Goal: Information Seeking & Learning: Learn about a topic

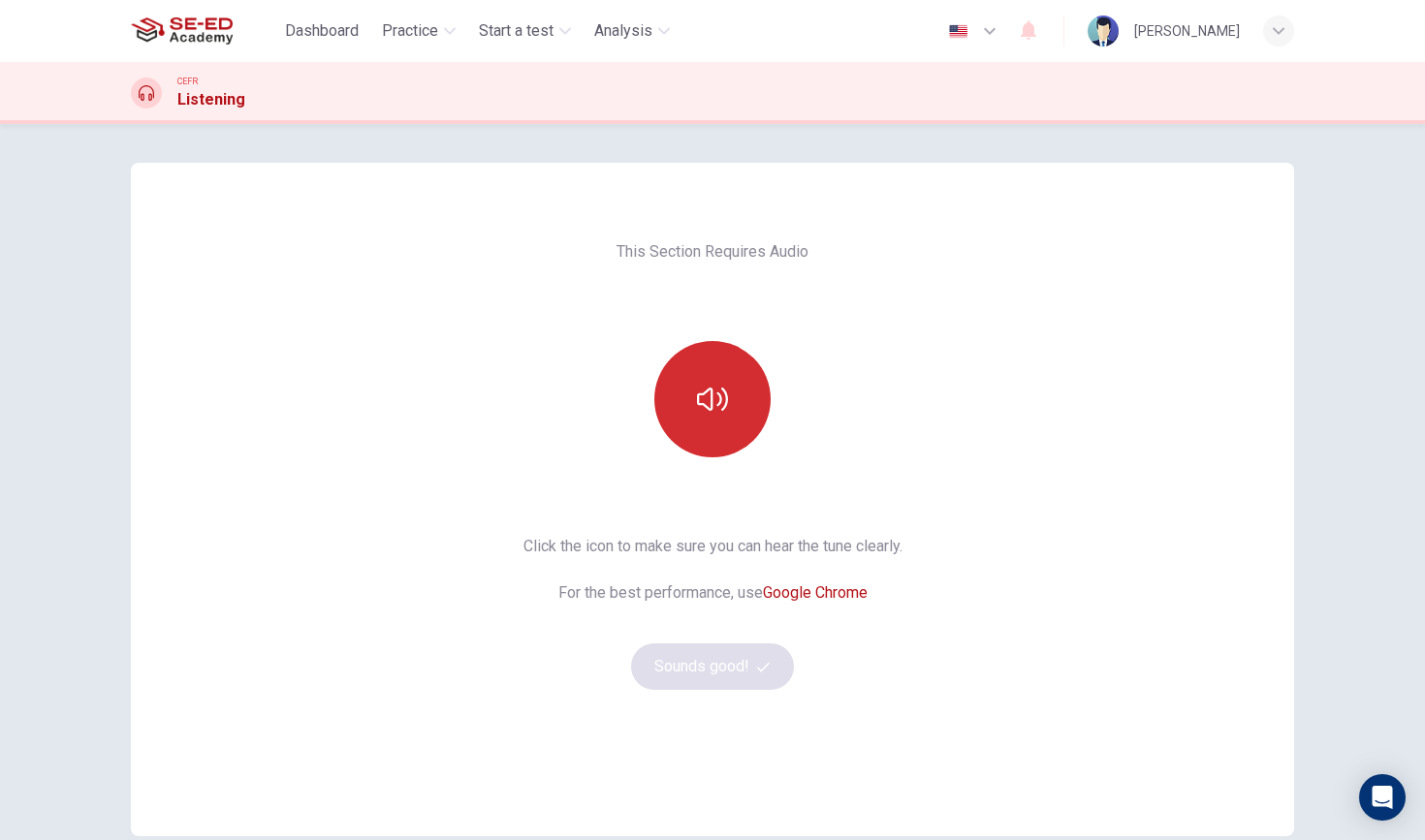
click at [716, 395] on icon "button" at bounding box center [713, 399] width 31 height 31
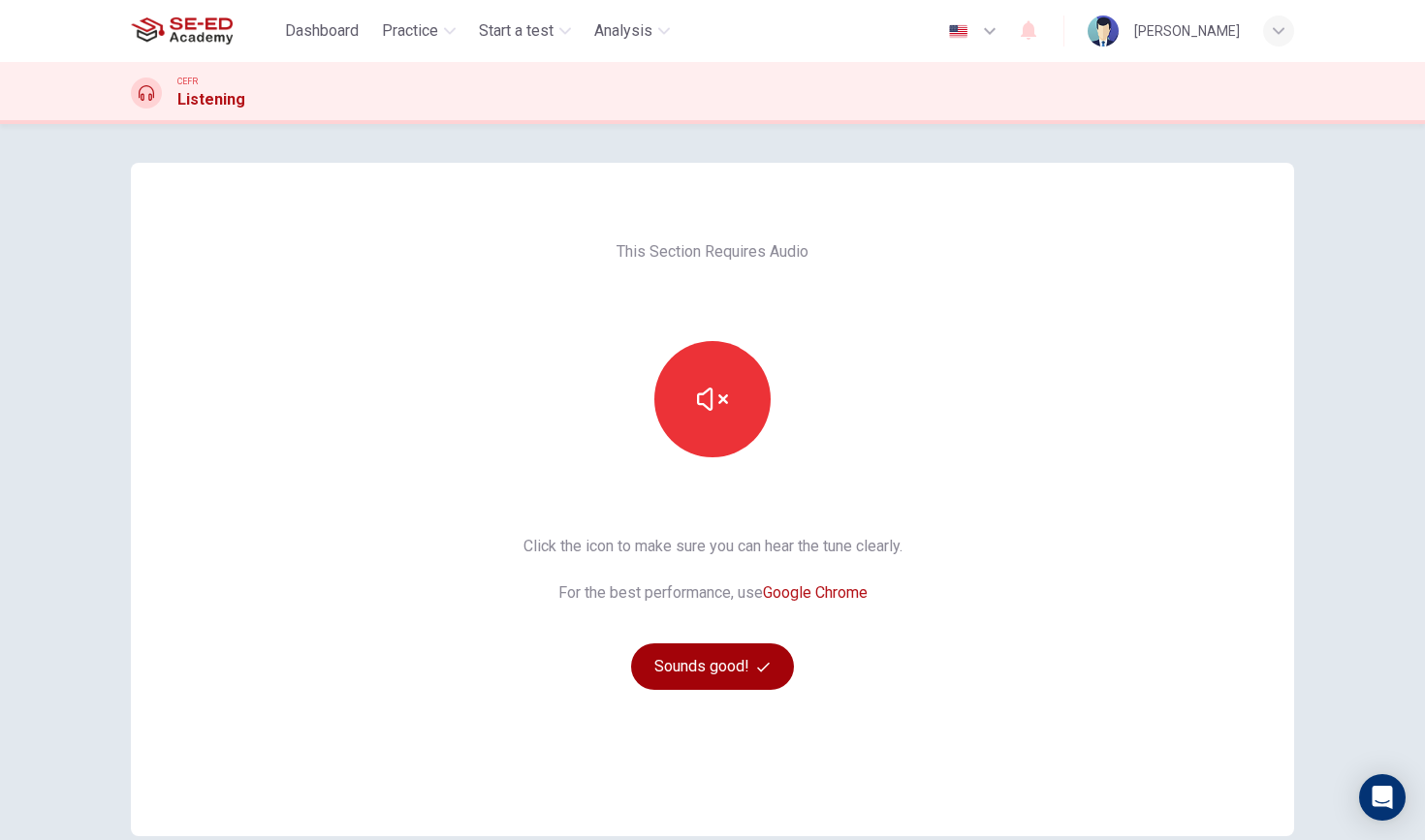
click at [740, 668] on button "Sounds good!" at bounding box center [713, 667] width 163 height 47
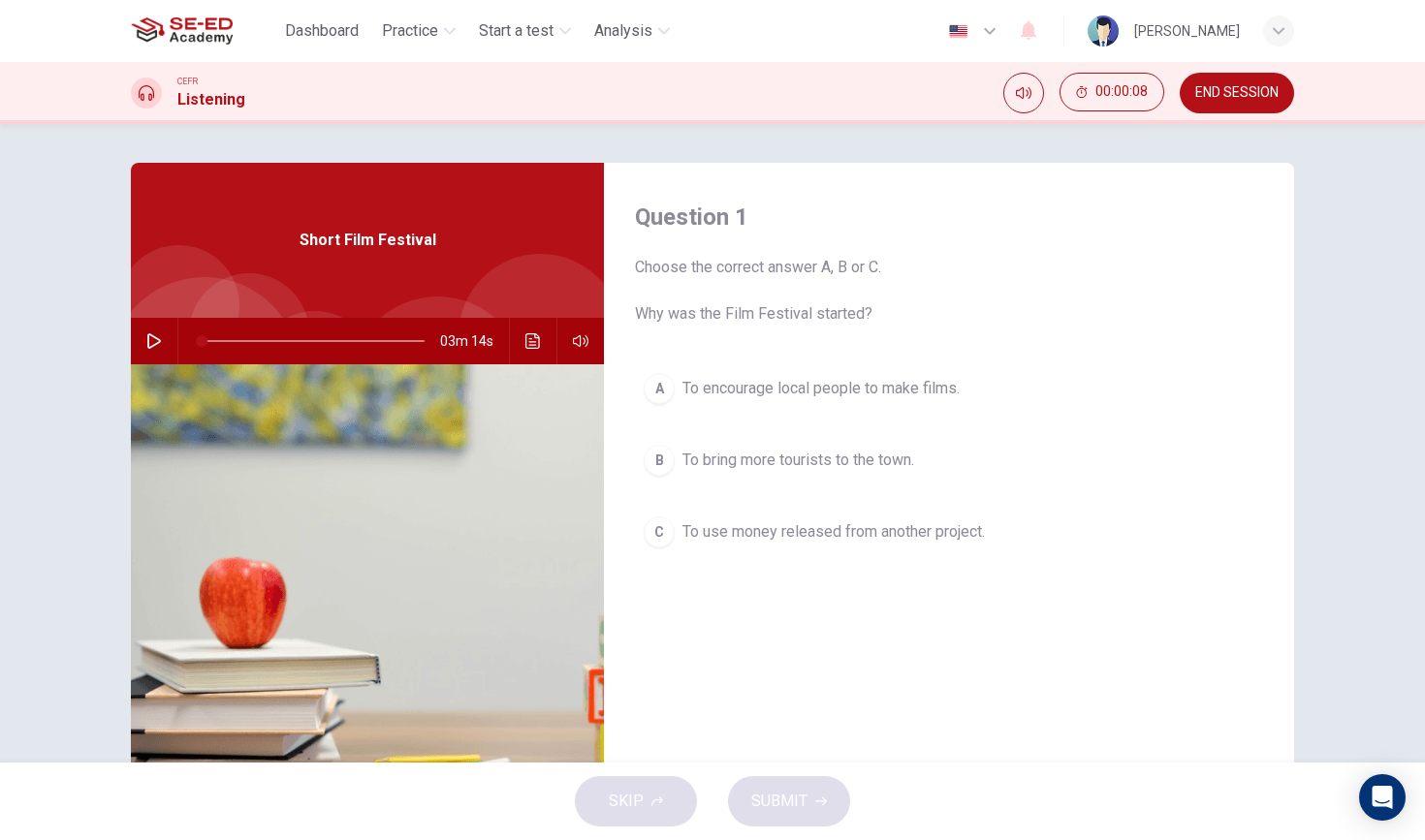
click at [149, 346] on icon "button" at bounding box center [154, 341] width 14 height 16
click at [246, 338] on span at bounding box center [314, 341] width 223 height 27
click at [667, 460] on div "B" at bounding box center [660, 460] width 31 height 31
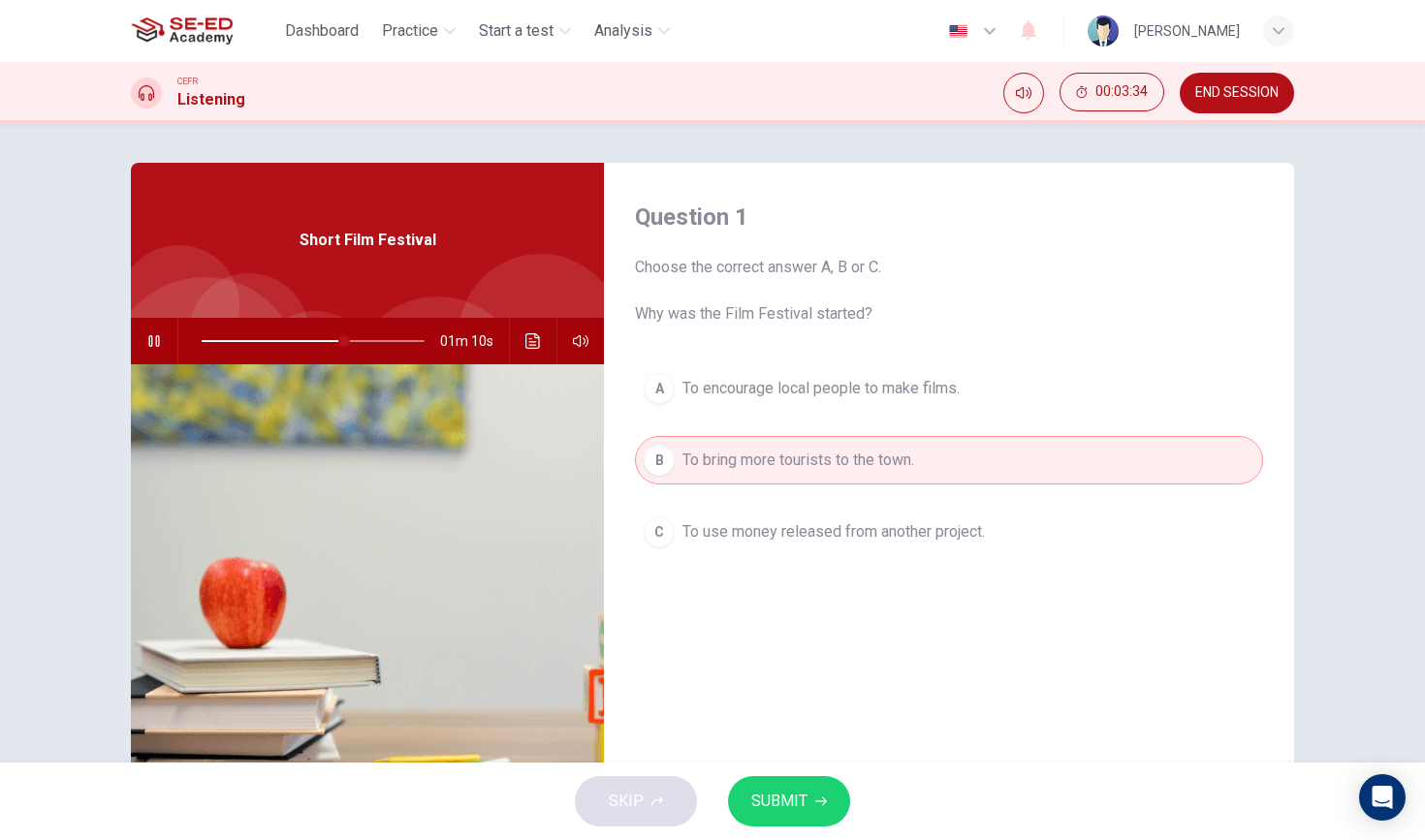
click at [815, 539] on span "To use money released from another project." at bounding box center [833, 532] width 302 height 23
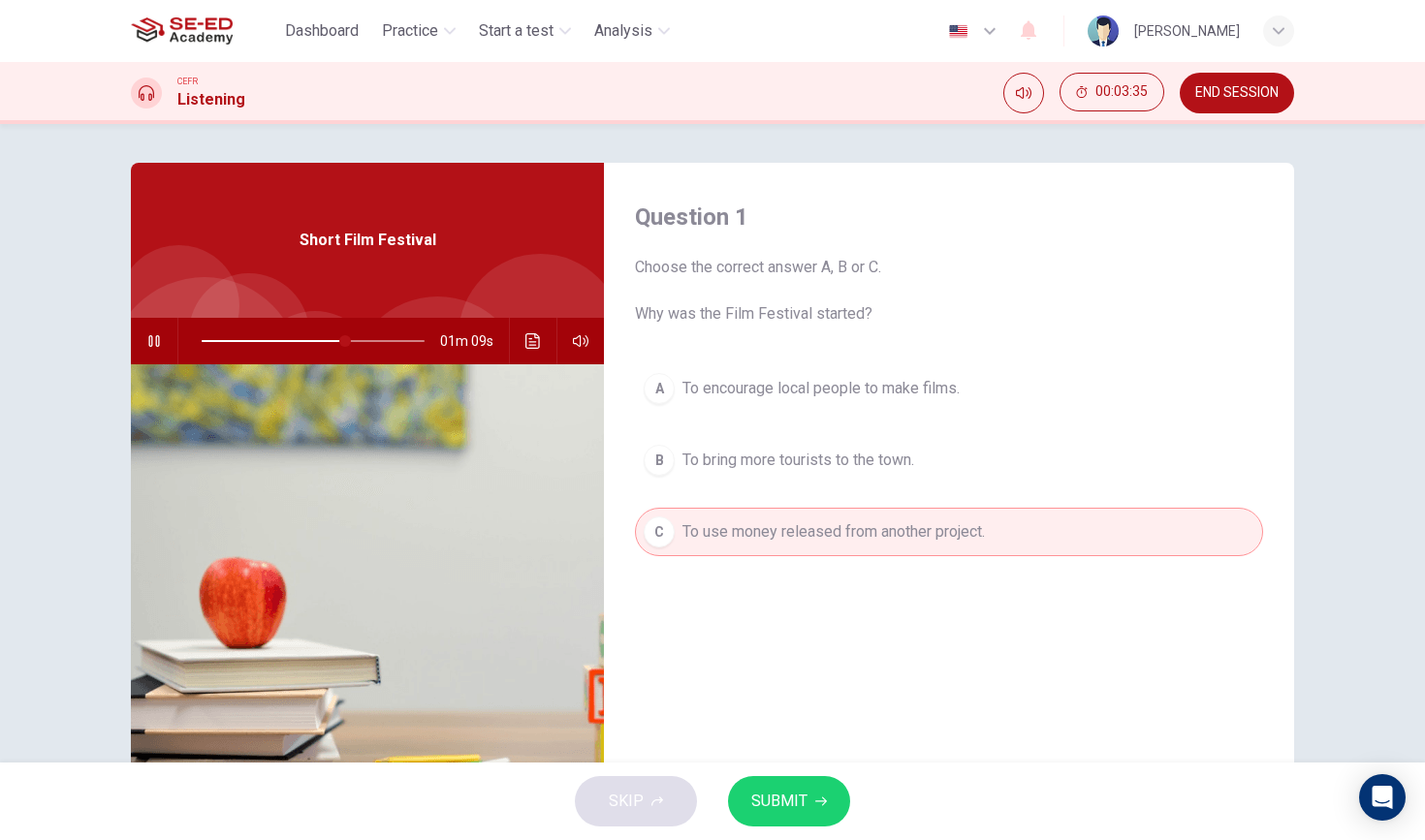
click at [828, 475] on button "B To bring more tourists to the town." at bounding box center [949, 460] width 628 height 49
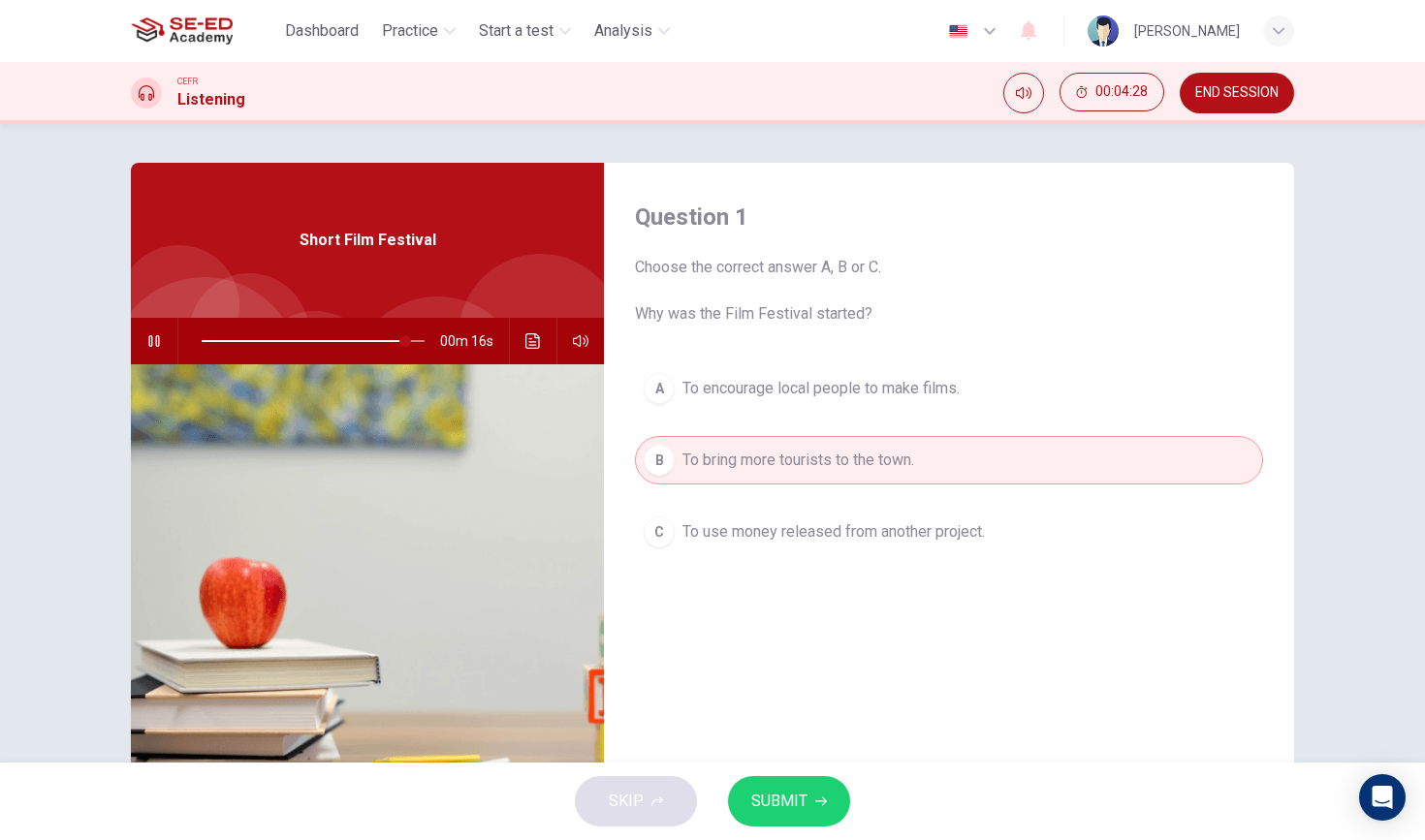
click at [967, 385] on button "A To encourage local people to make films." at bounding box center [949, 388] width 628 height 49
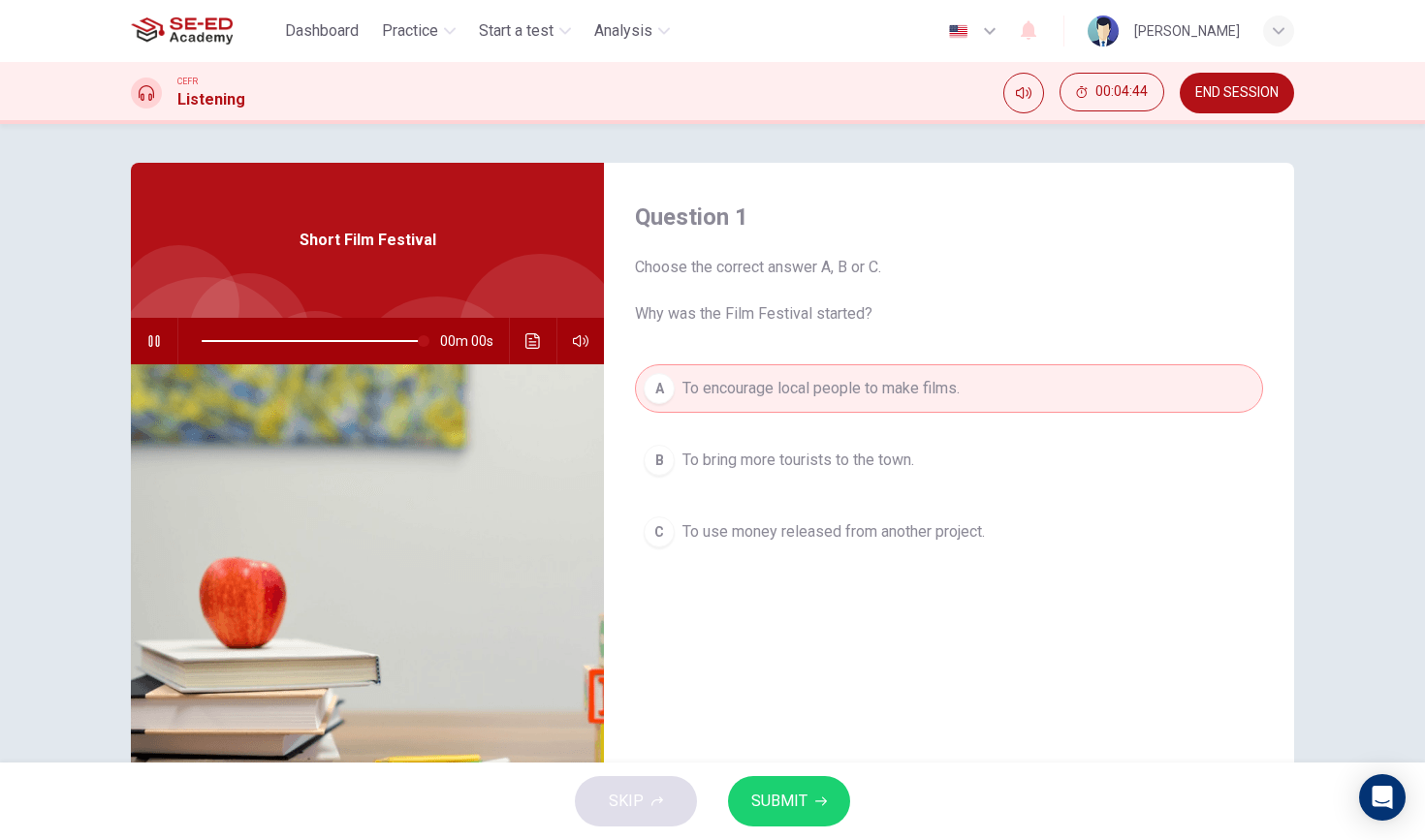
type input "0"
click at [818, 801] on icon "button" at bounding box center [821, 801] width 12 height 9
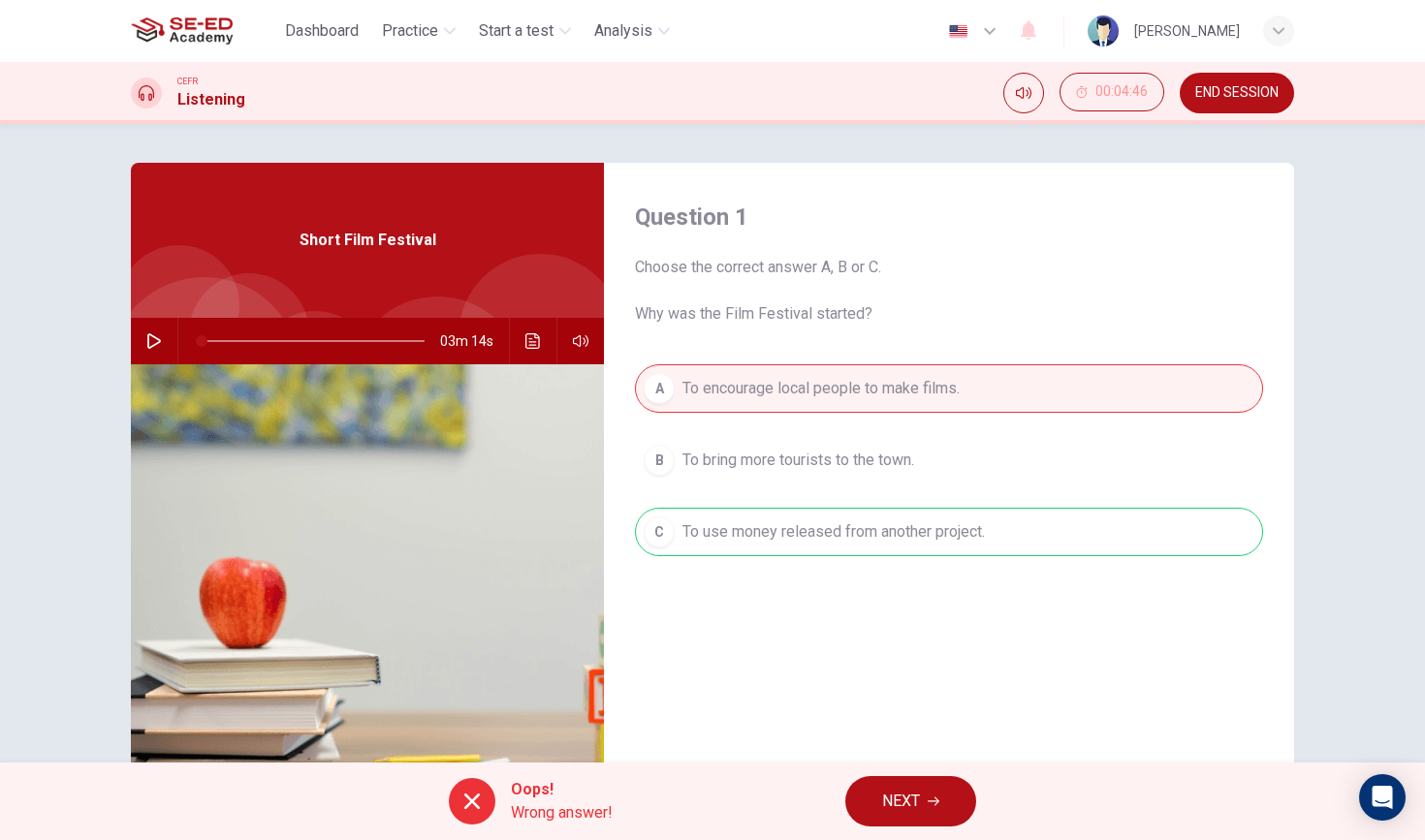
click at [934, 790] on button "NEXT" at bounding box center [910, 801] width 131 height 50
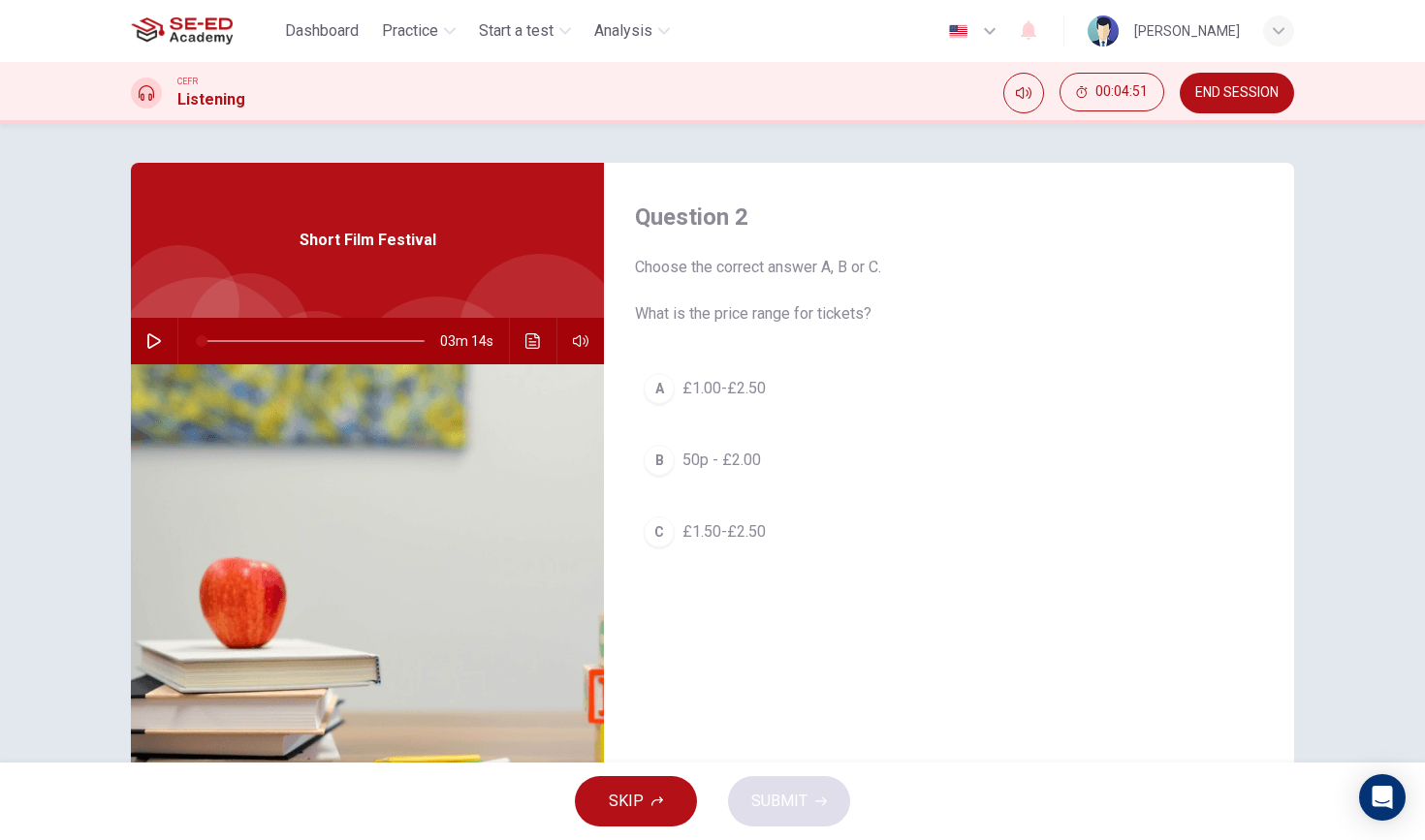
click at [765, 536] on button "C £1.50-£2.50" at bounding box center [949, 532] width 628 height 49
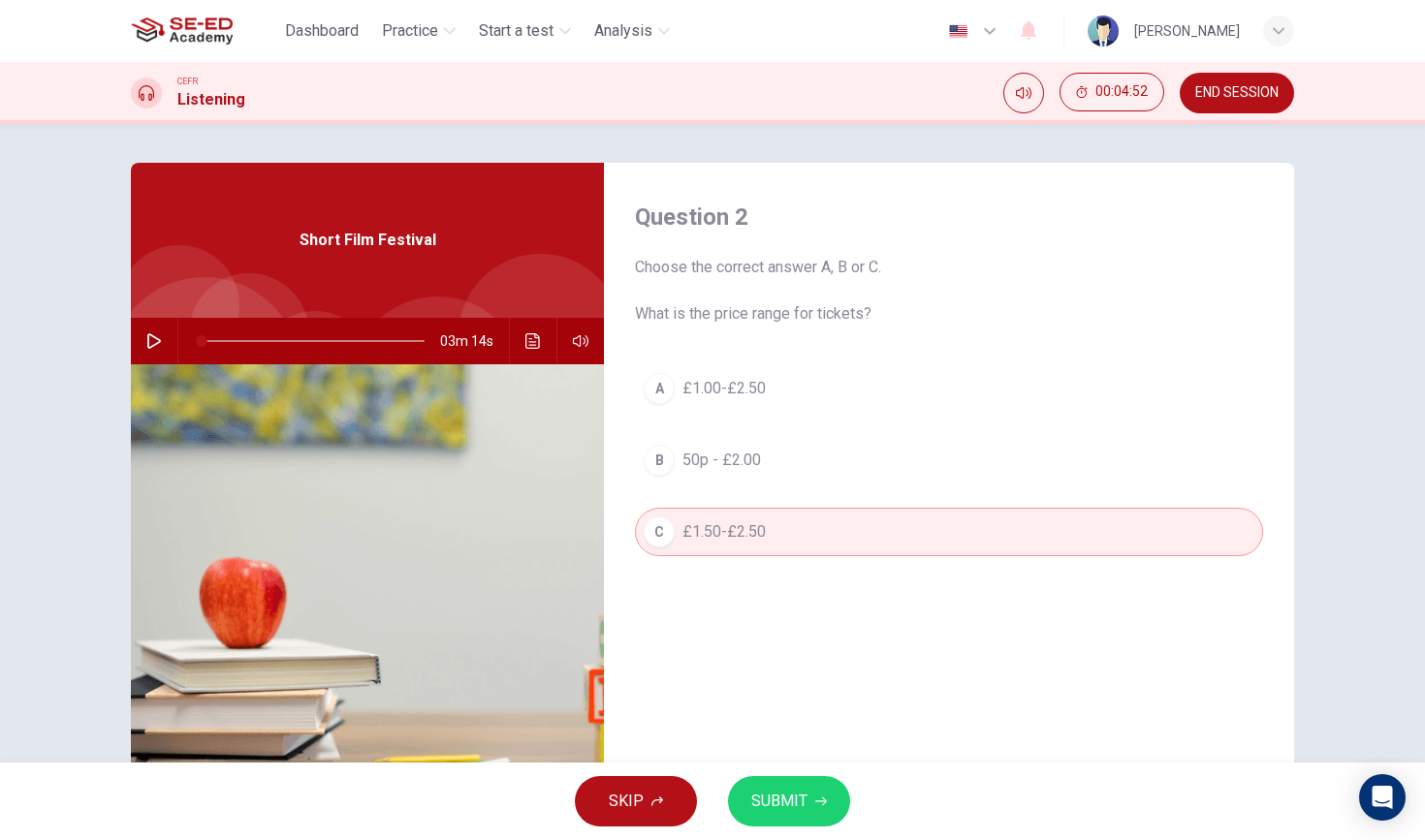
click at [797, 796] on span "SUBMIT" at bounding box center [780, 801] width 56 height 27
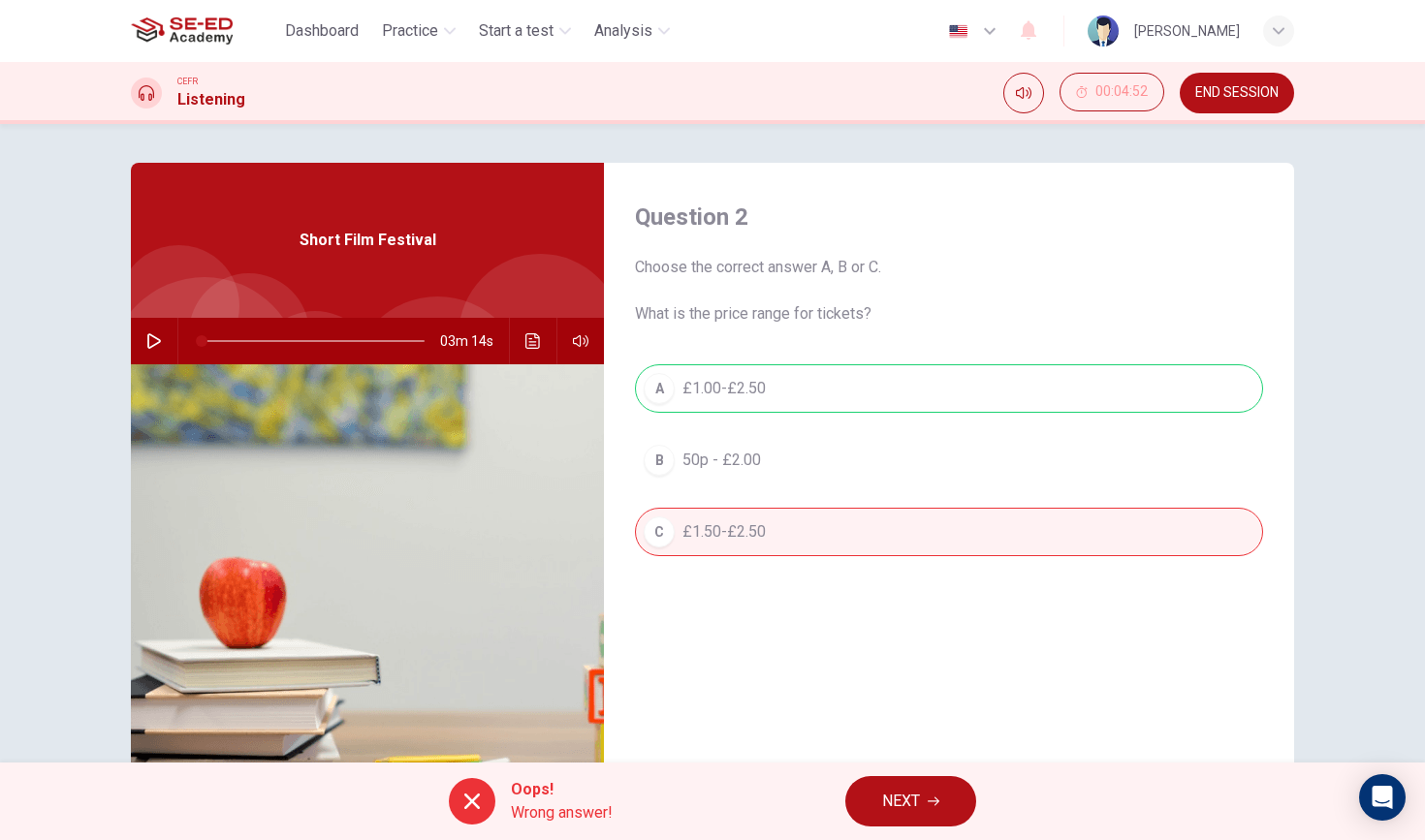
click at [913, 816] on button "NEXT" at bounding box center [910, 801] width 131 height 50
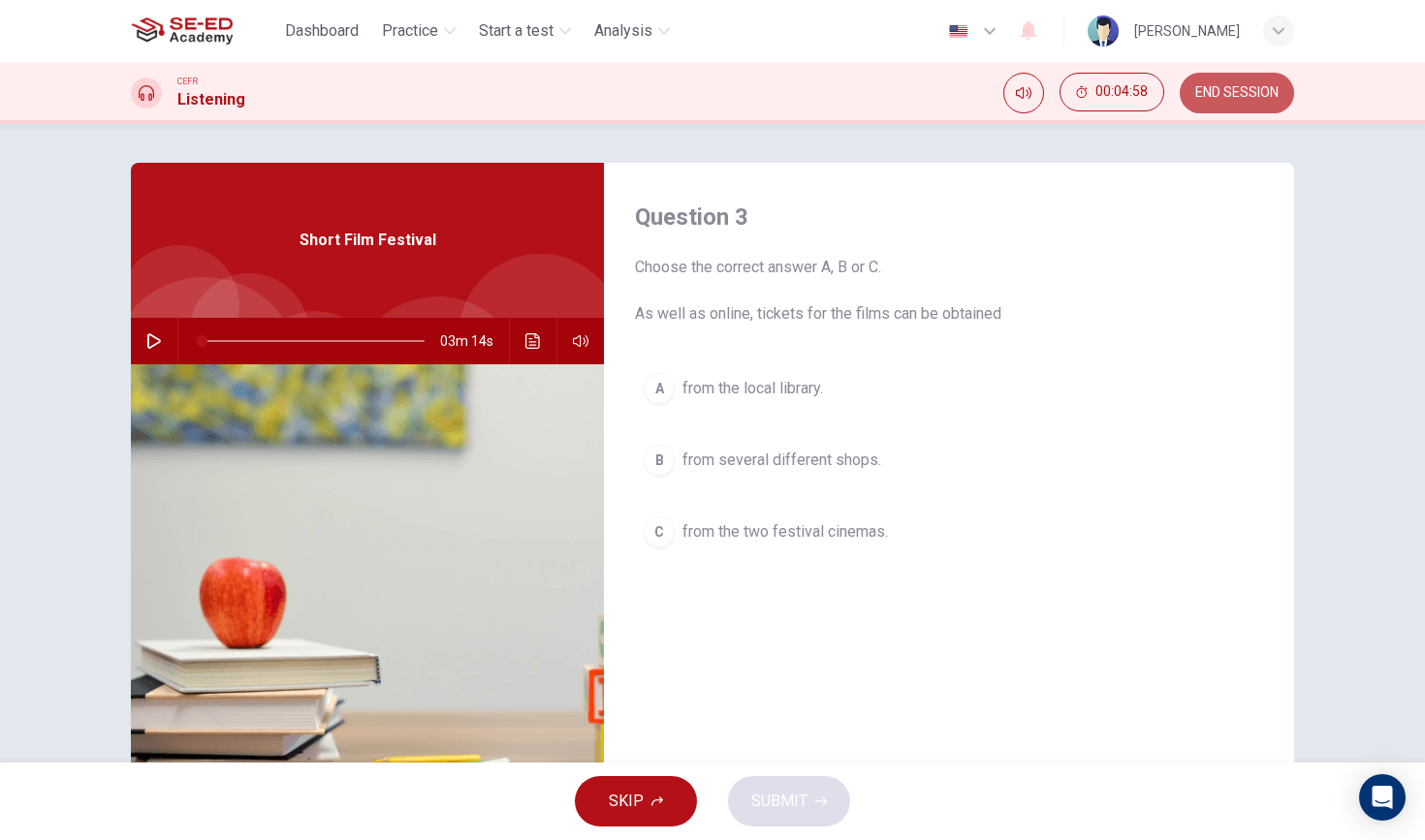
click at [1258, 82] on button "END SESSION" at bounding box center [1238, 93] width 115 height 41
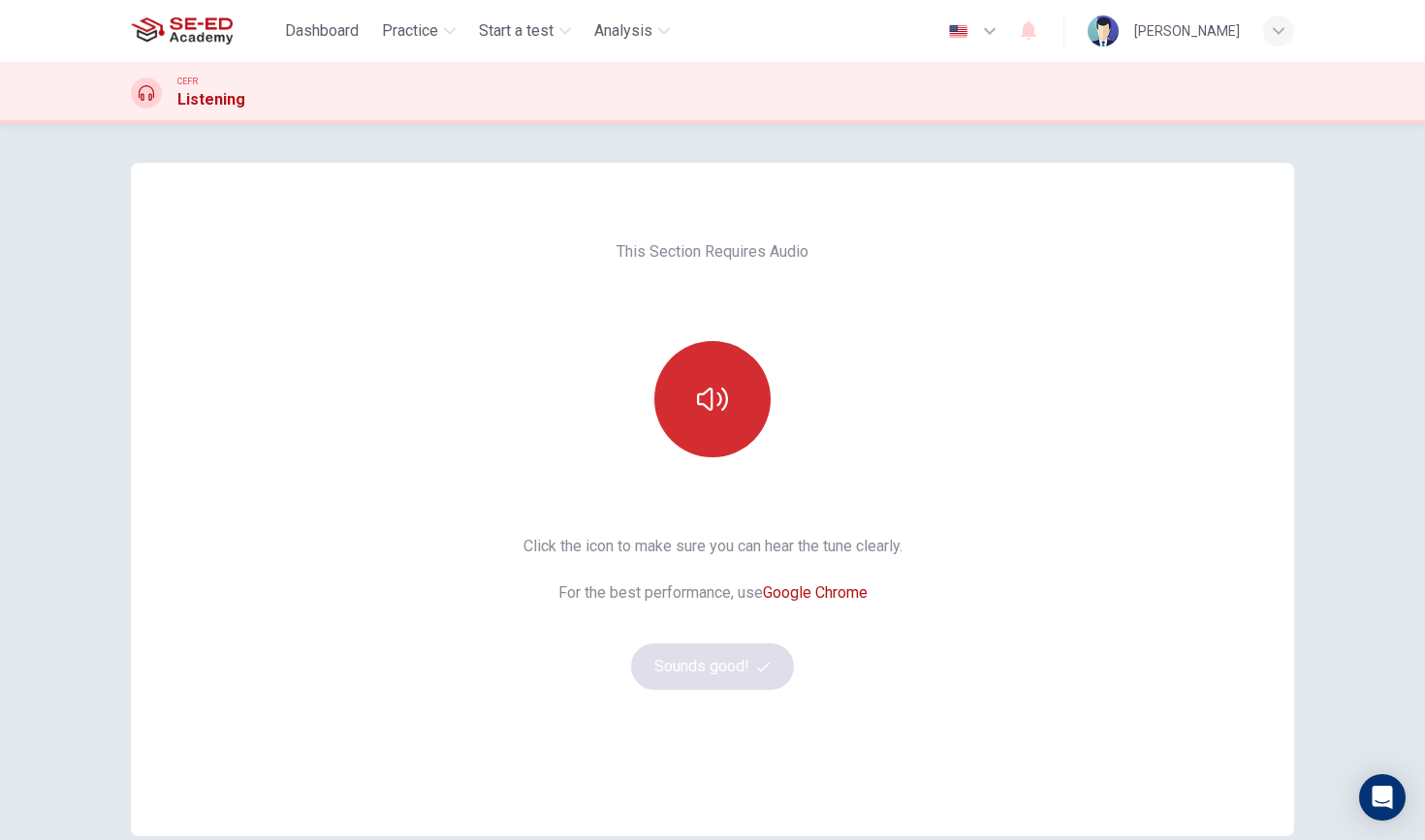
click at [742, 378] on button "button" at bounding box center [713, 399] width 117 height 117
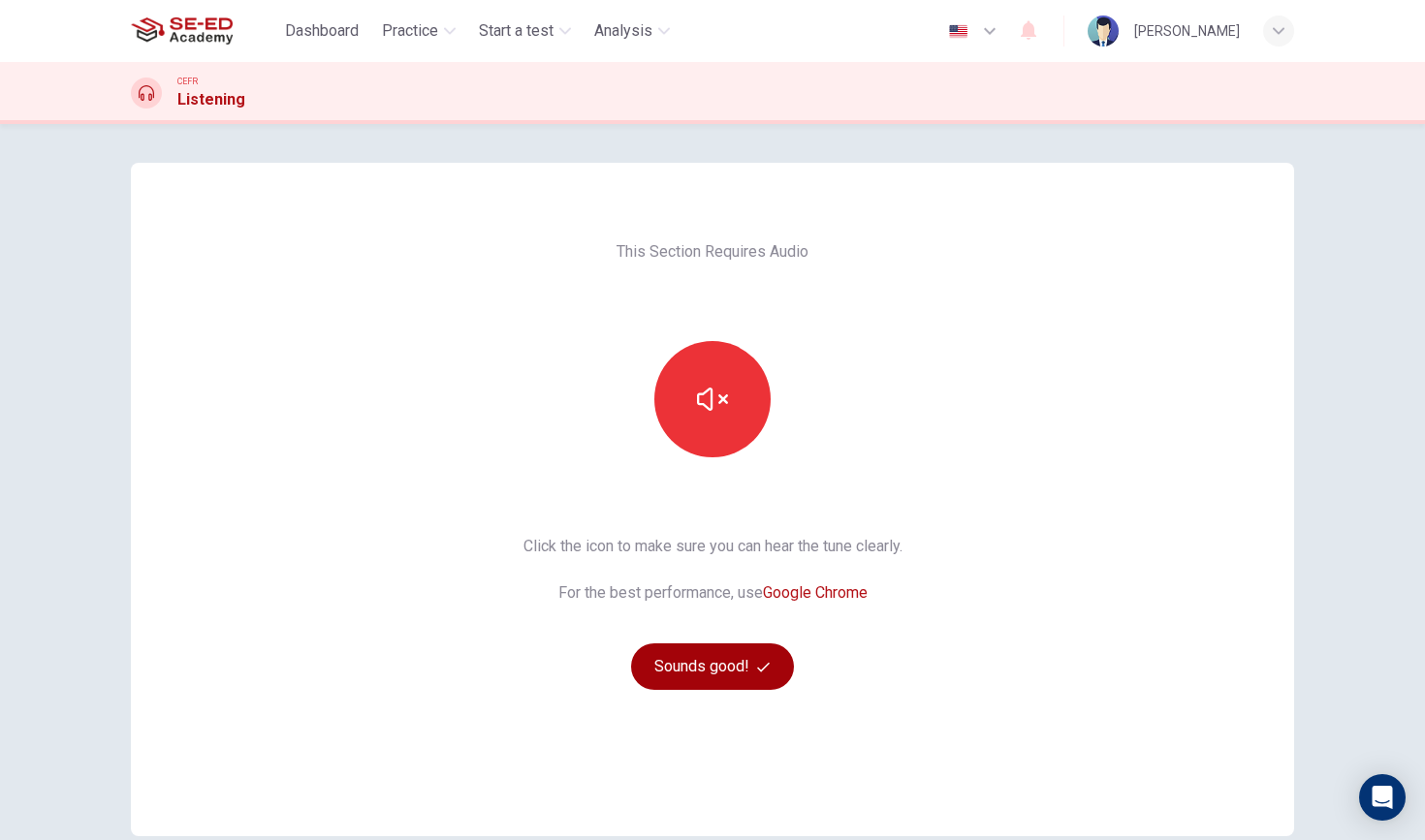
click at [731, 684] on button "Sounds good!" at bounding box center [713, 667] width 163 height 47
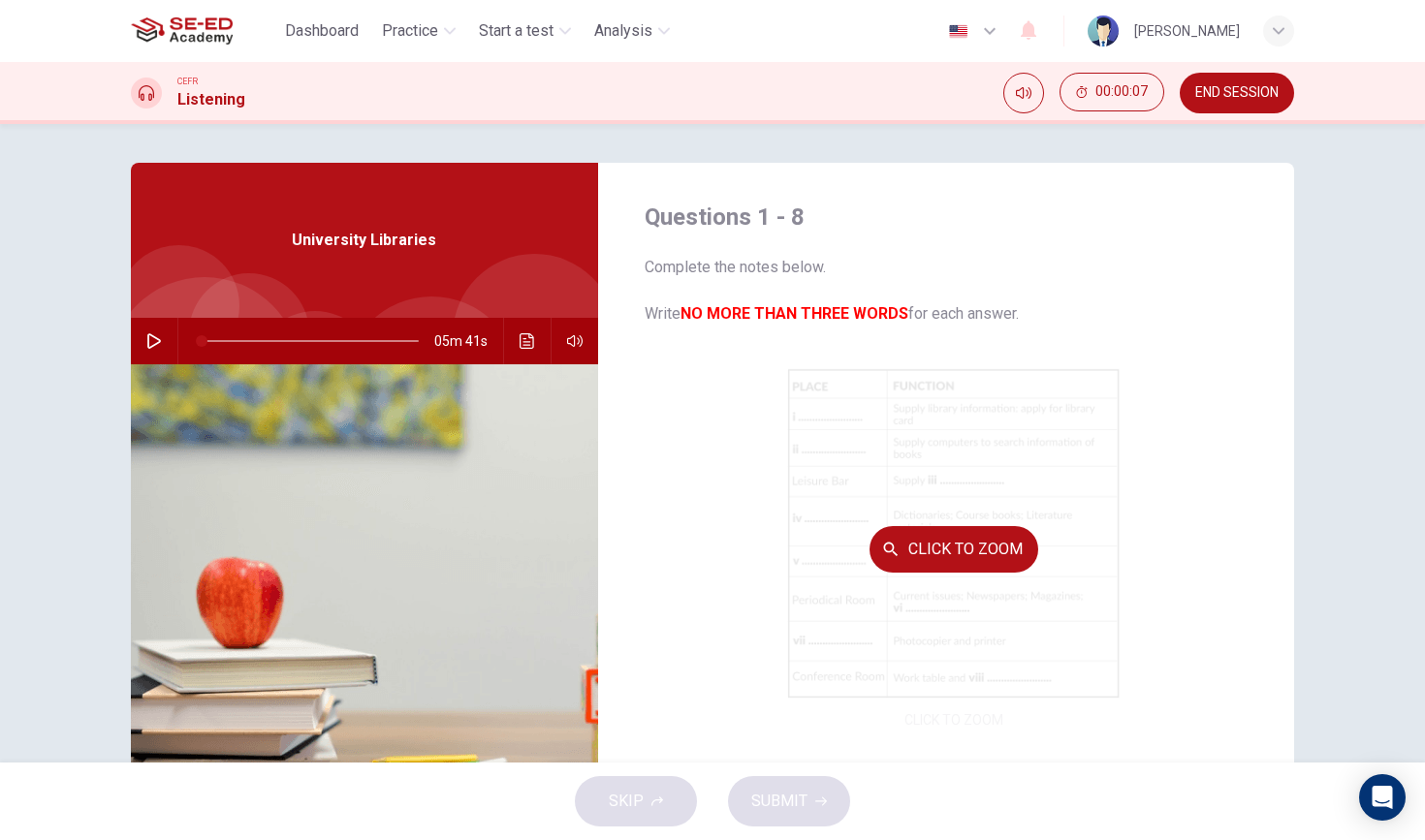
click at [922, 541] on button "Click to Zoom" at bounding box center [954, 550] width 169 height 47
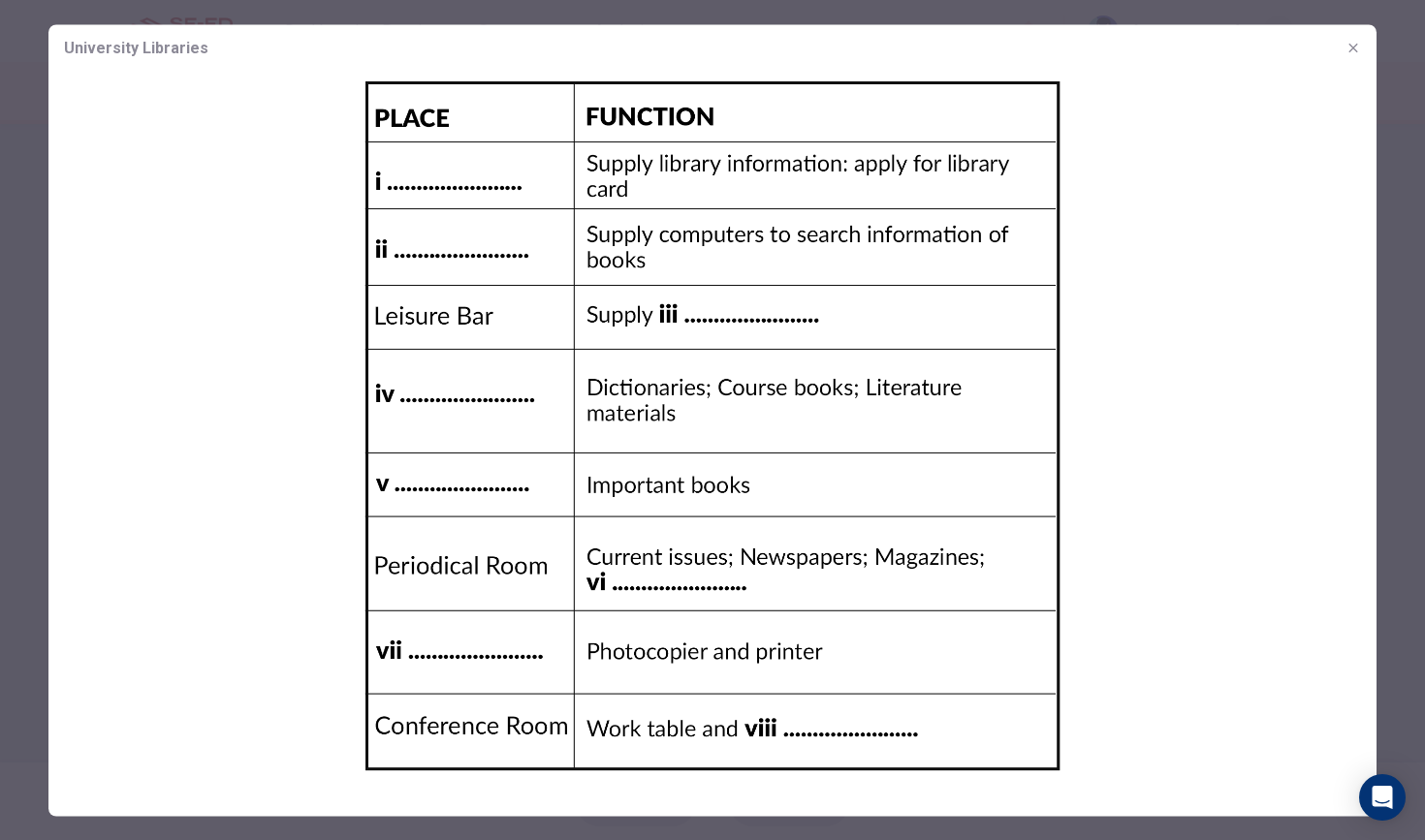
click at [1353, 45] on icon "button" at bounding box center [1353, 48] width 16 height 16
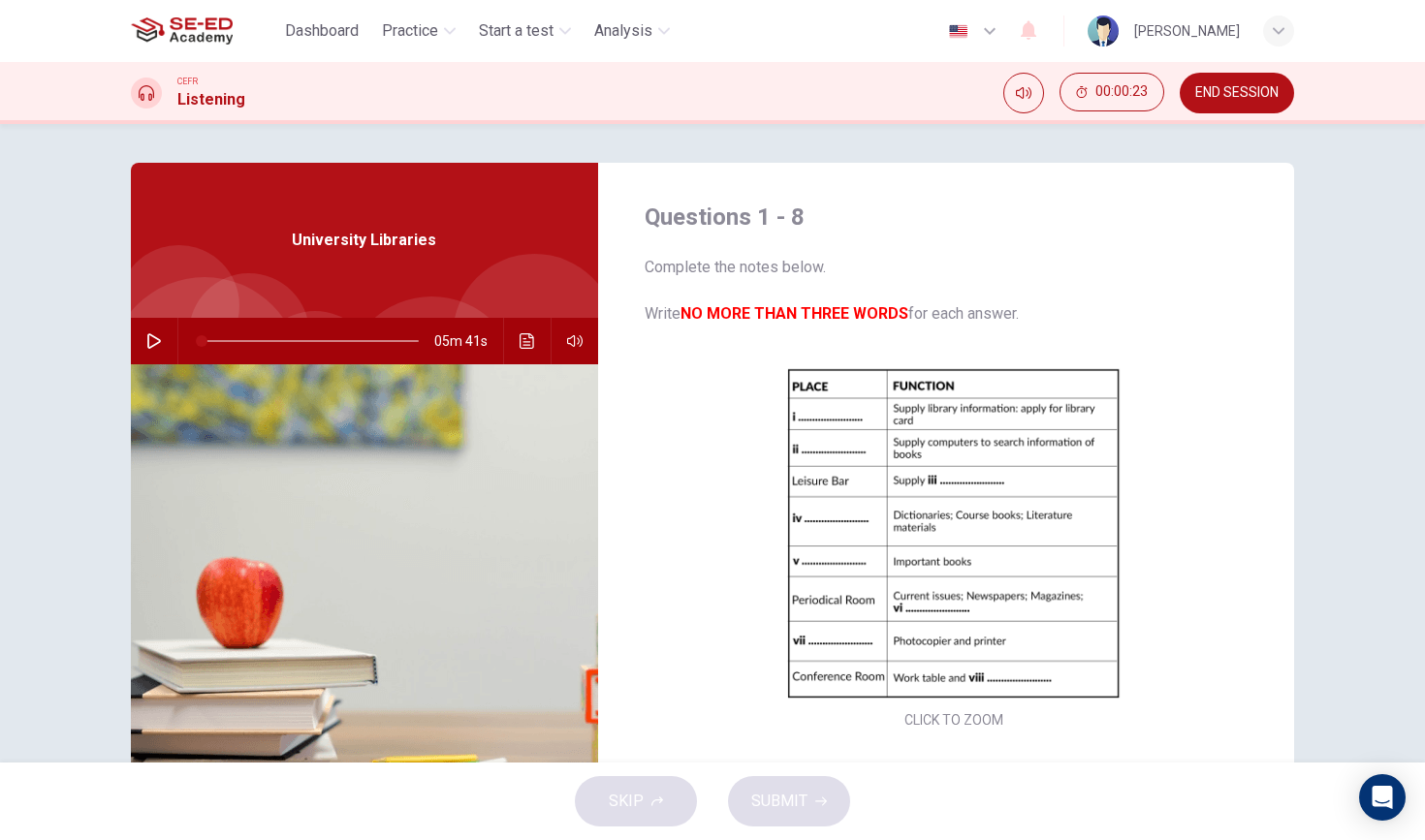
click at [153, 340] on icon "button" at bounding box center [154, 341] width 16 height 16
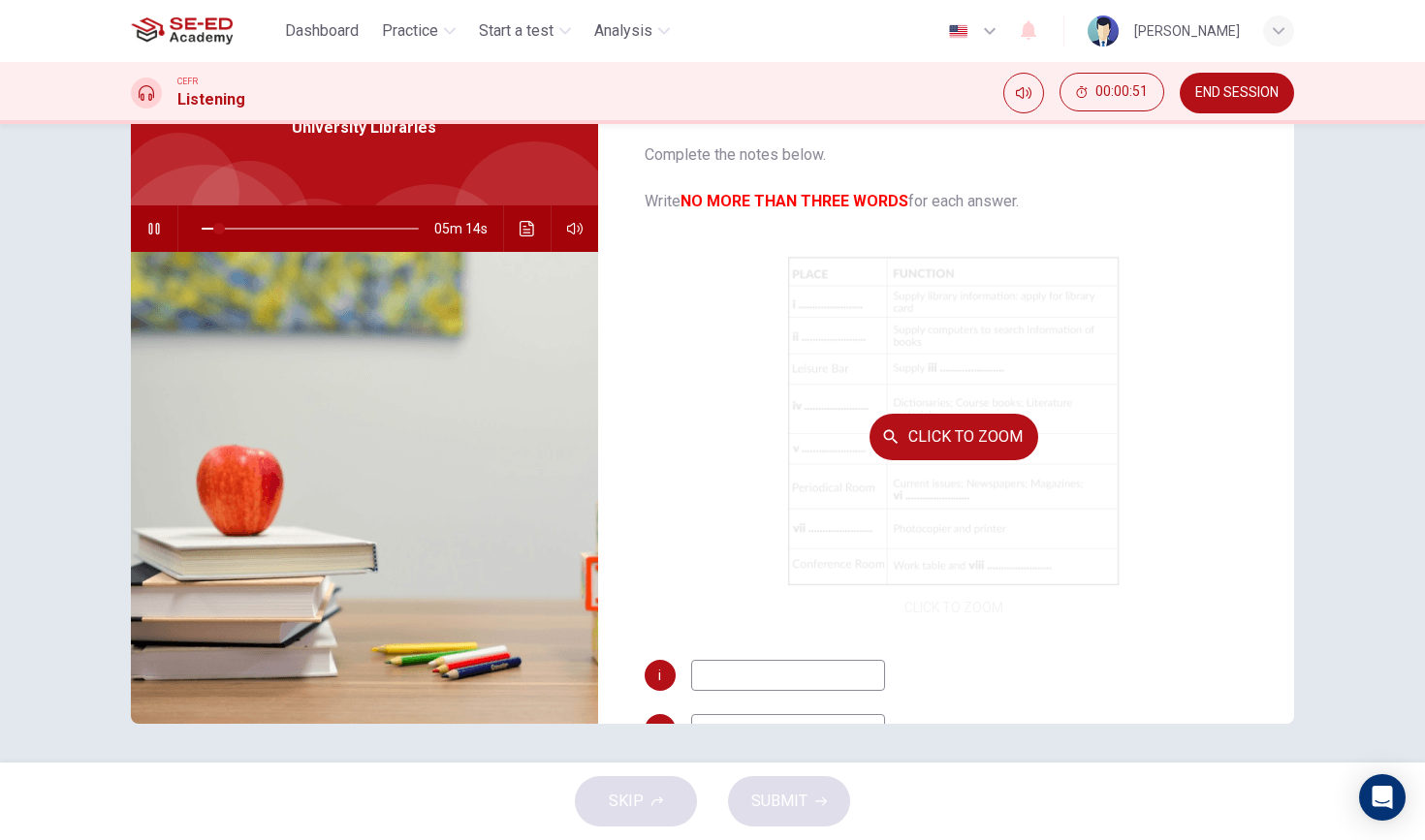
click at [907, 452] on button "Click to Zoom" at bounding box center [954, 437] width 169 height 47
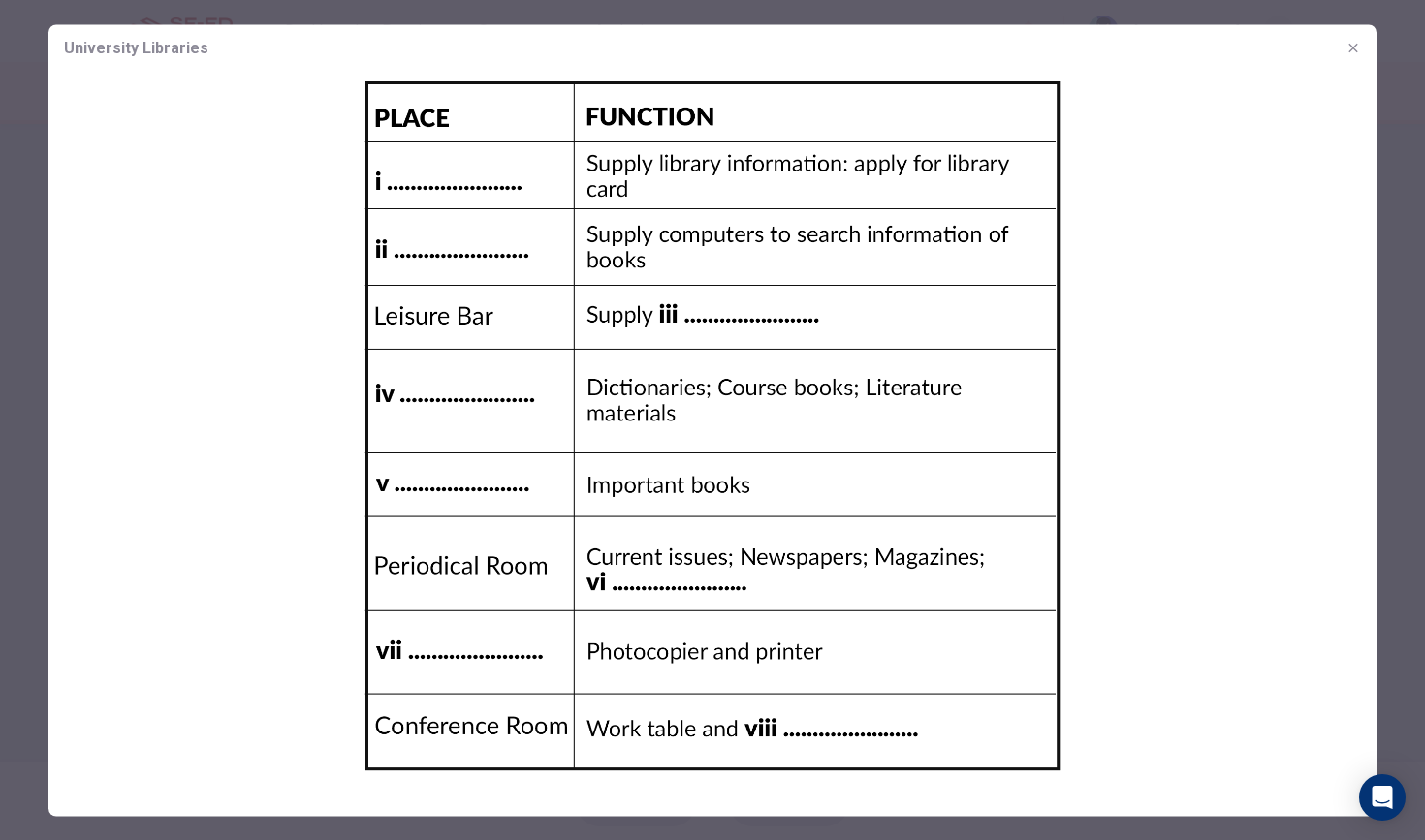
click at [1356, 51] on icon "button" at bounding box center [1353, 48] width 16 height 16
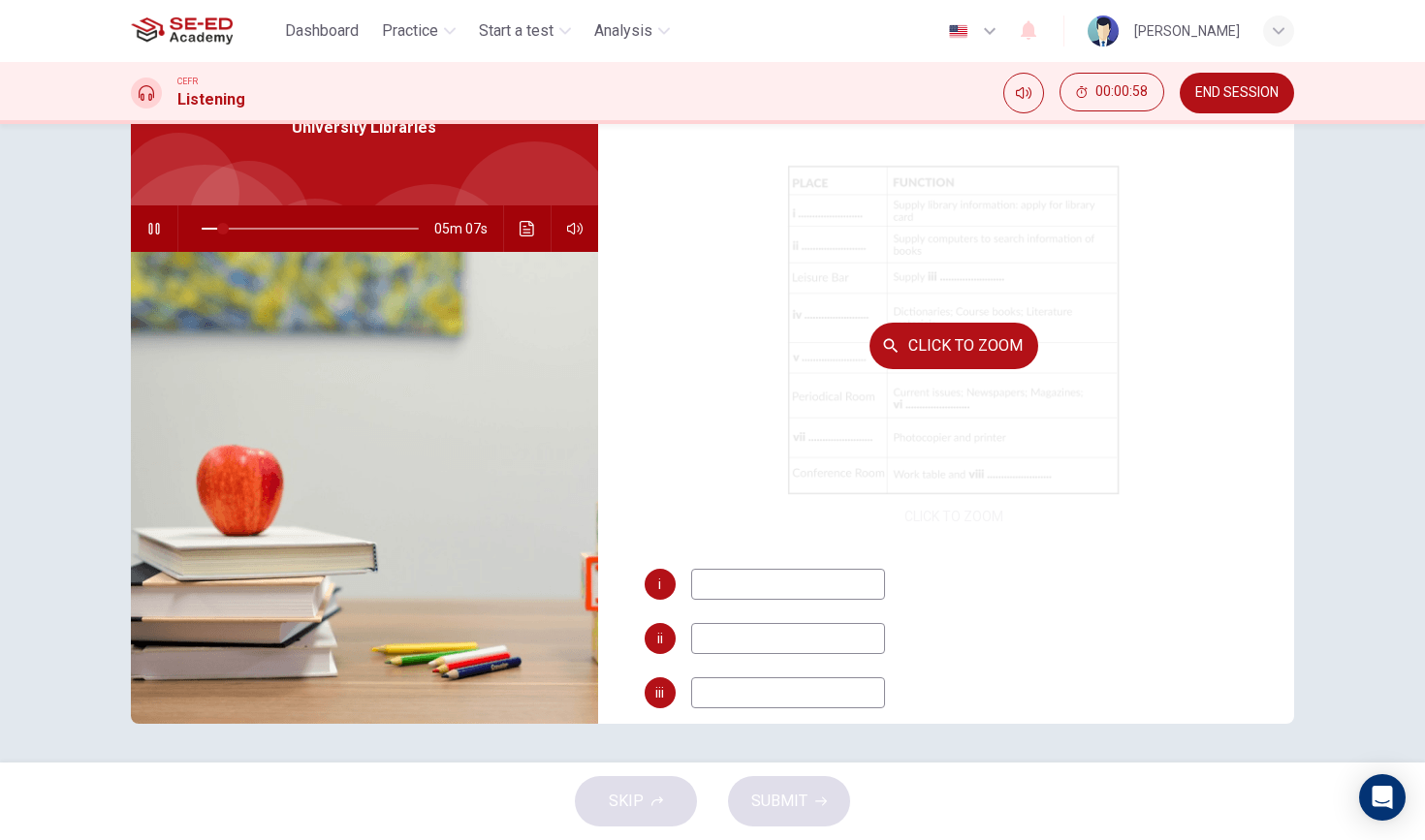
scroll to position [96, 0]
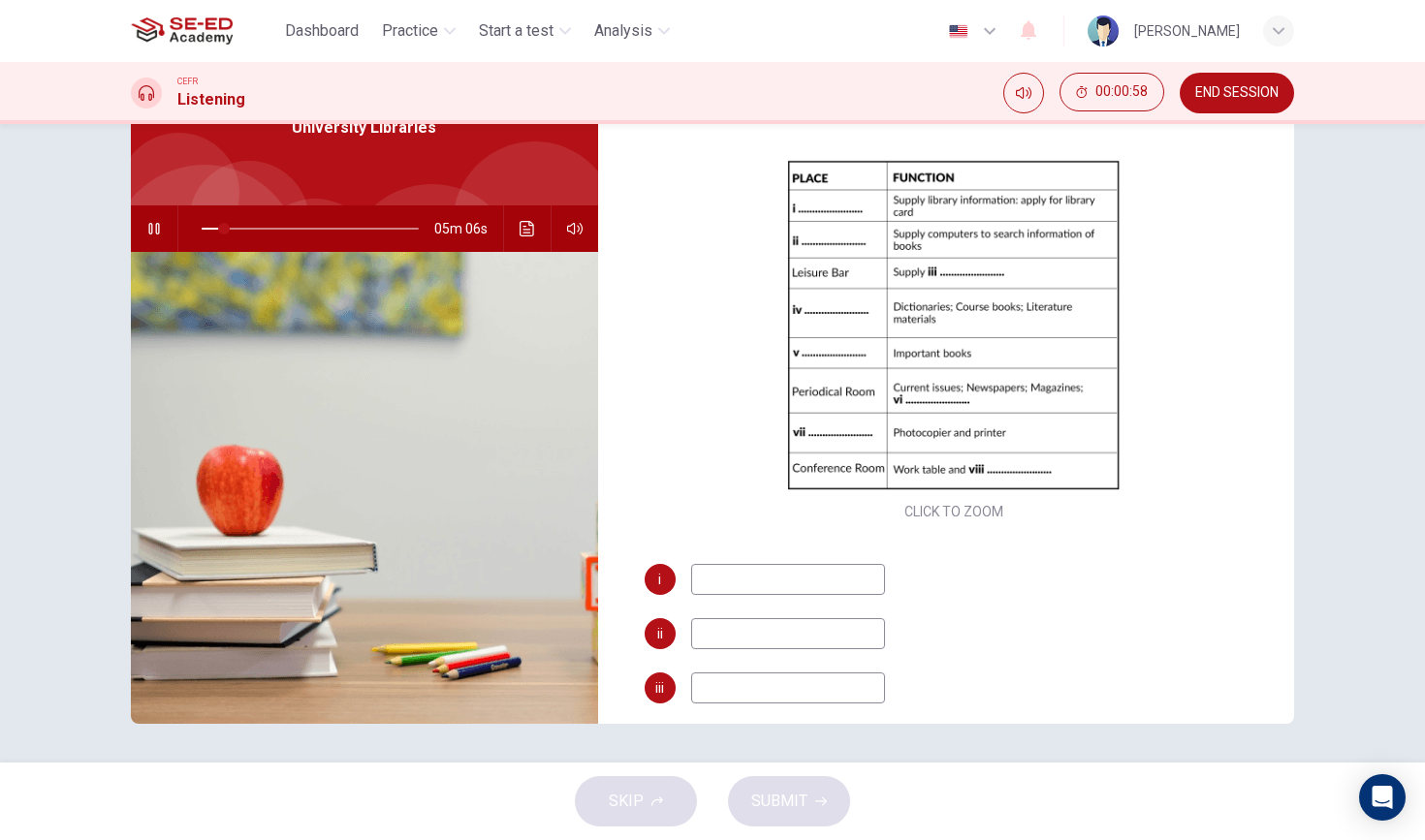
click at [830, 591] on input at bounding box center [789, 580] width 194 height 31
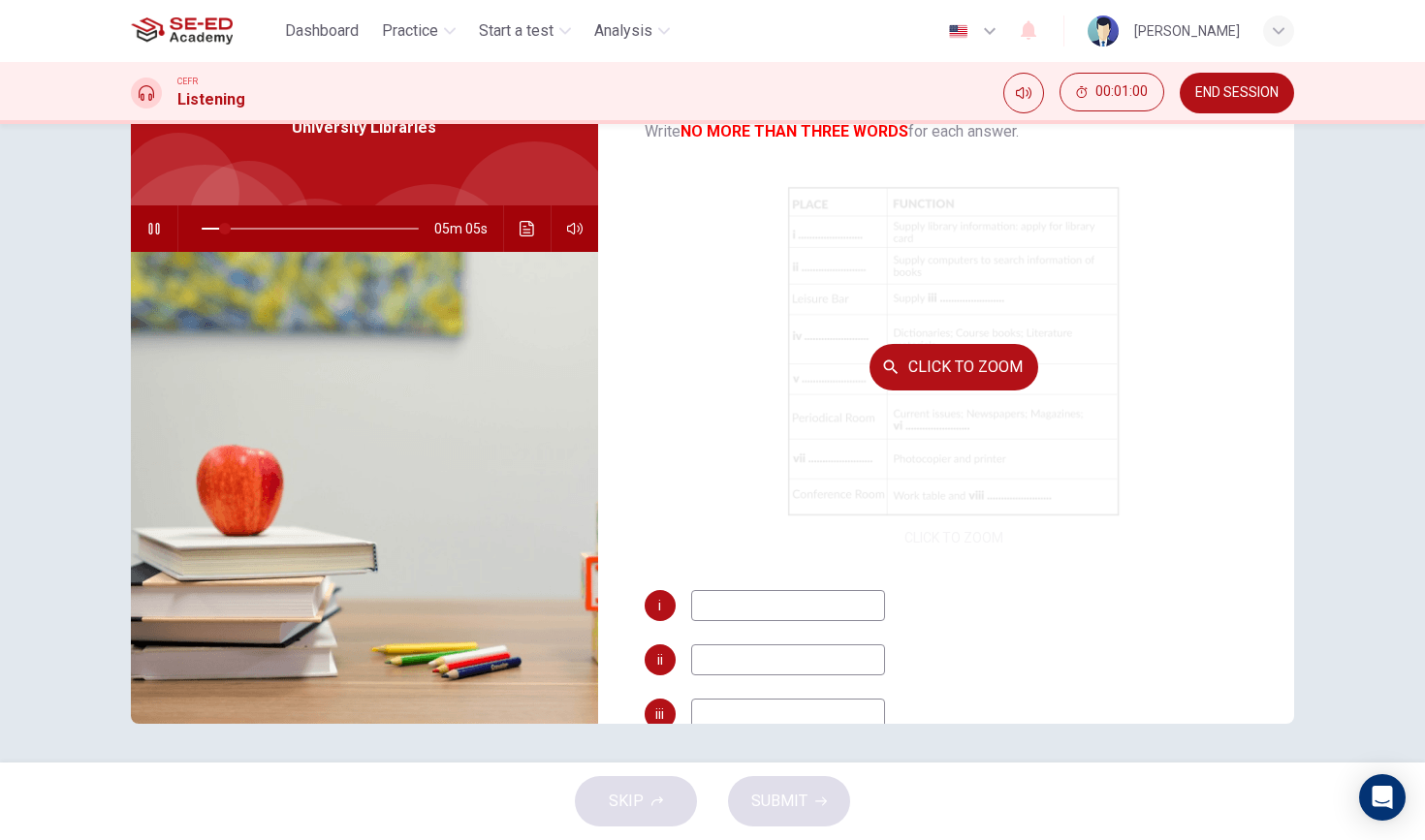
scroll to position [72, 0]
click at [935, 382] on button "Click to Zoom" at bounding box center [954, 365] width 169 height 47
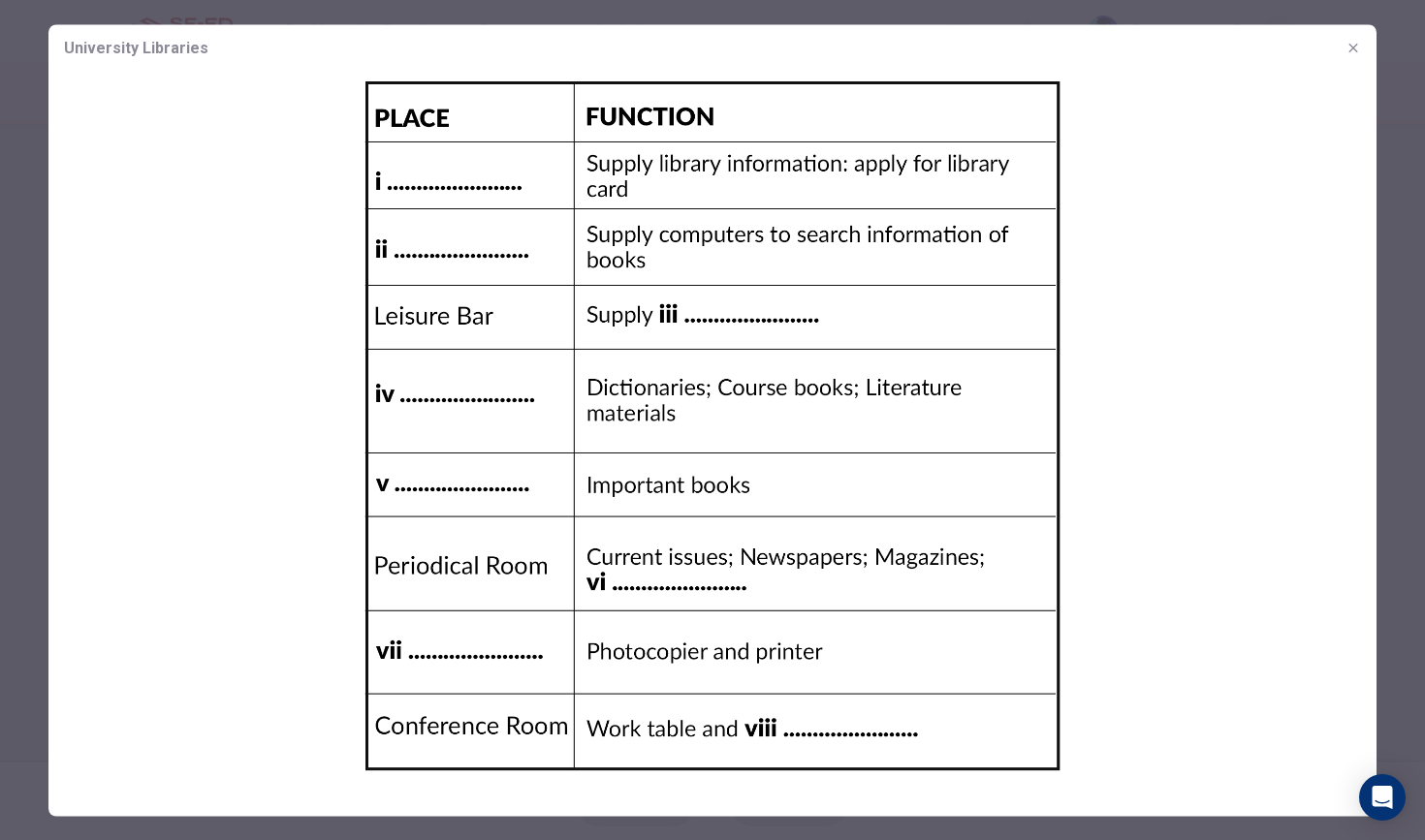
click at [1349, 38] on button "button" at bounding box center [1353, 48] width 31 height 31
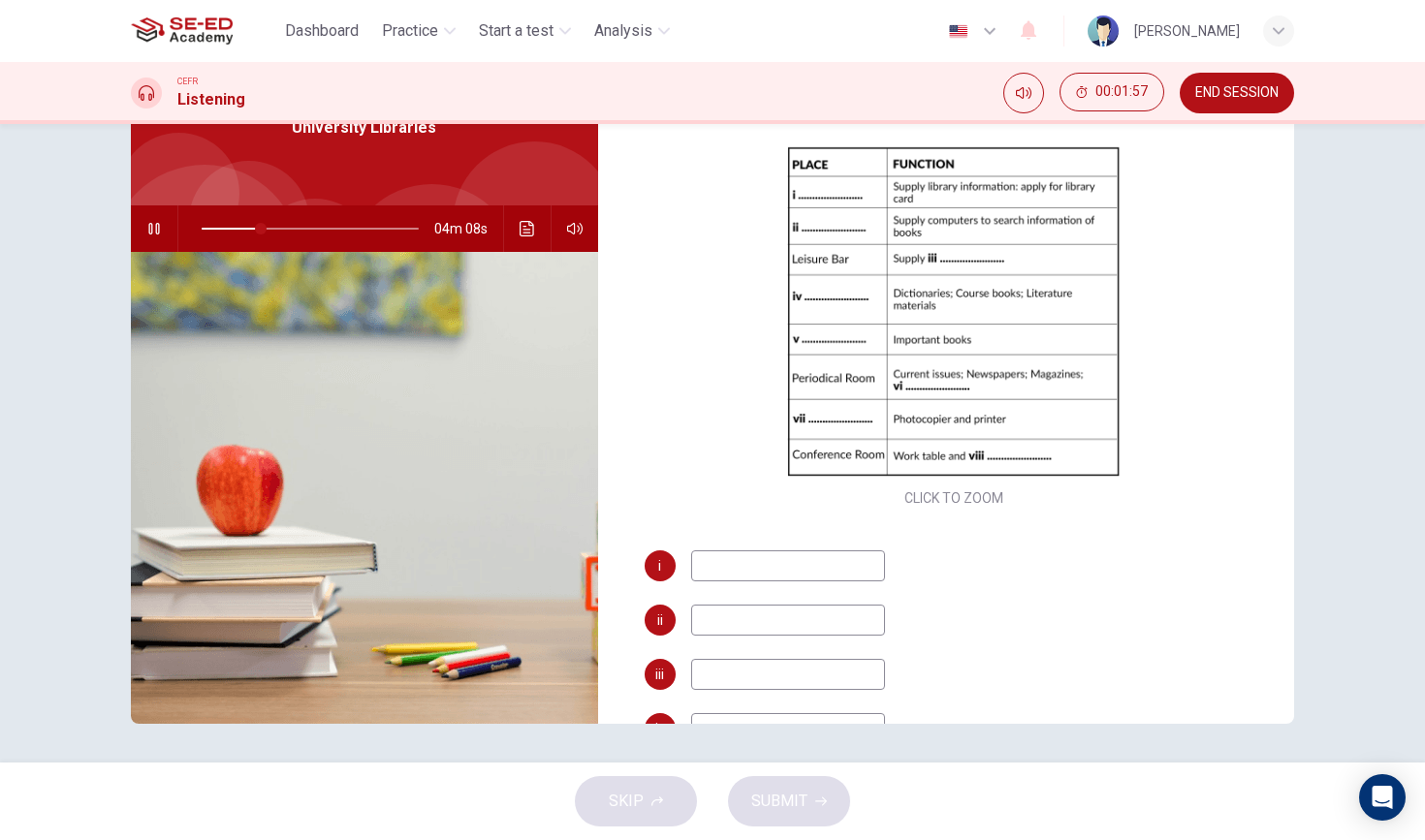
scroll to position [106, 0]
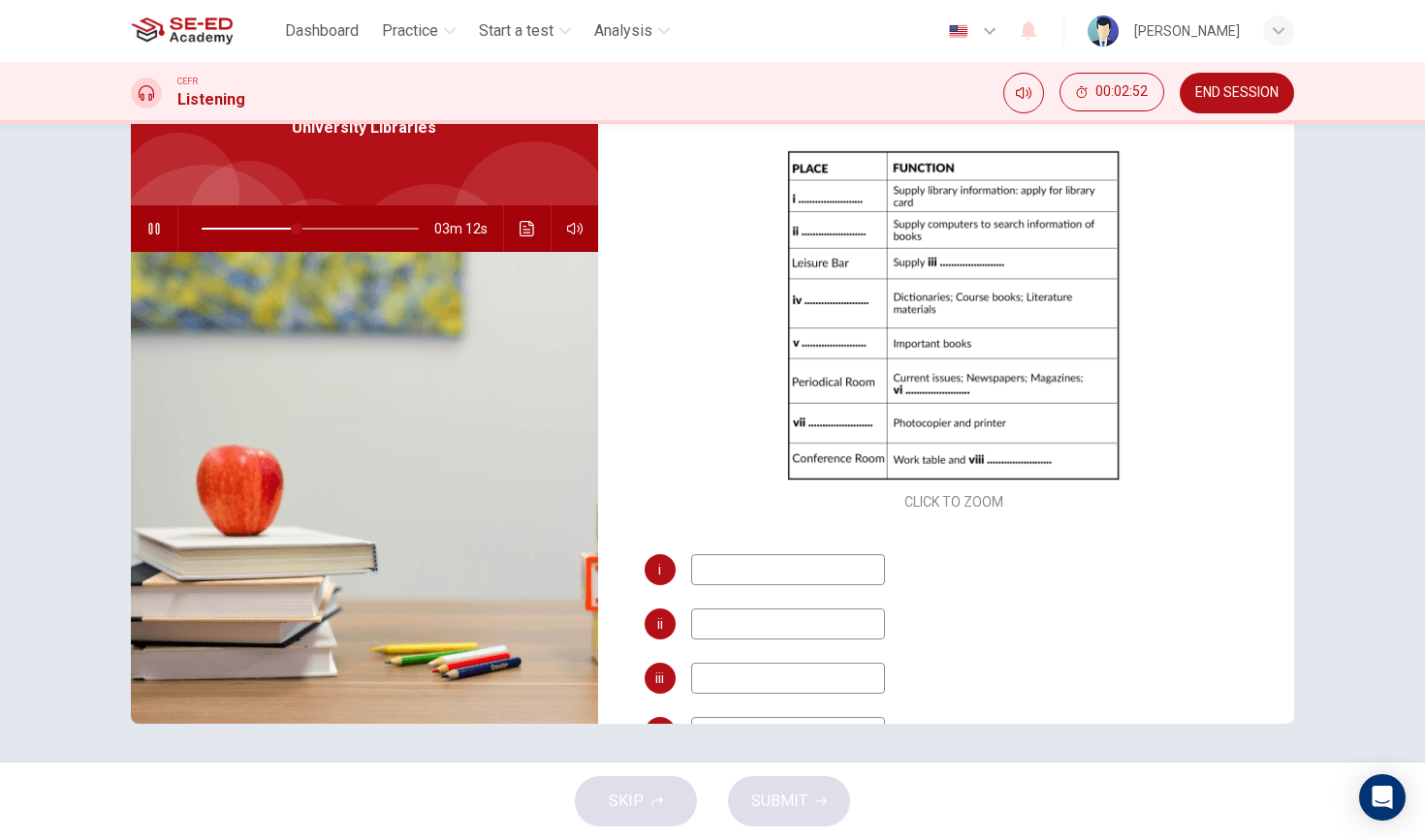
click at [744, 563] on input at bounding box center [789, 570] width 194 height 31
type input "44"
type input "พ"
type input "44"
type input "พ"
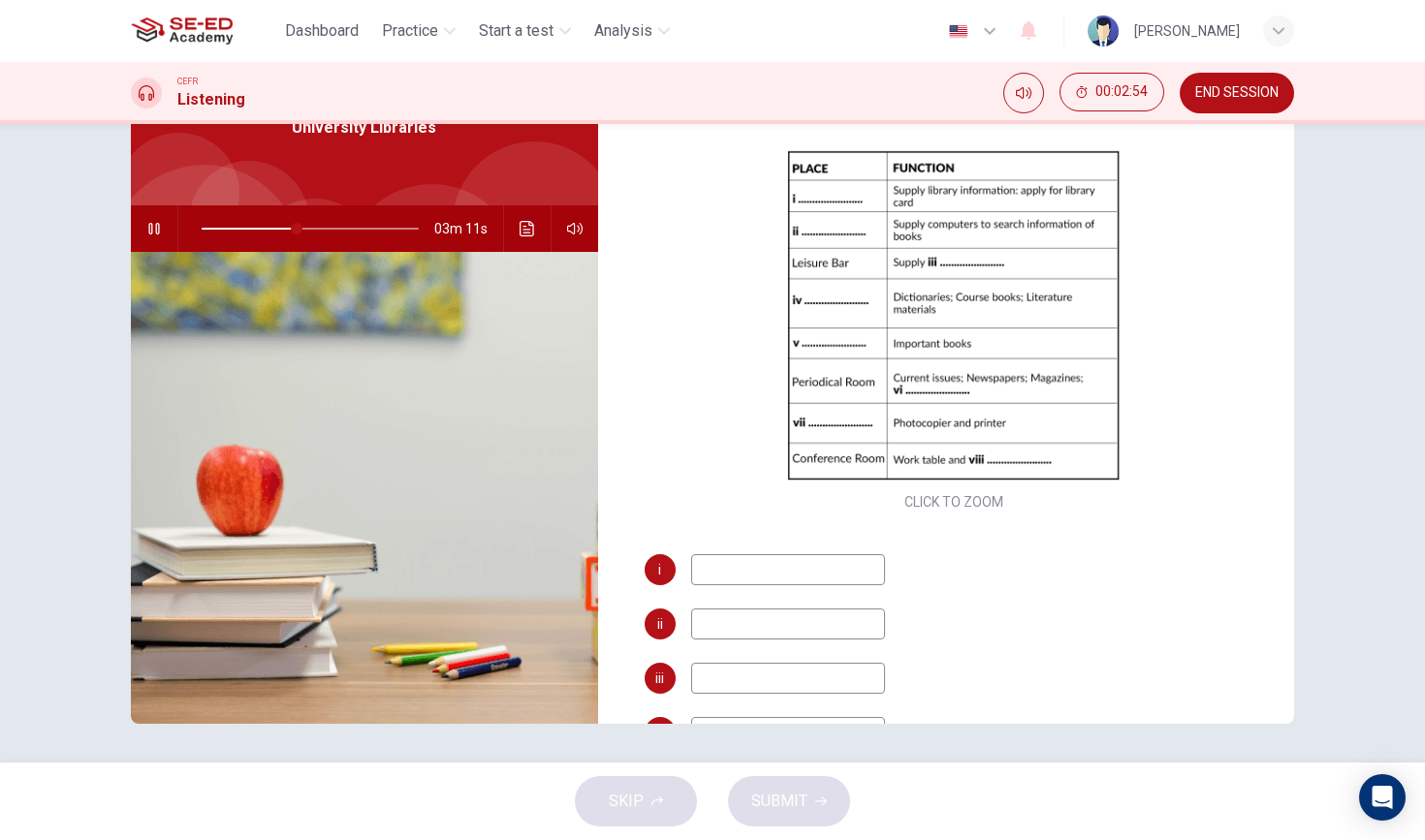
type input "44"
type input "re"
type input "45"
type input "rec"
type input "45"
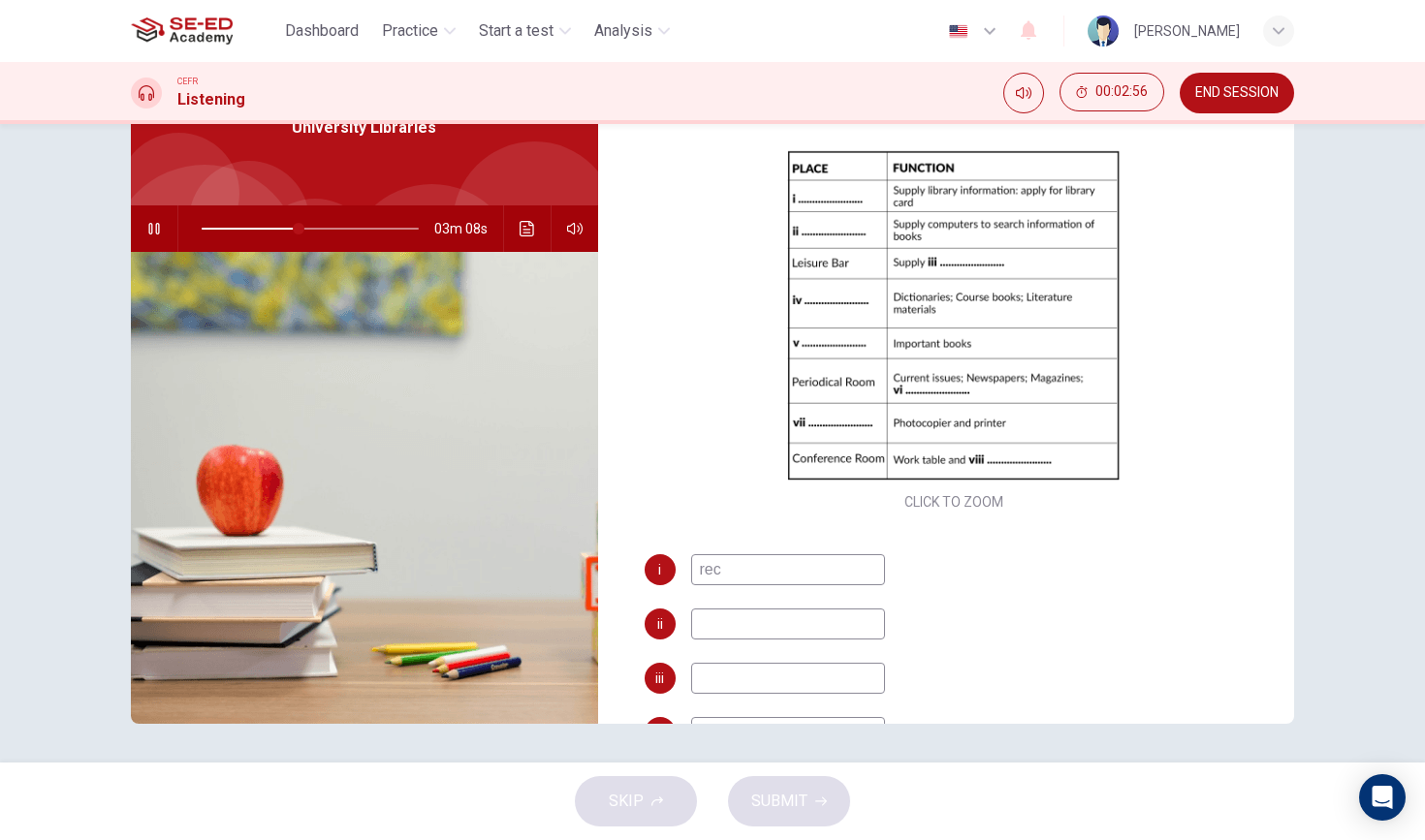
type input "rece"
type input "45"
type input "recep"
type input "45"
type input "receptio"
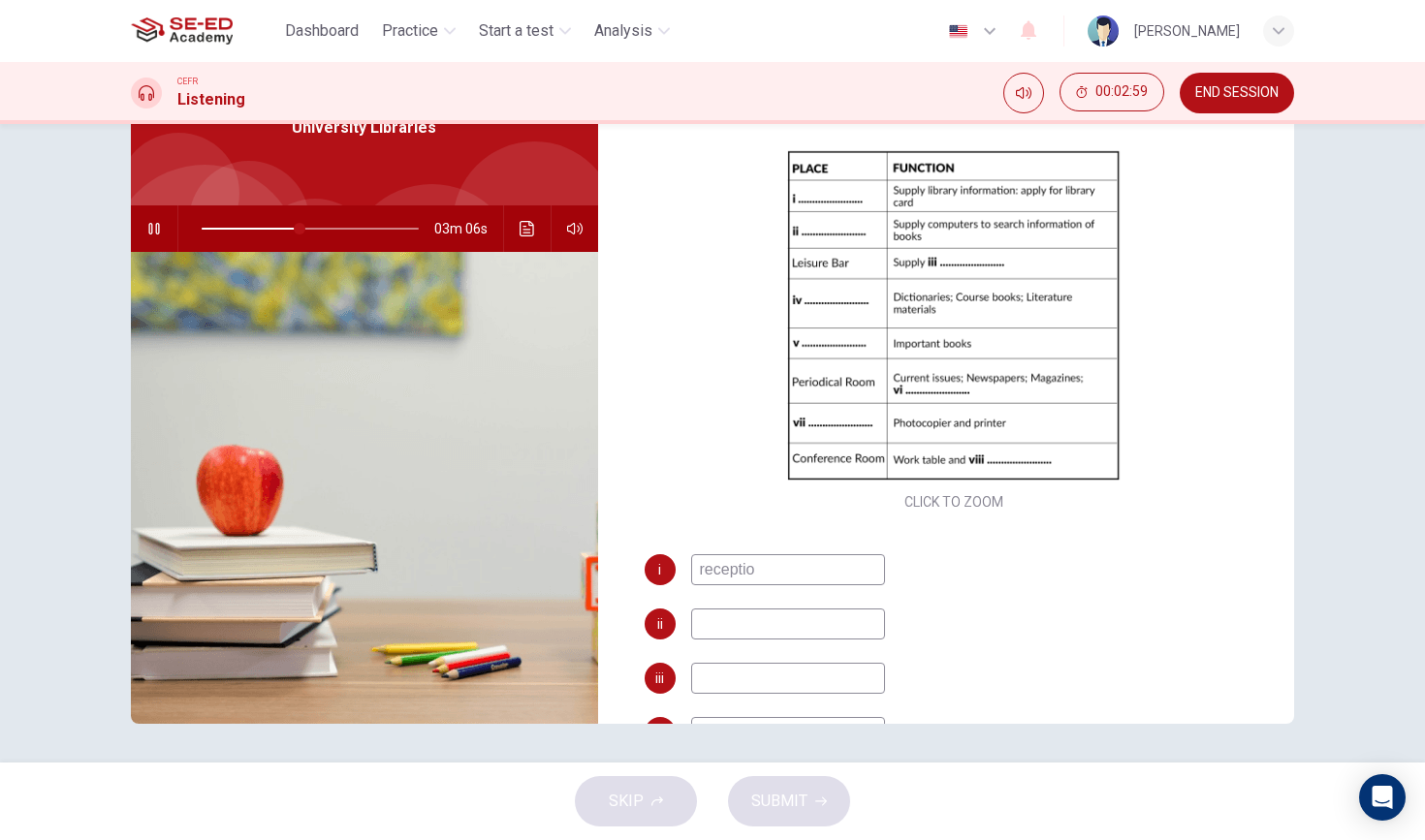
type input "46"
type input "reception"
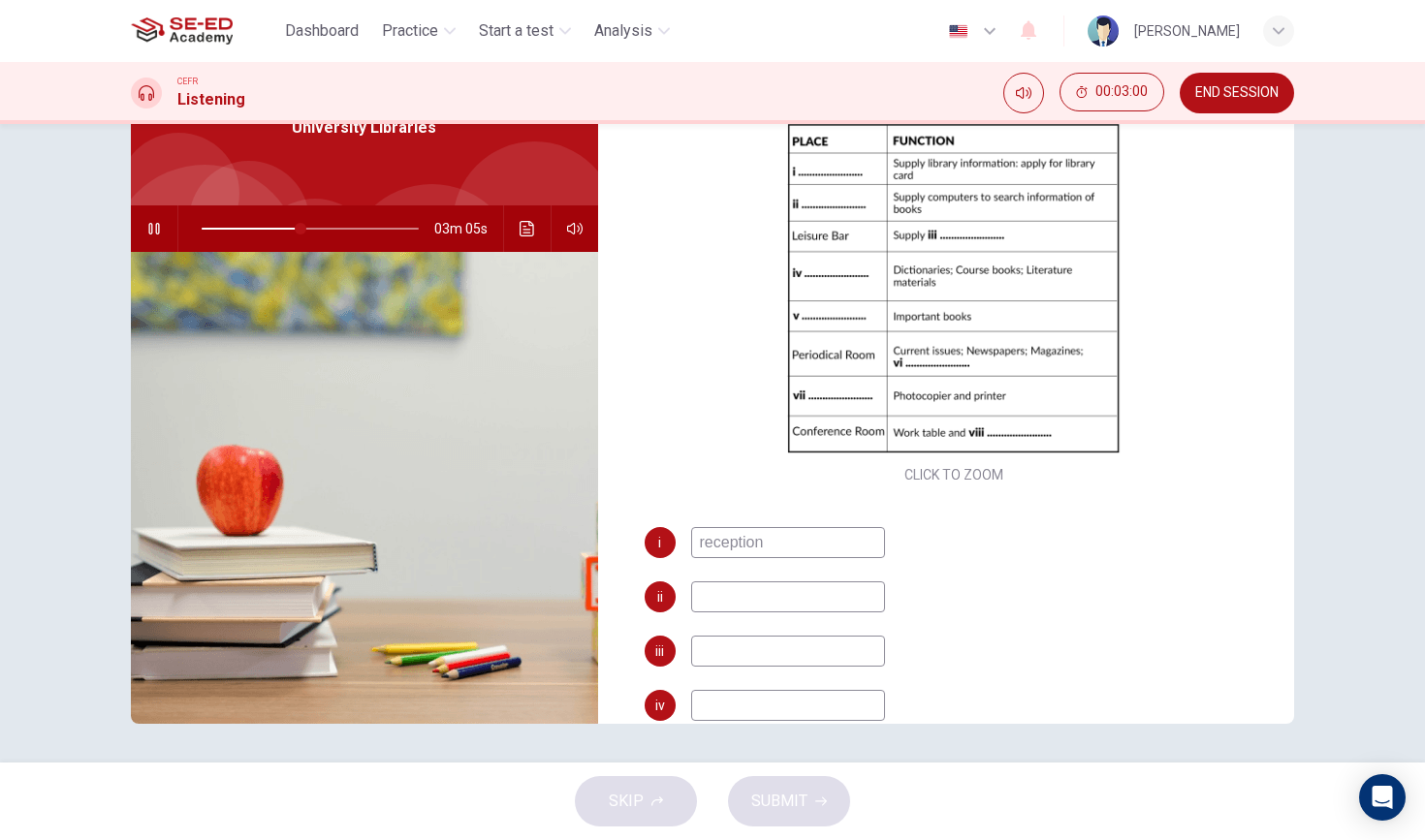
scroll to position [134, 0]
type input "46"
type input "reception"
click at [741, 604] on input at bounding box center [789, 596] width 194 height 31
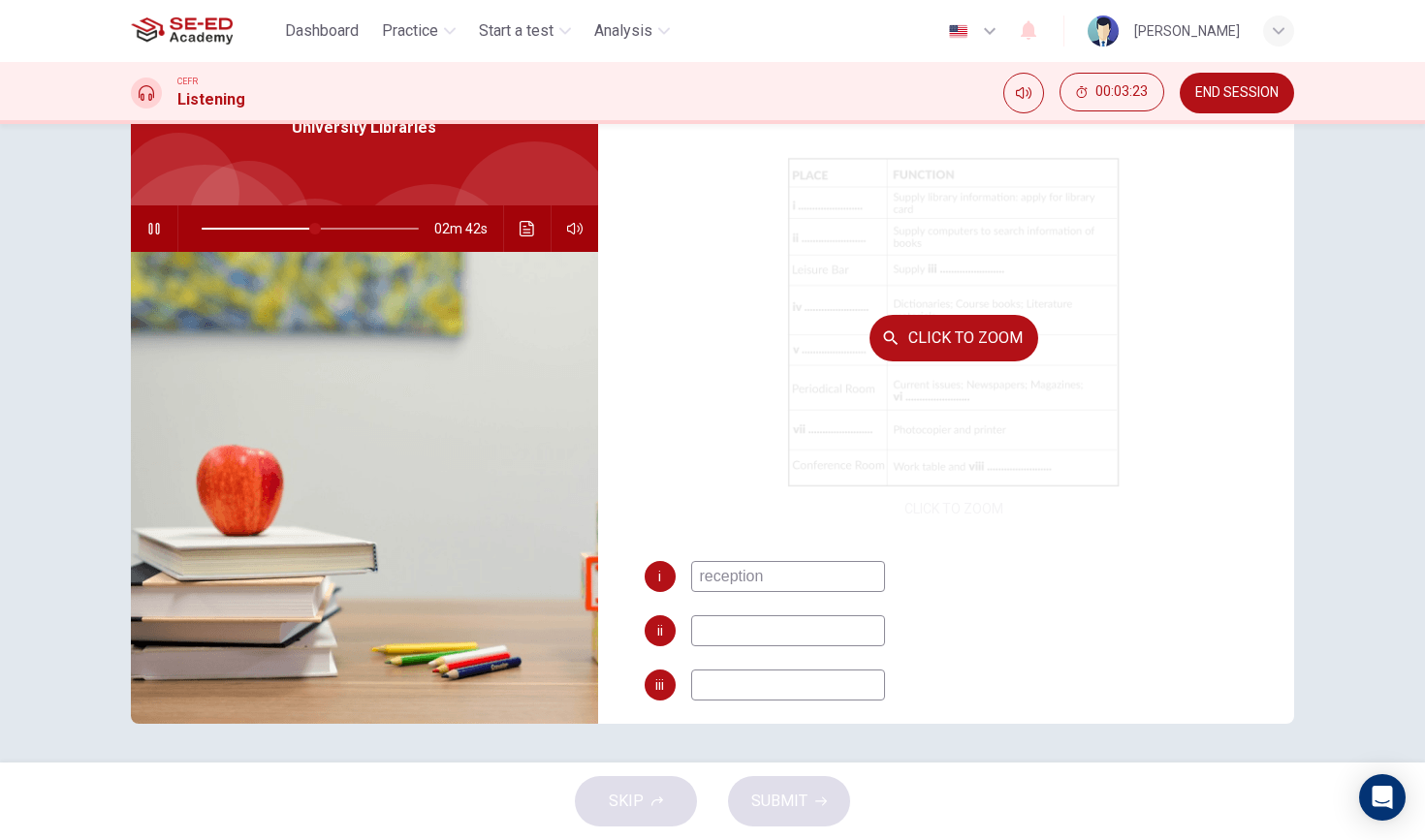
scroll to position [125, 0]
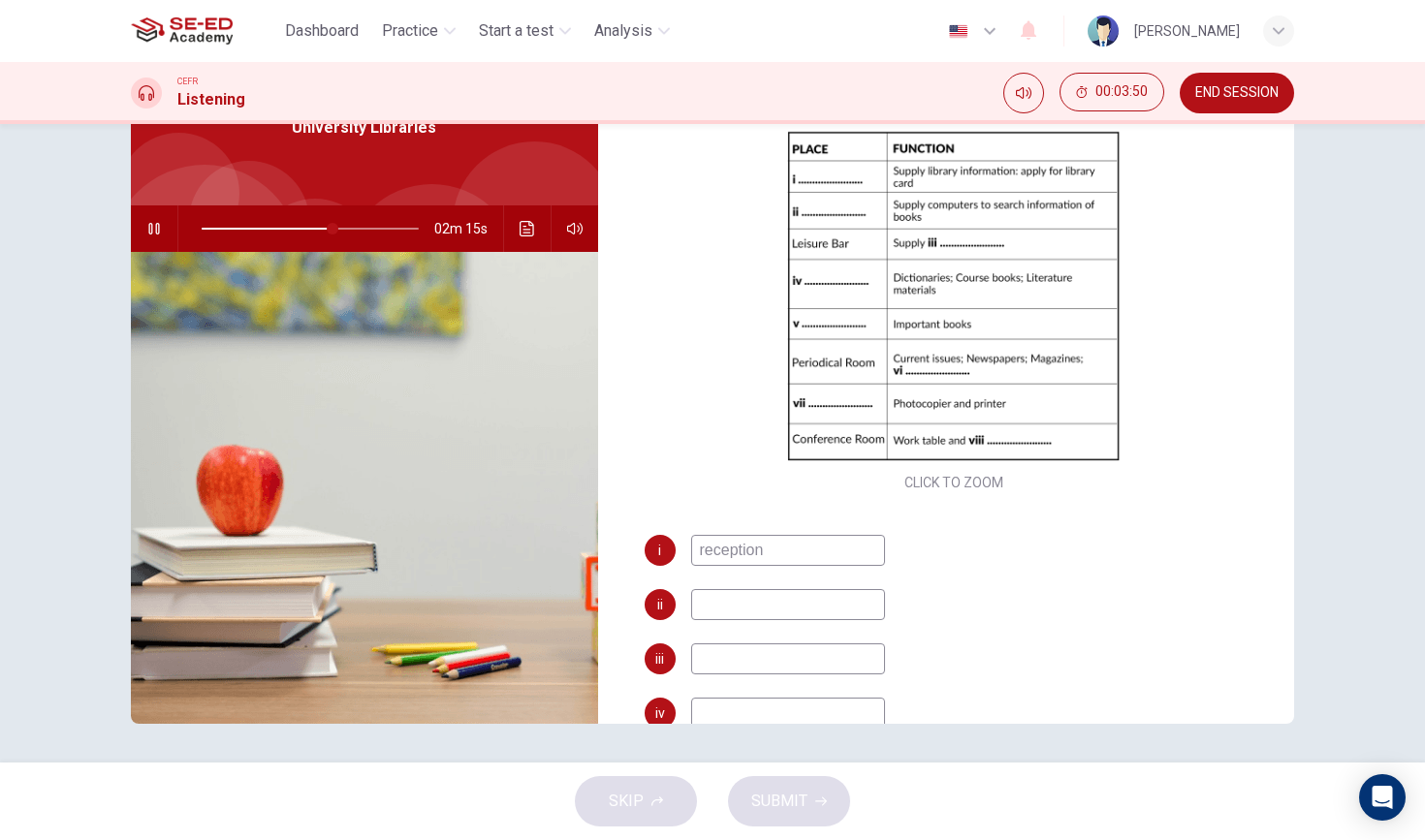
click at [790, 559] on input "reception" at bounding box center [789, 551] width 194 height 31
type input "61"
type input "re"
type input "61"
type input "r"
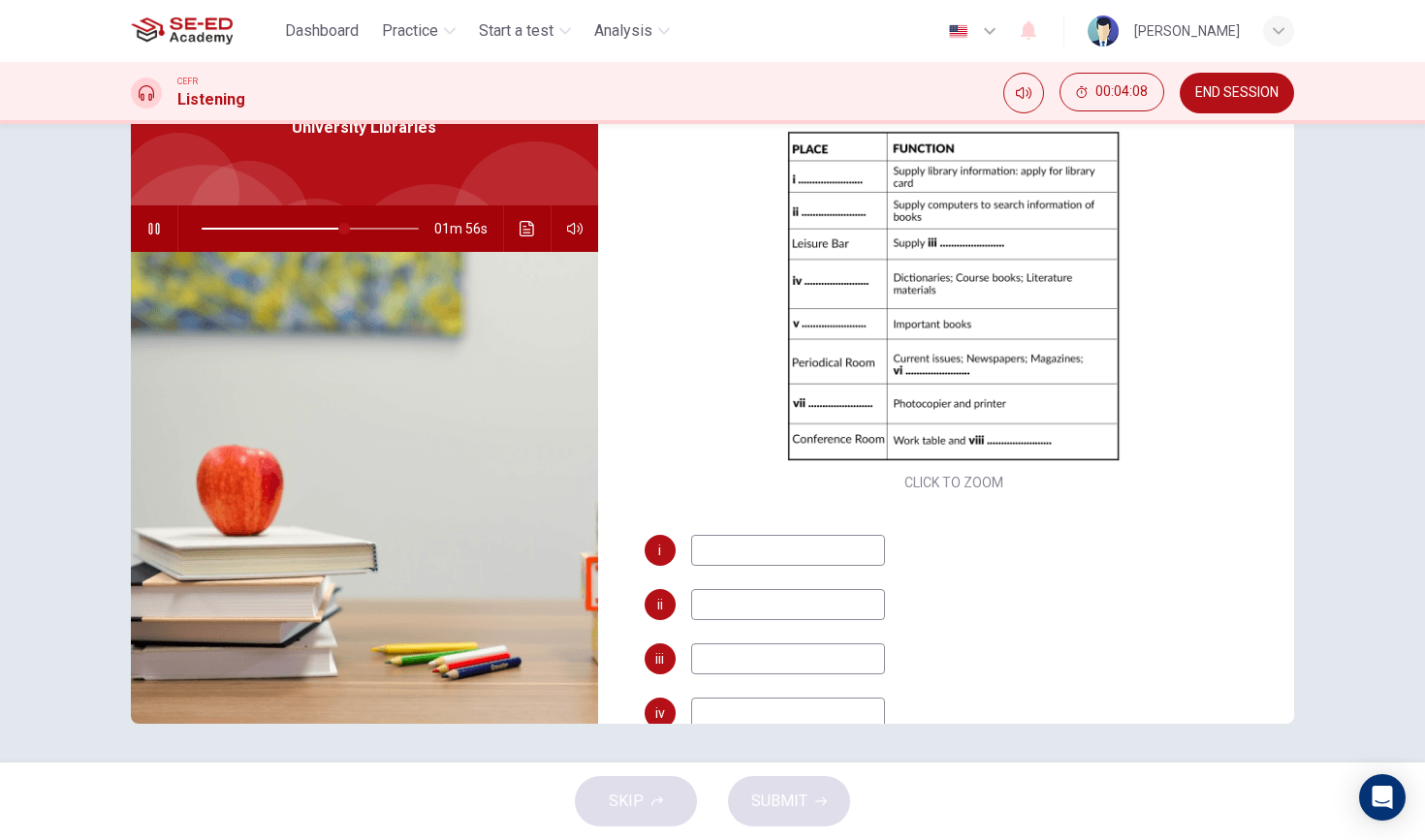
type input "66"
type input "Ser"
type input "66"
type input "Servic"
type input "66"
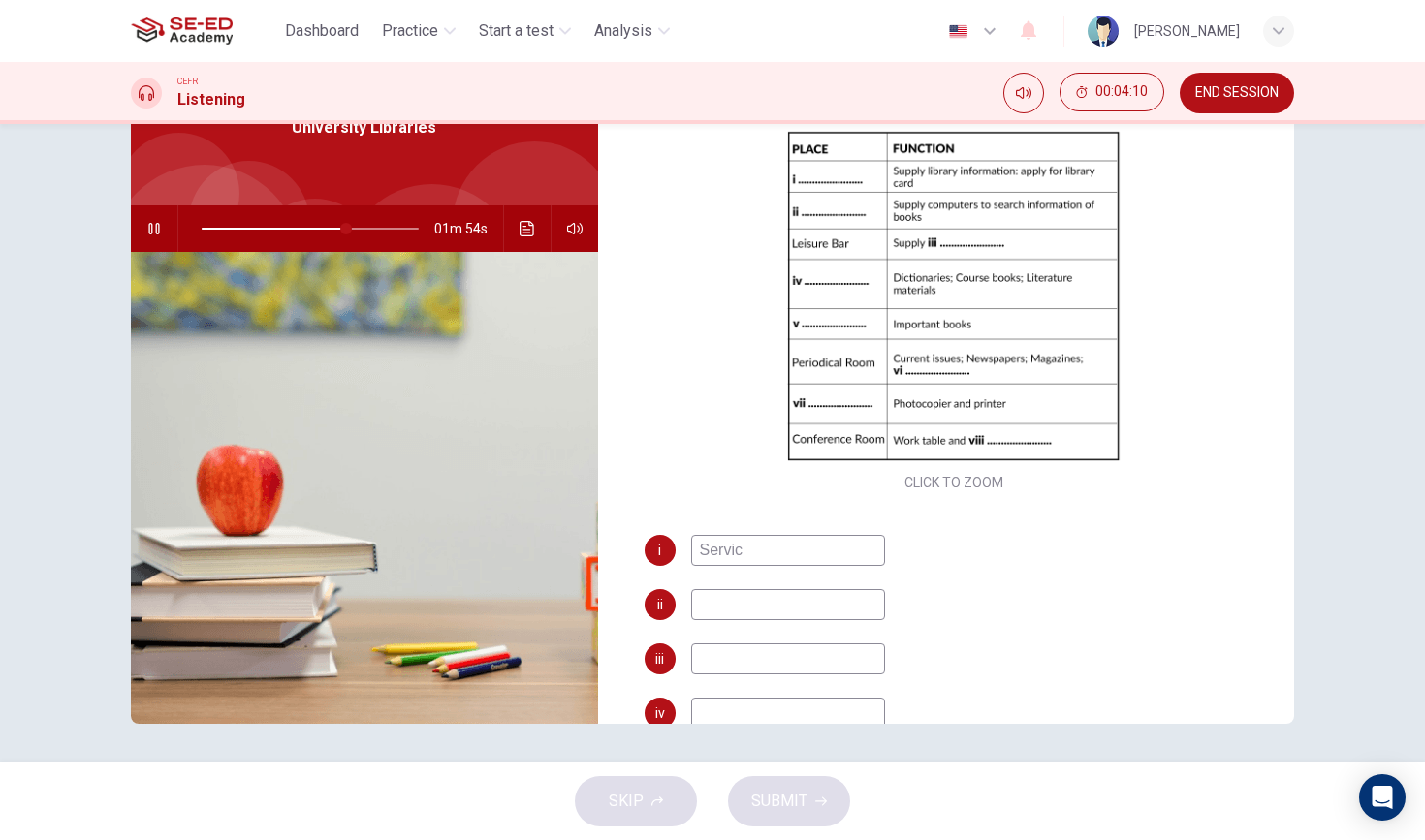
type input "Service"
type input "67"
type input "Service"
type input "67"
type input "Service Ar"
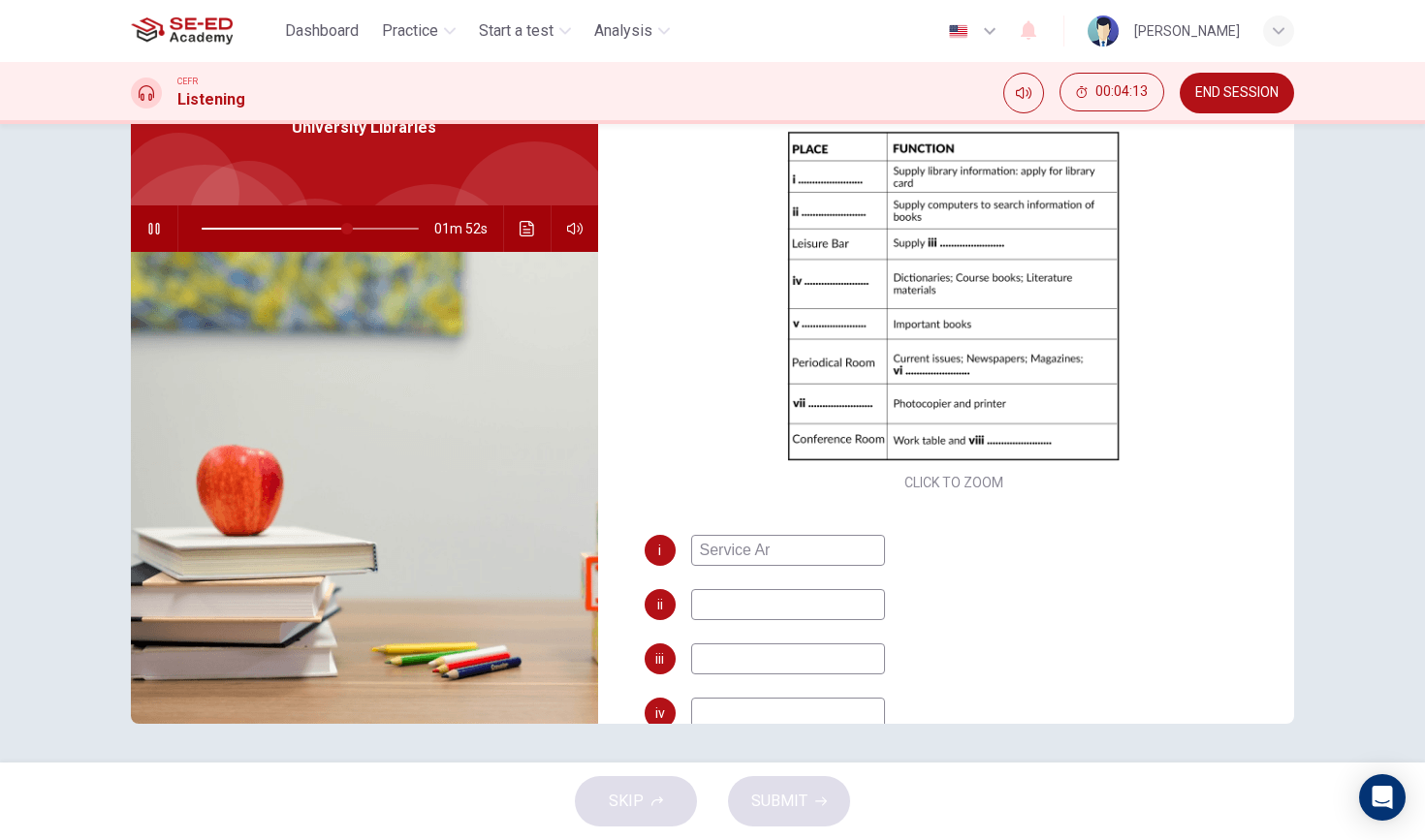
type input "67"
type input "Service Area"
type input "69"
type input "Service Area"
click at [736, 611] on input at bounding box center [789, 605] width 194 height 31
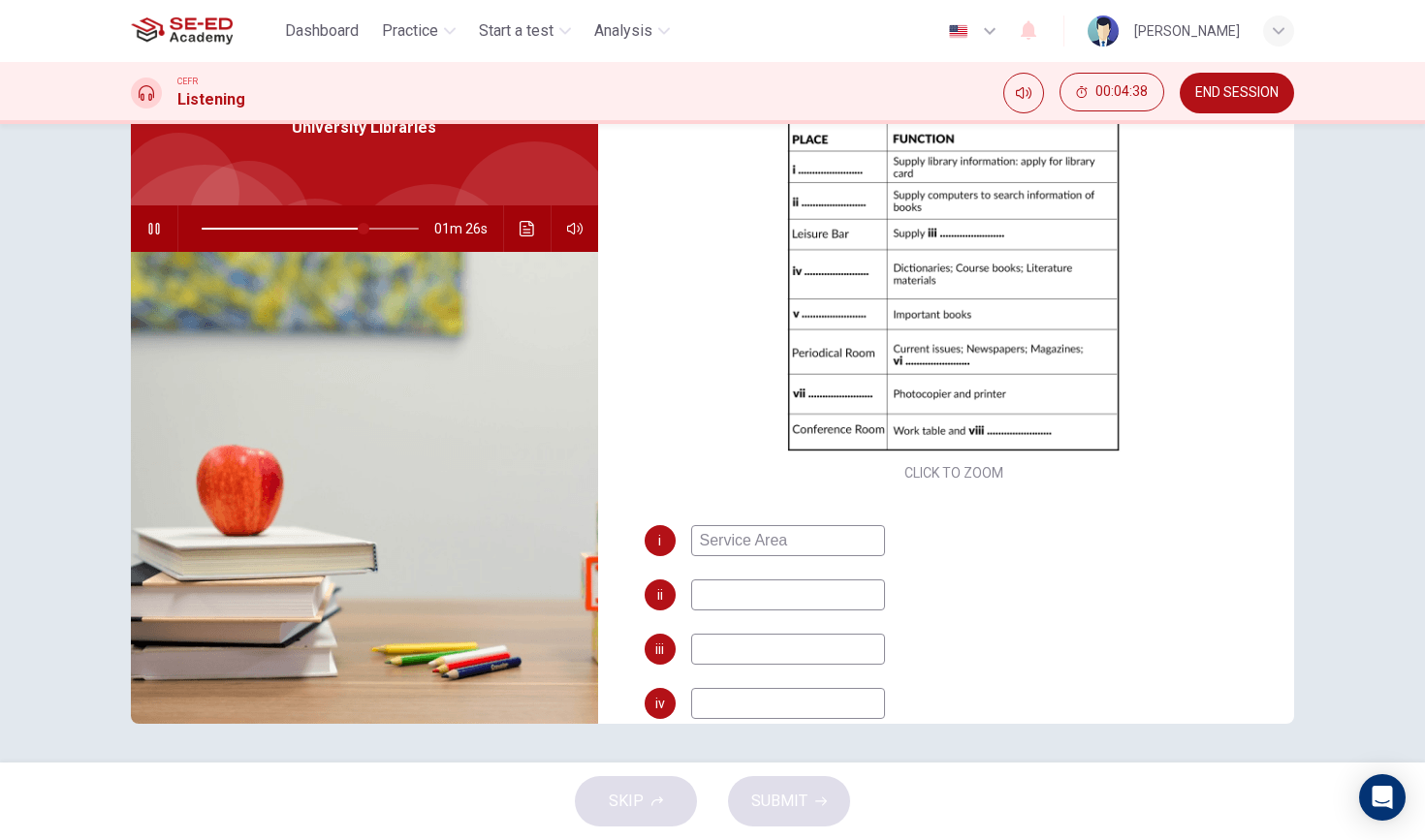
scroll to position [137, 0]
click at [746, 706] on input at bounding box center [789, 702] width 194 height 31
type input "79"
type input "B"
type input "79"
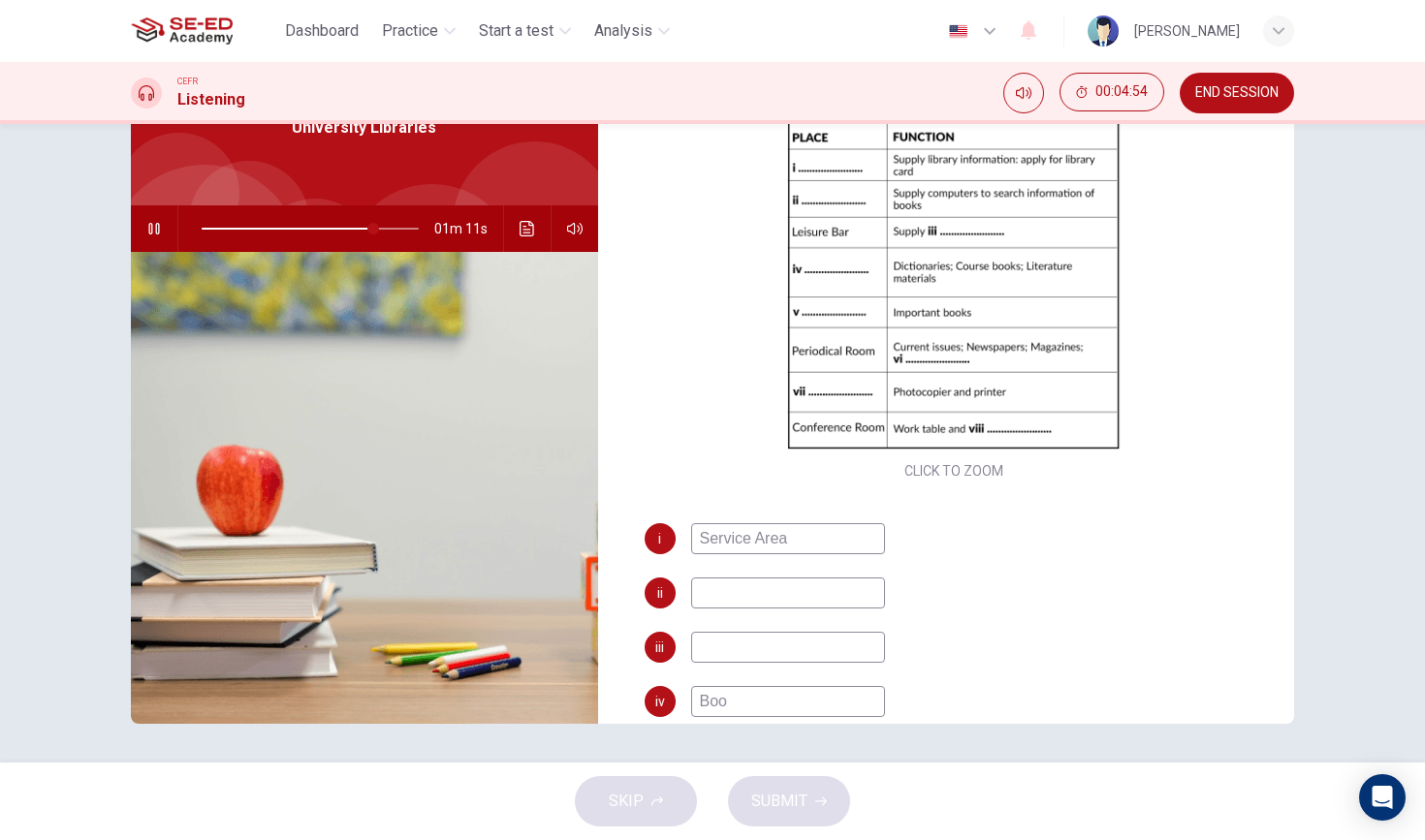
type input "Book"
type input "79"
type input "Book"
type input "80"
type input "Book S"
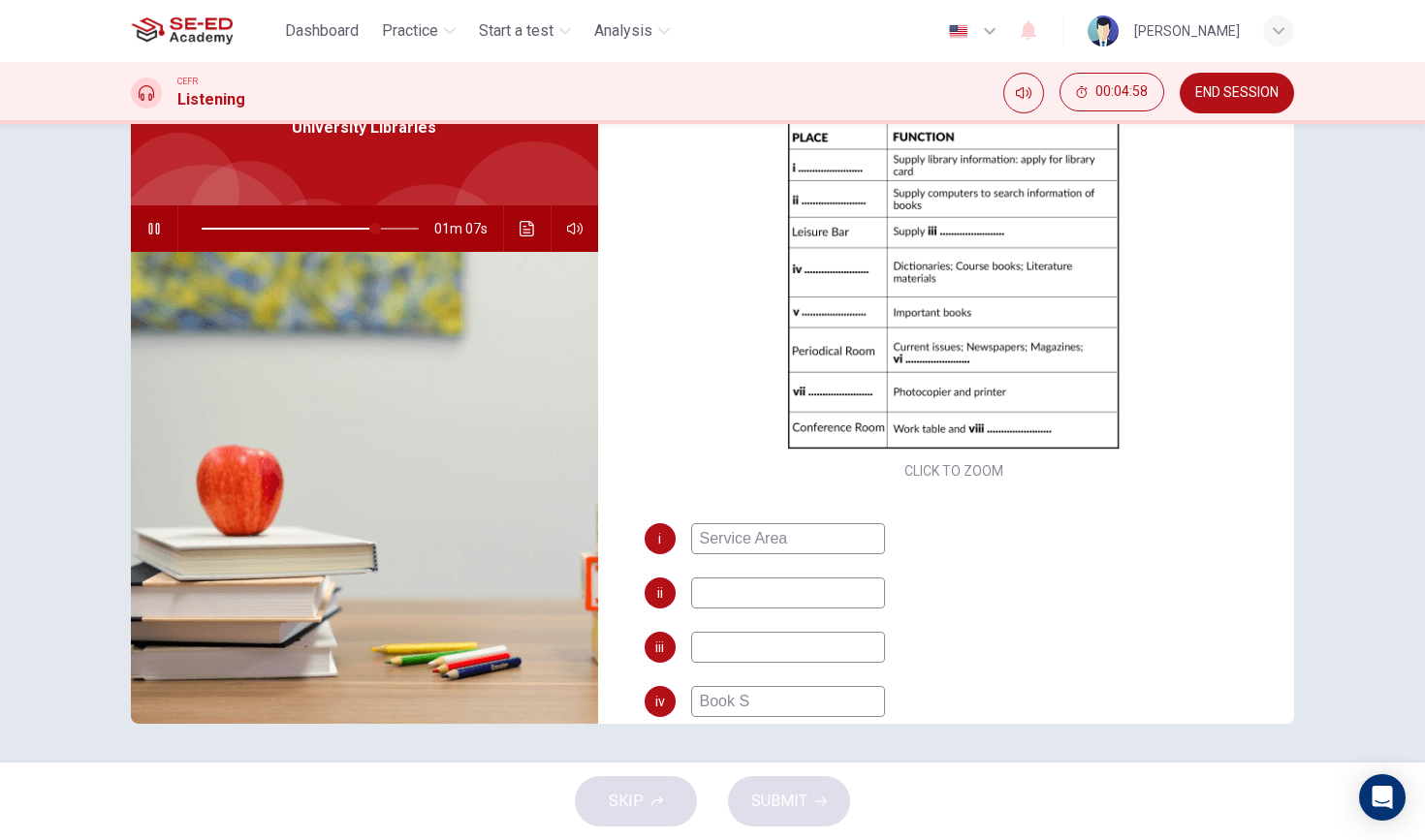
type input "81"
type input "Book She"
type input "81"
type input "Book Shel"
type input "82"
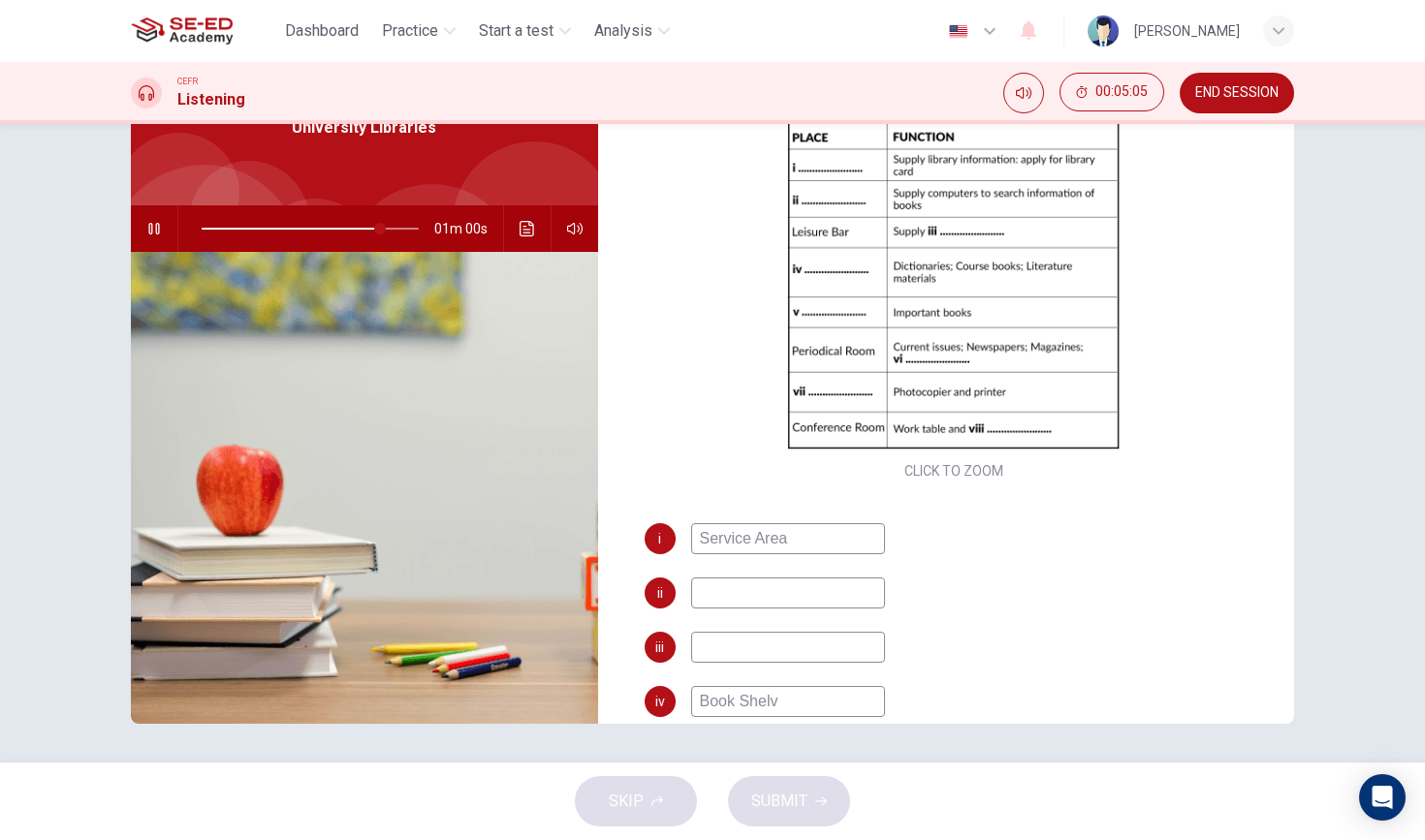
type input "Book Shelvs"
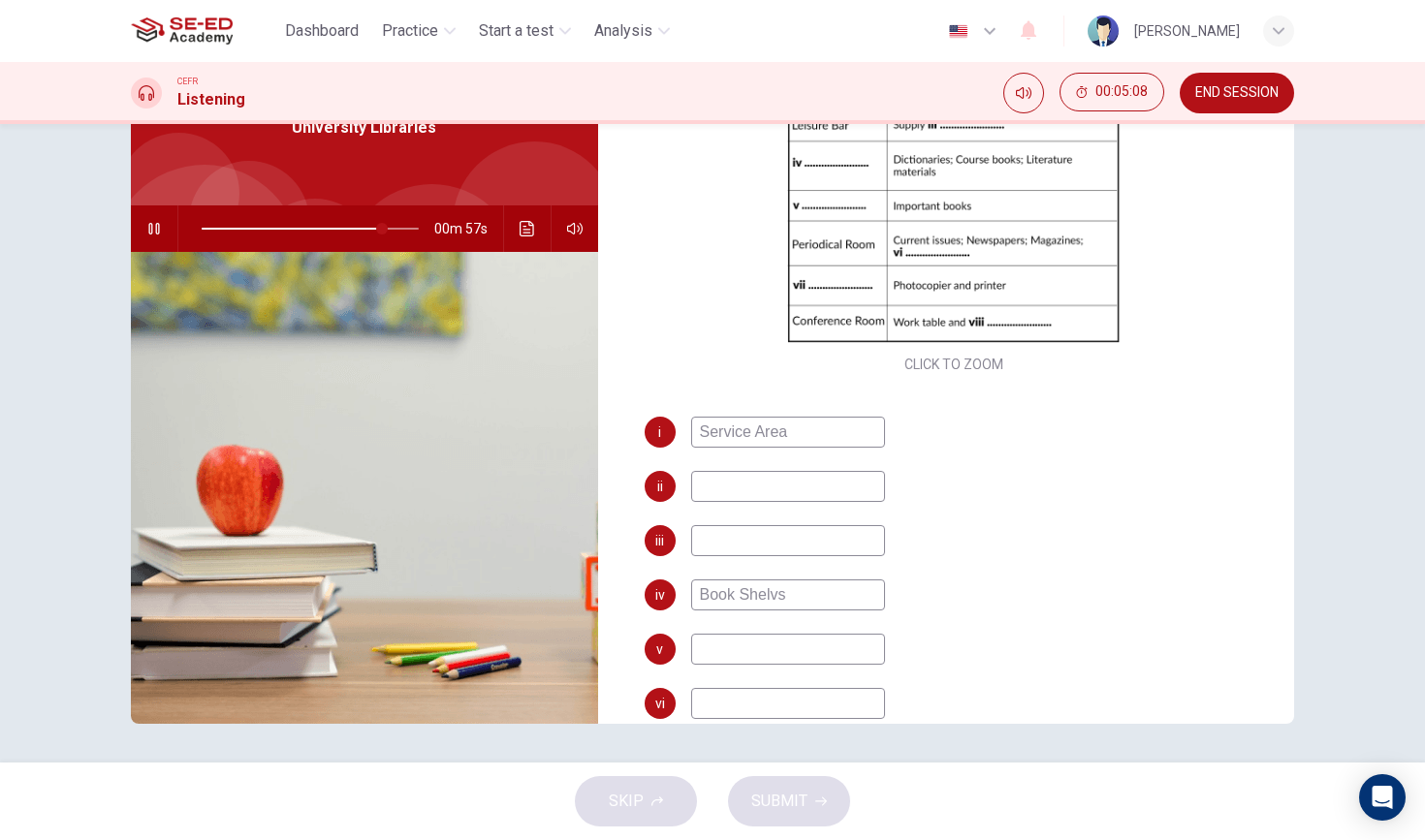
scroll to position [225, 0]
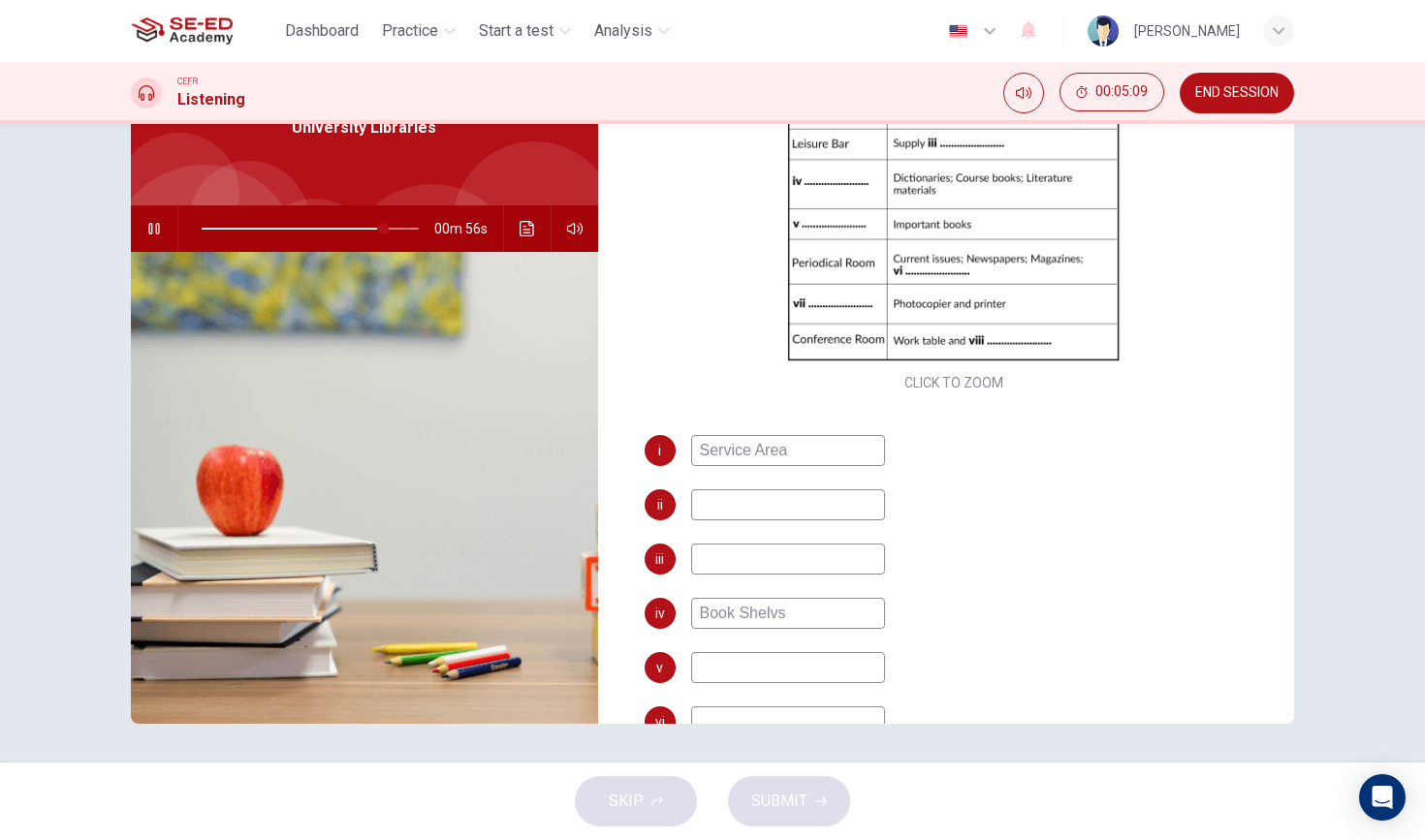
type input "84"
type input "Book Shelvs"
click at [147, 223] on icon "button" at bounding box center [154, 229] width 16 height 16
type input "84"
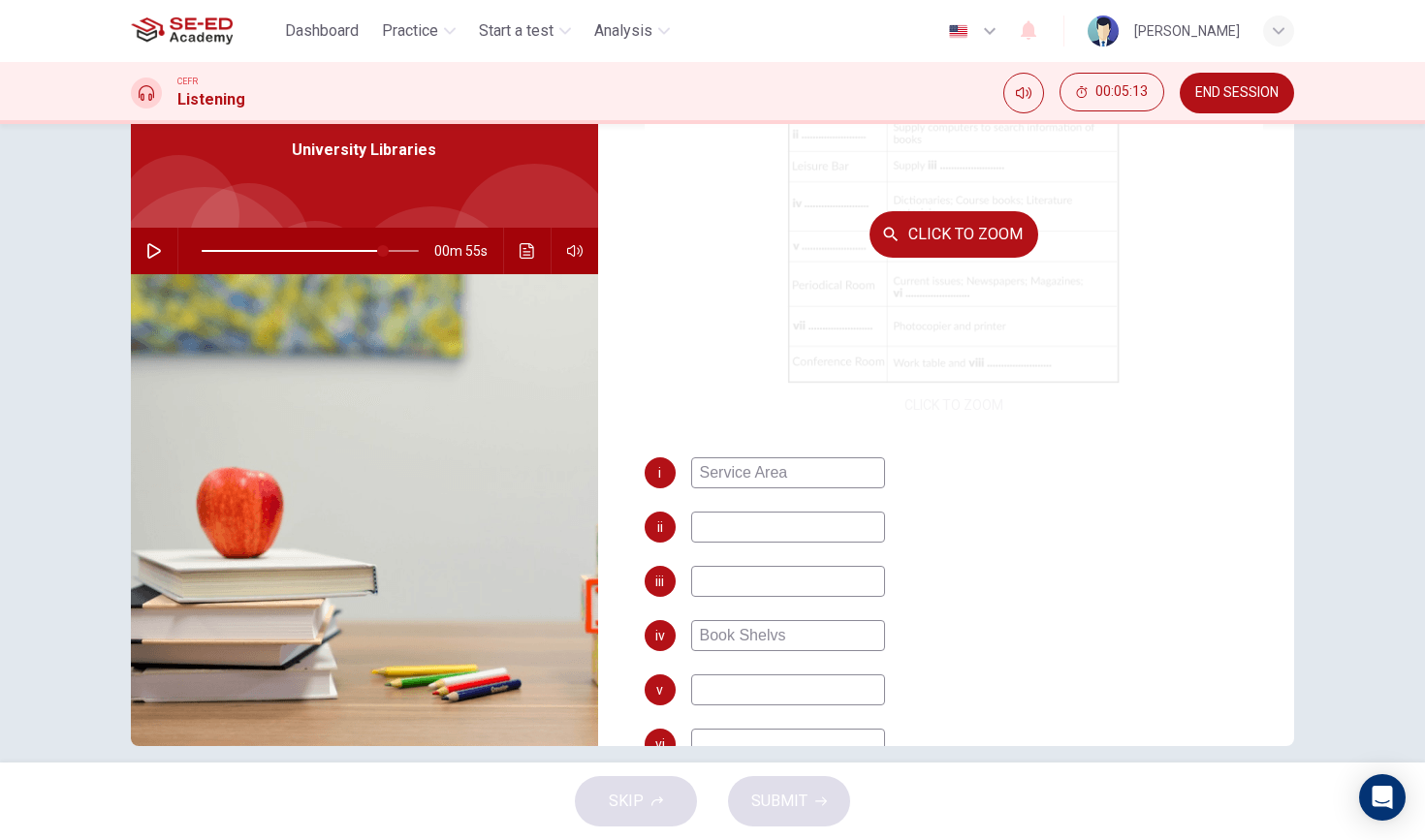
scroll to position [191, 0]
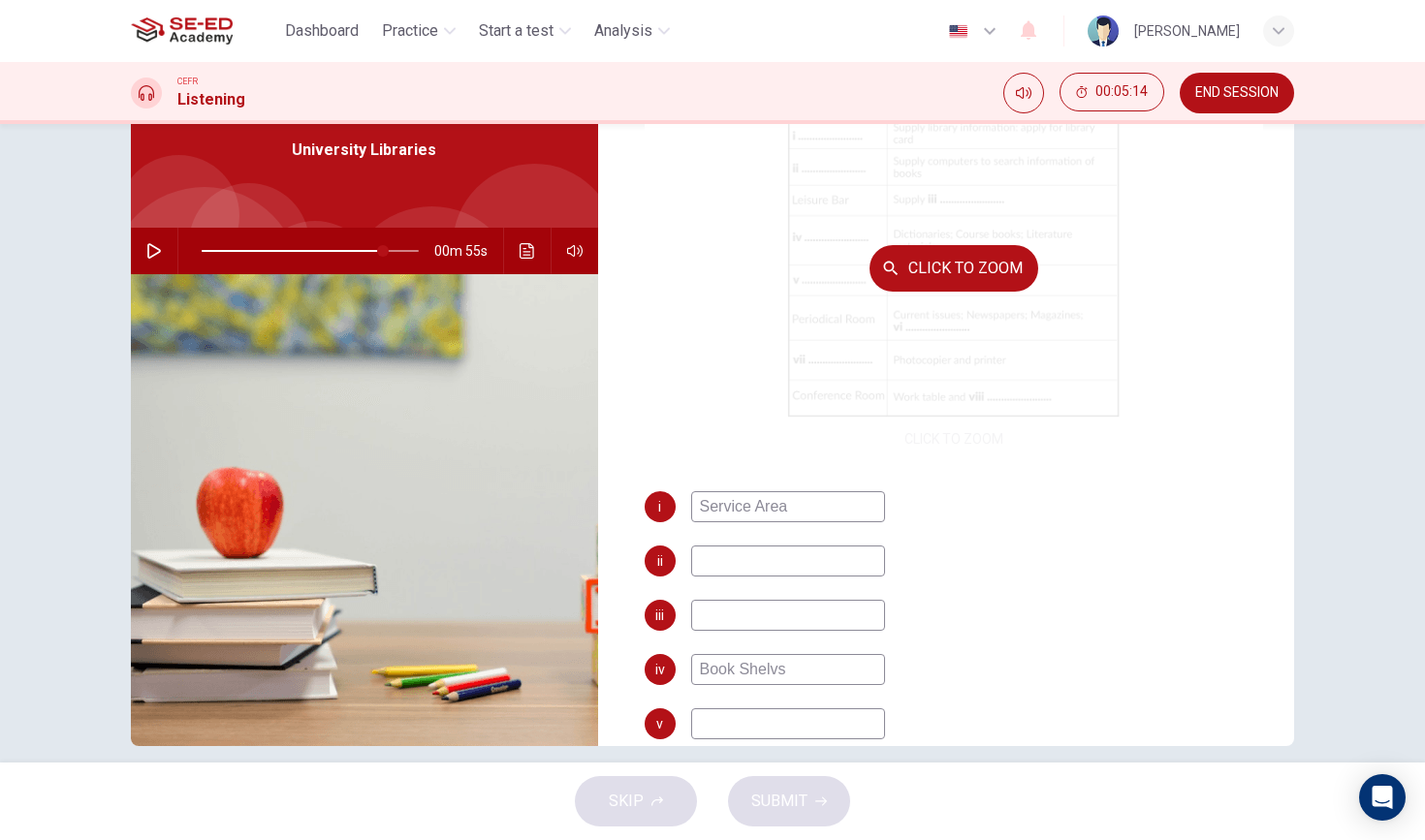
click at [954, 252] on button "Click to Zoom" at bounding box center [954, 269] width 169 height 47
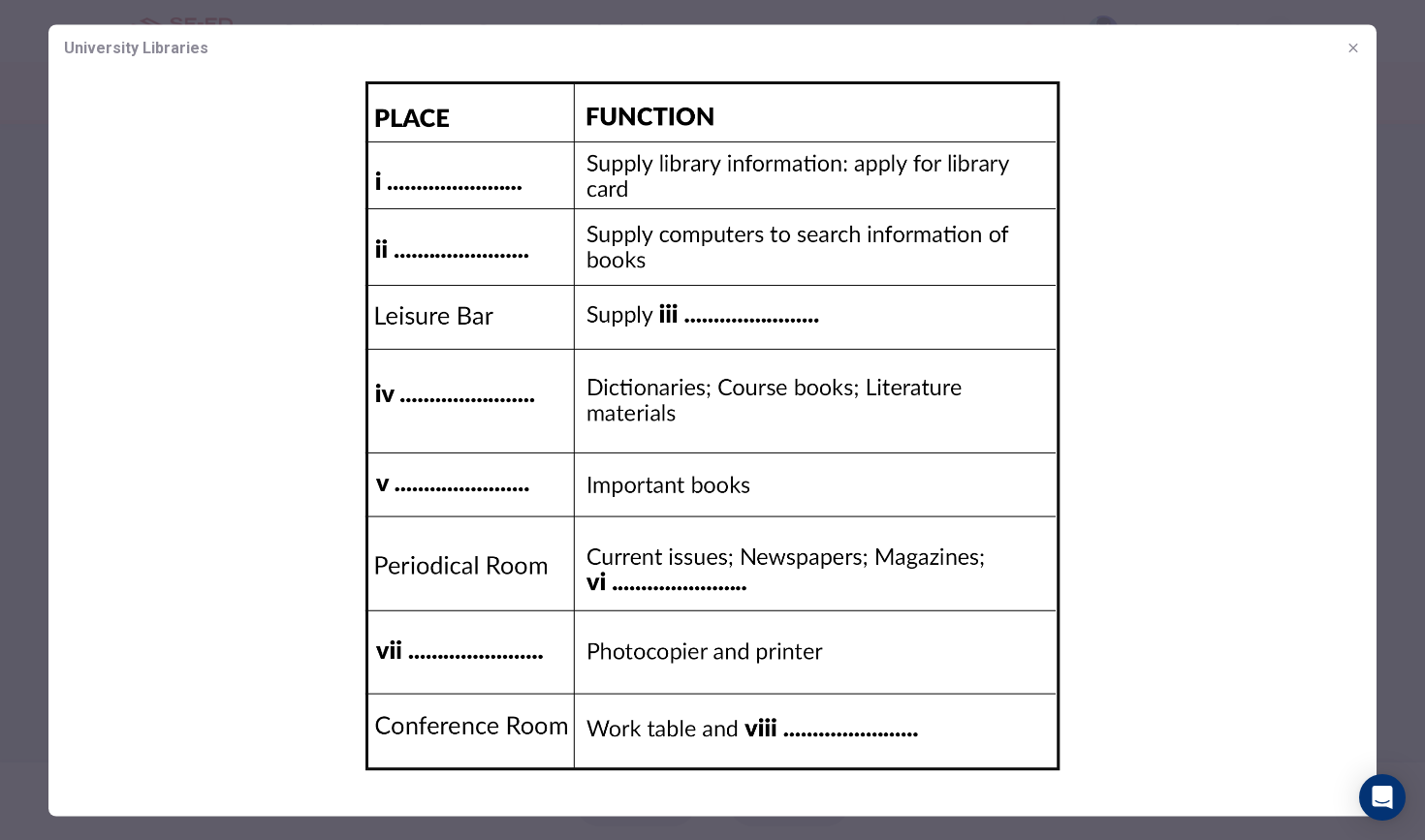
click at [1349, 50] on icon "button" at bounding box center [1353, 48] width 16 height 16
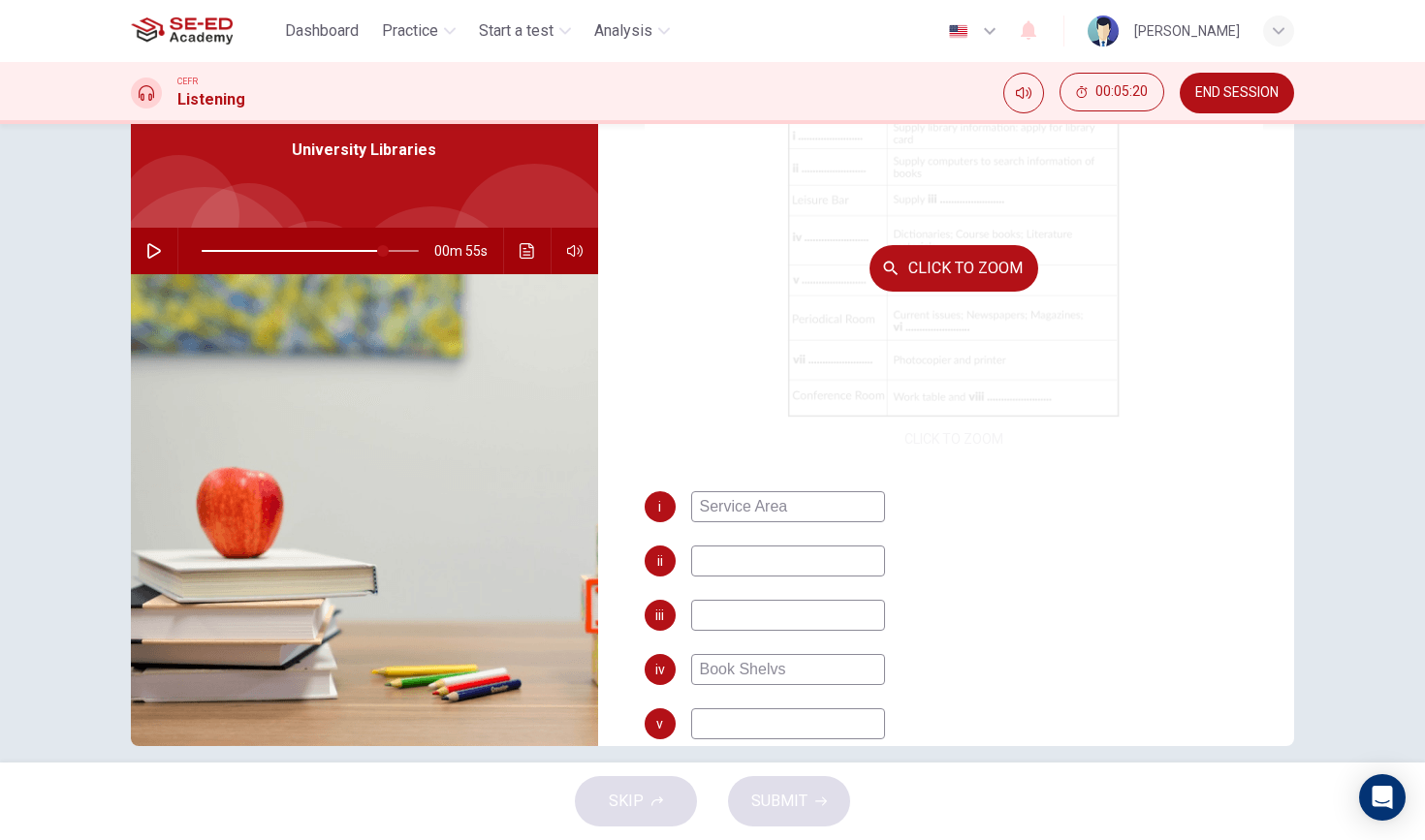
scroll to position [157, 0]
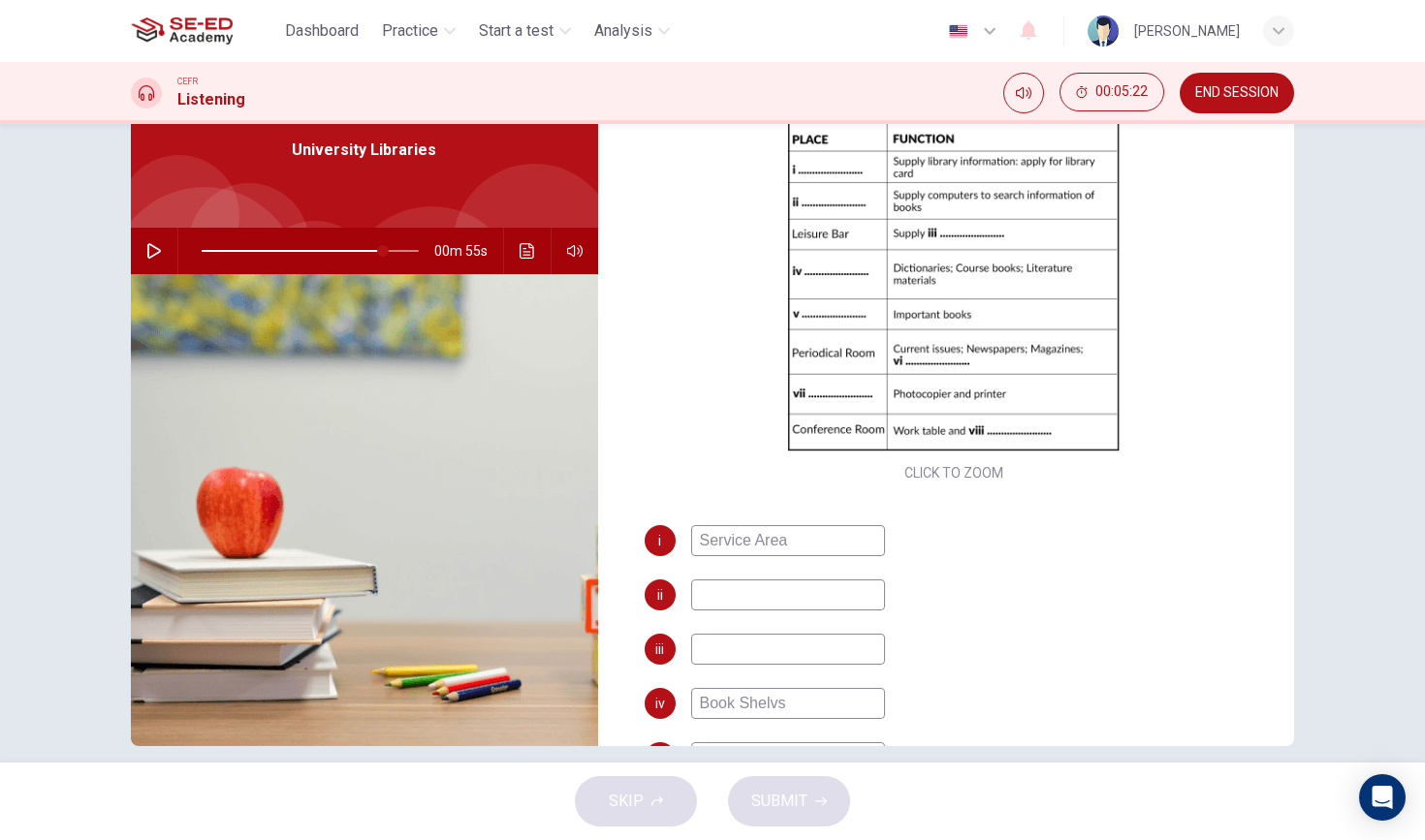
click at [803, 647] on input at bounding box center [789, 650] width 194 height 31
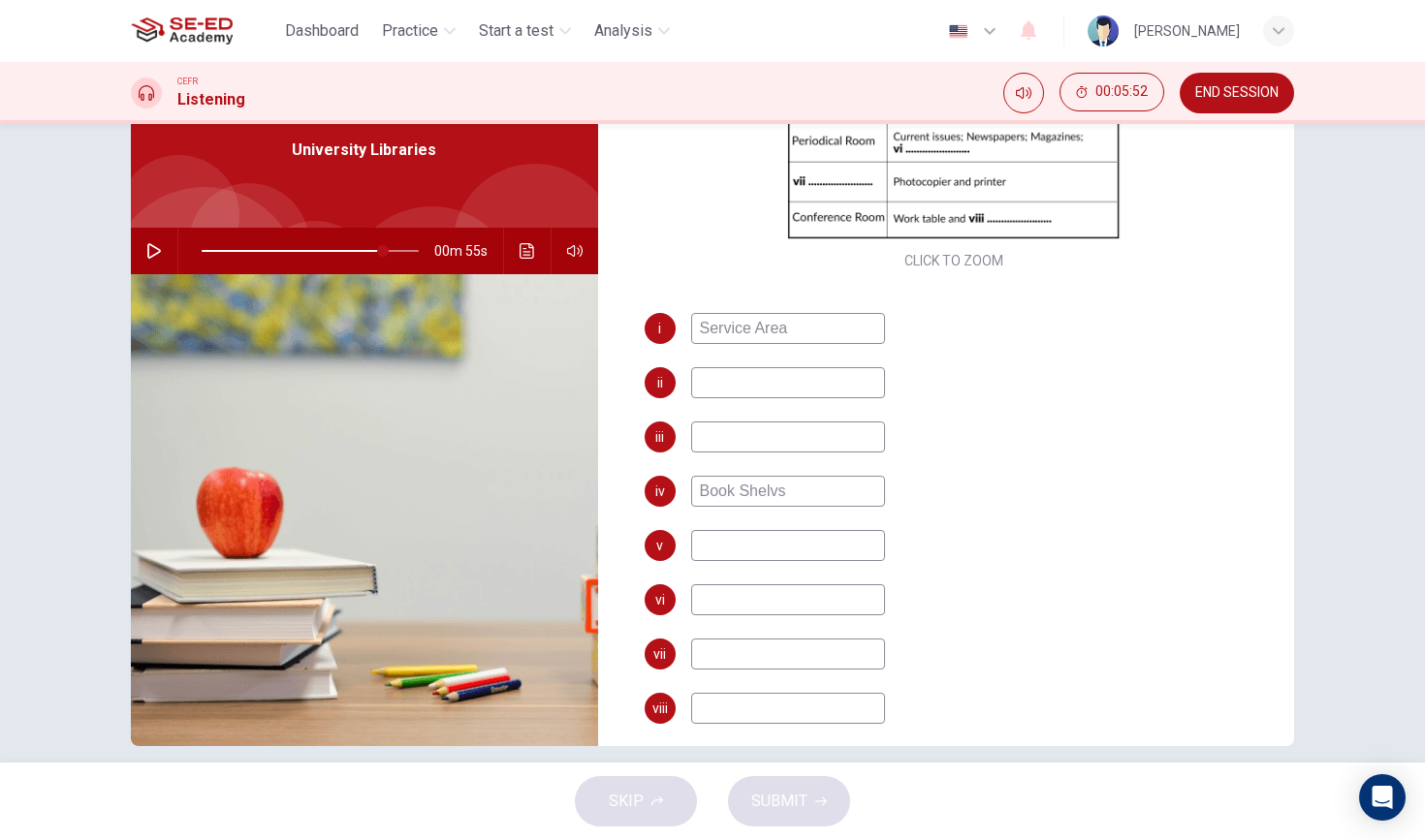
scroll to position [379, 0]
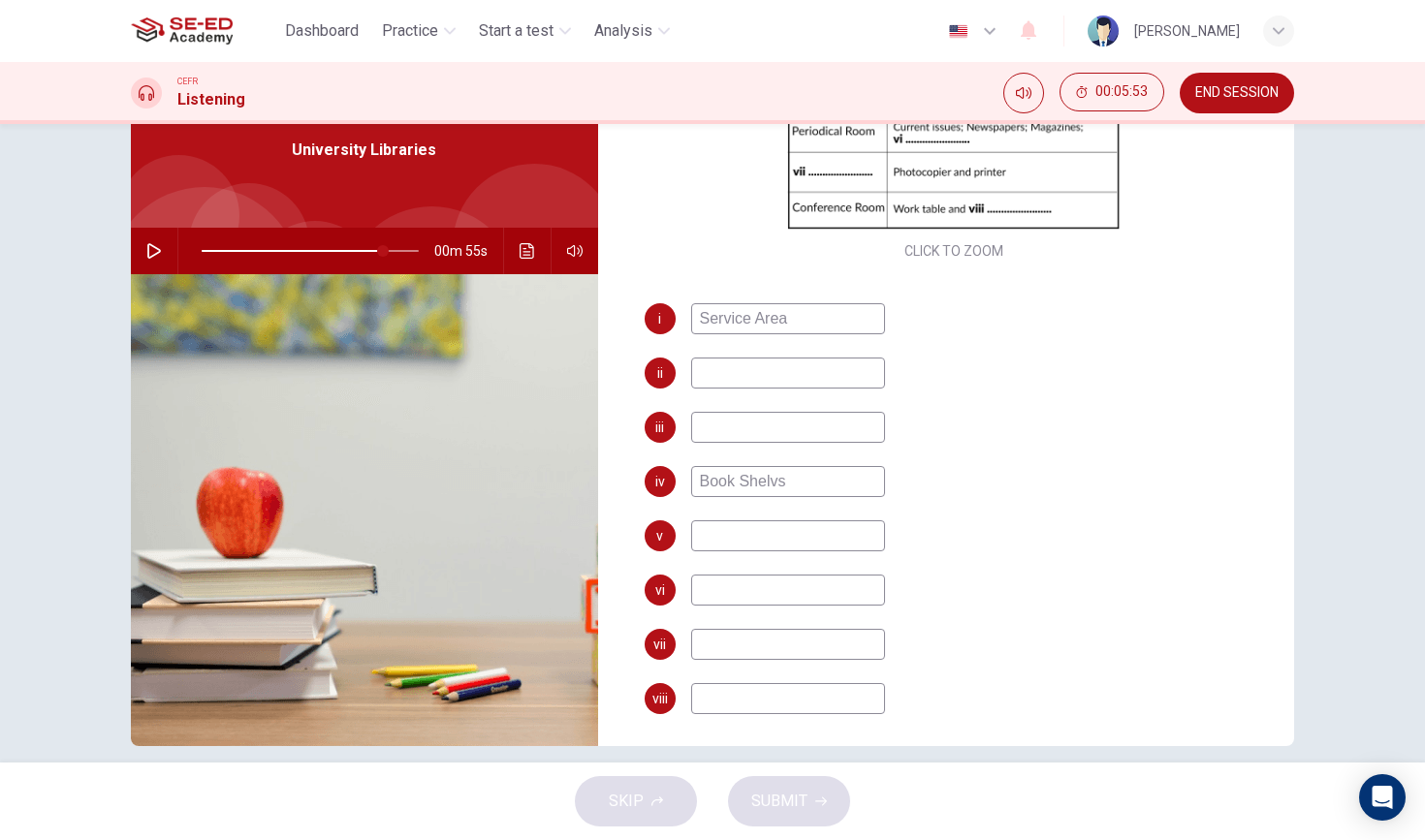
click at [763, 484] on input "Book Shelvs" at bounding box center [789, 482] width 194 height 31
click at [833, 487] on input "Book Shelvs" at bounding box center [789, 482] width 194 height 31
type input "Book Shelves"
click at [854, 713] on input at bounding box center [789, 702] width 194 height 31
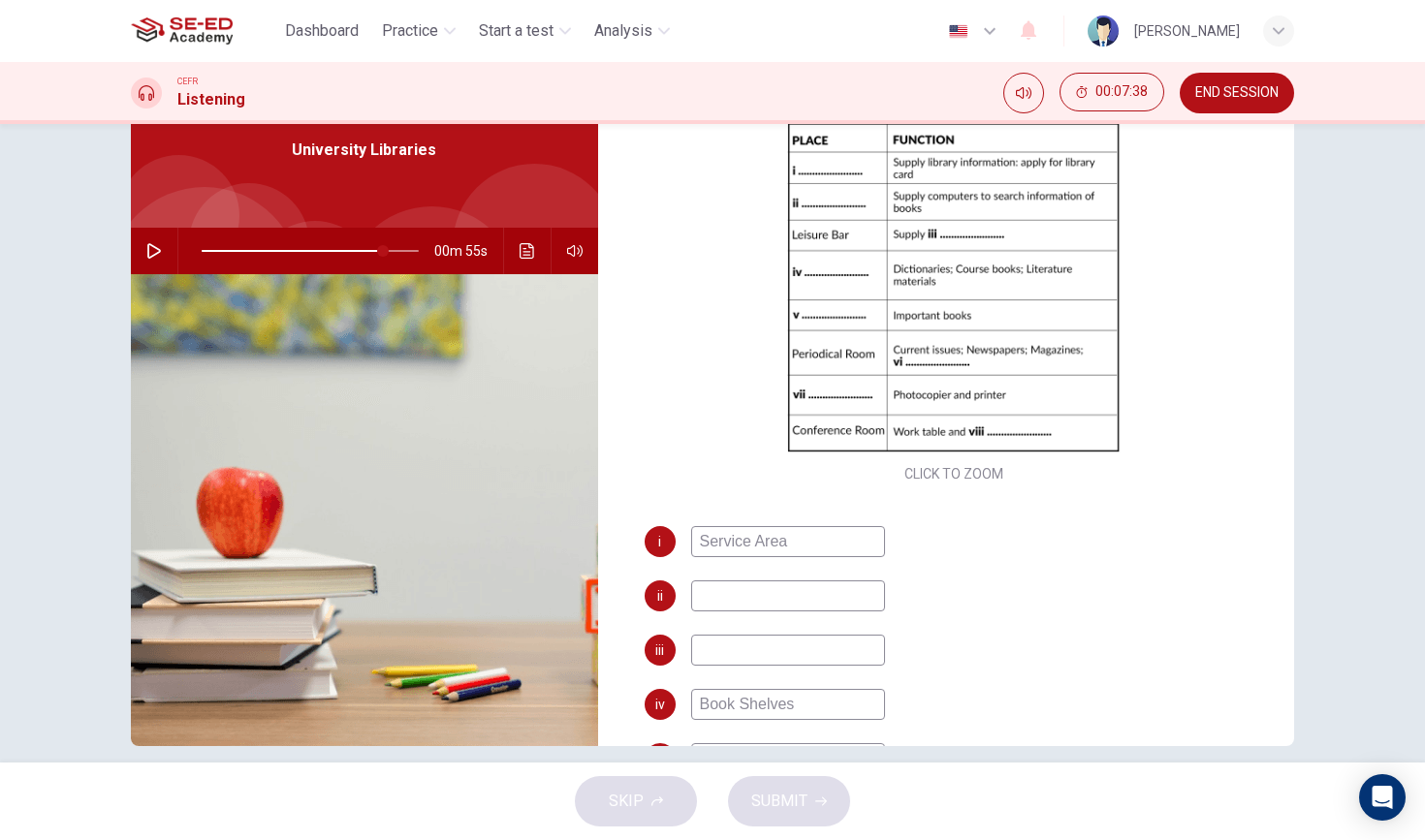
scroll to position [150, 0]
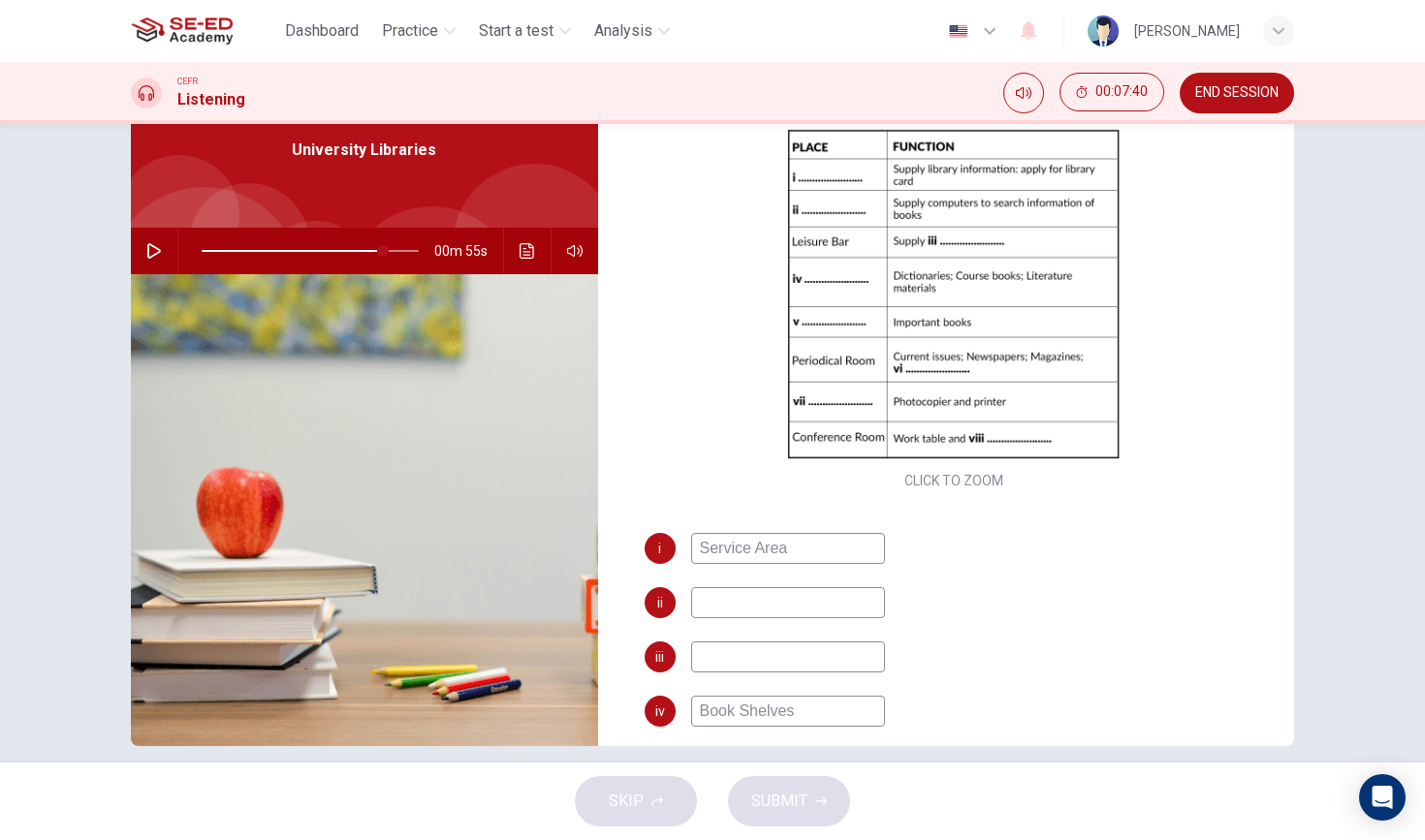
type input "Meeting Room"
click at [755, 604] on input at bounding box center [789, 603] width 194 height 31
click at [729, 603] on input "Regerence Service" at bounding box center [789, 603] width 194 height 31
click at [773, 654] on input at bounding box center [789, 657] width 194 height 31
click at [843, 595] on input "Reference Service" at bounding box center [789, 603] width 194 height 31
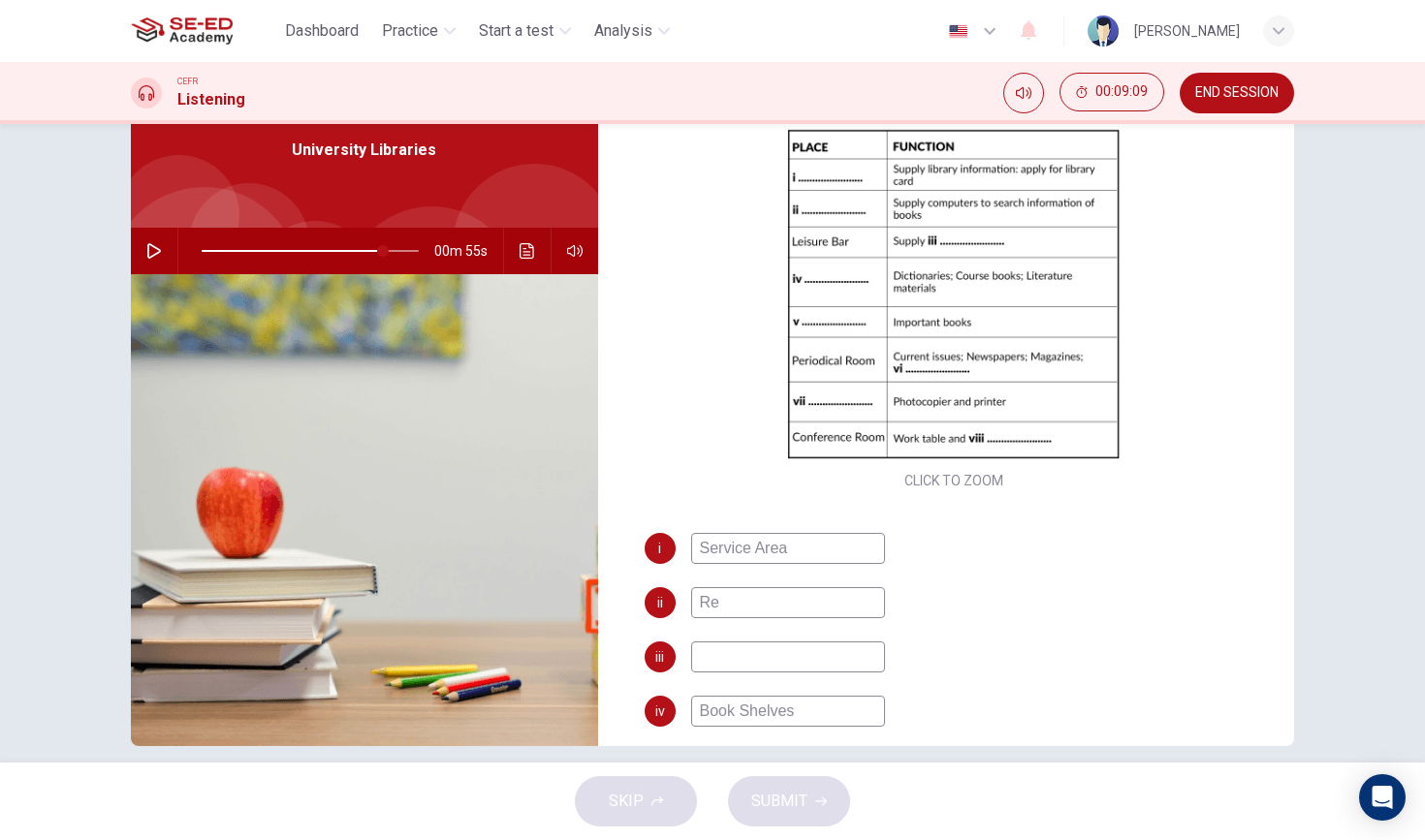
type input "R"
type input "OPAC Computer"
click at [834, 653] on input at bounding box center [789, 657] width 194 height 31
type input "Reading Room"
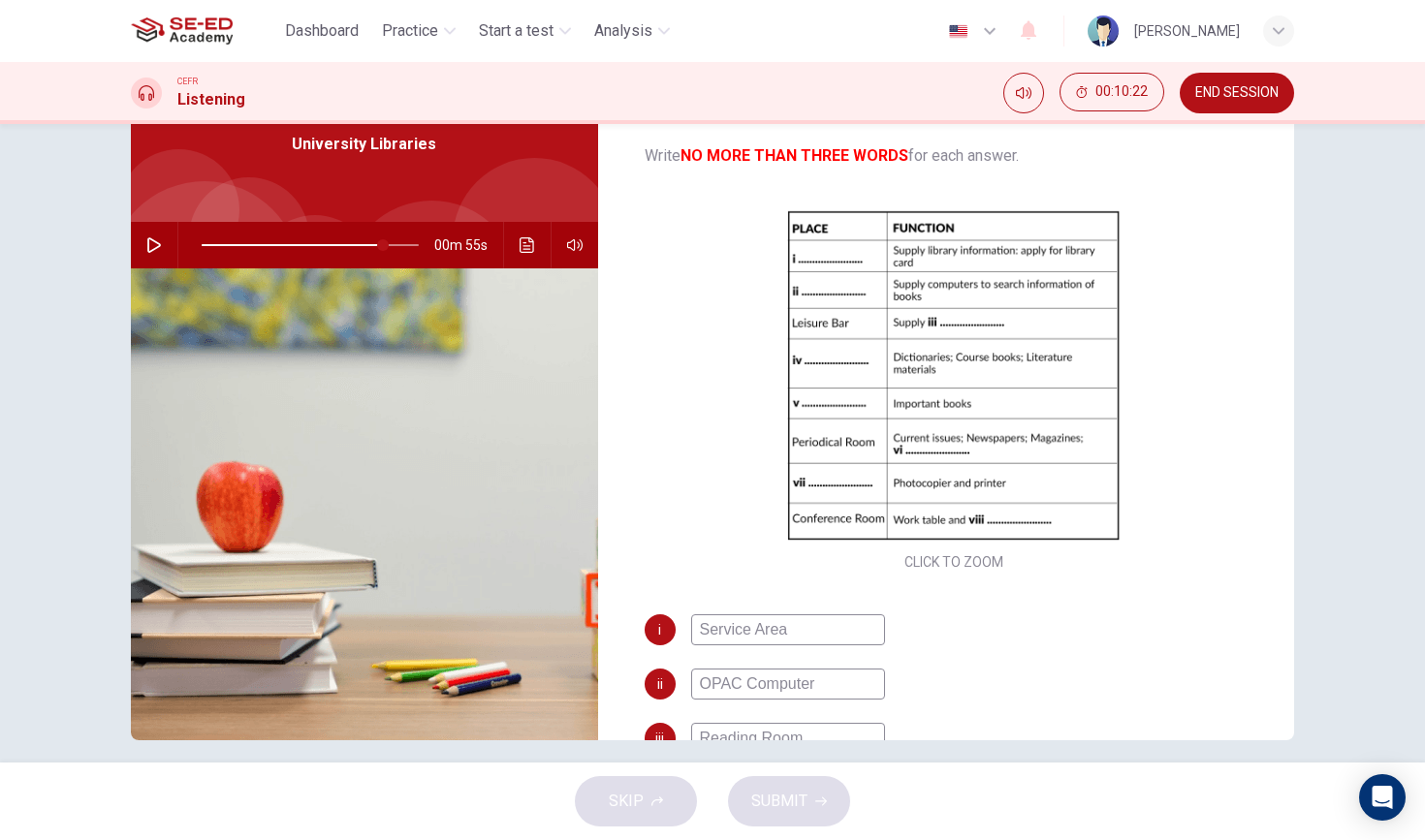
scroll to position [60, 0]
type input "84"
type input "Reading Room"
click at [207, 247] on span at bounding box center [311, 246] width 218 height 27
click at [153, 243] on icon "button" at bounding box center [154, 246] width 16 height 16
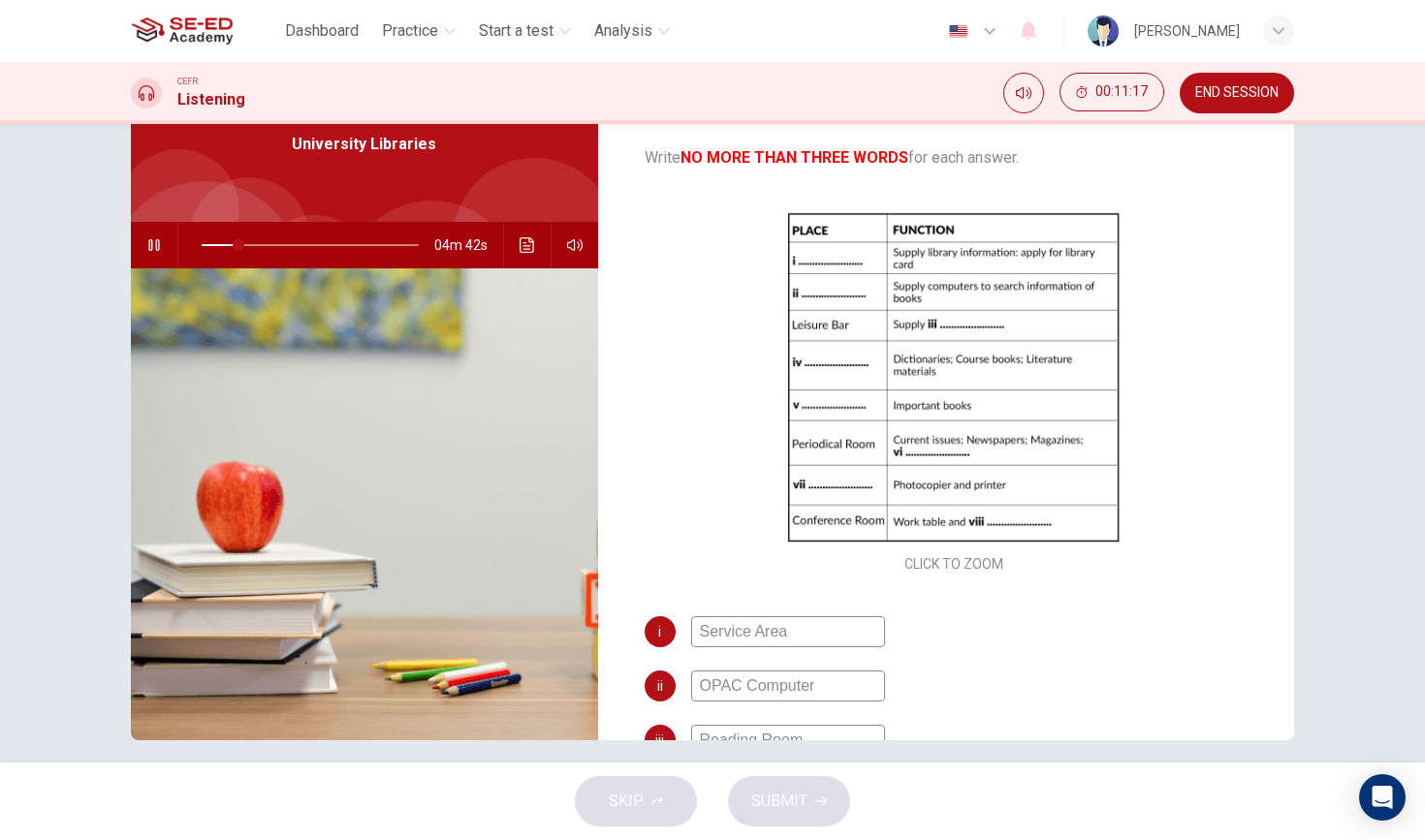
drag, startPoint x: 807, startPoint y: 643, endPoint x: 545, endPoint y: 644, distance: 262.0
click at [545, 644] on div "Questions 1 - 8 Complete the notes below. Write NO MORE THAN THREE WORDS for ea…" at bounding box center [713, 404] width 1164 height 674
type input "18"
type input "Service A"
type input "18"
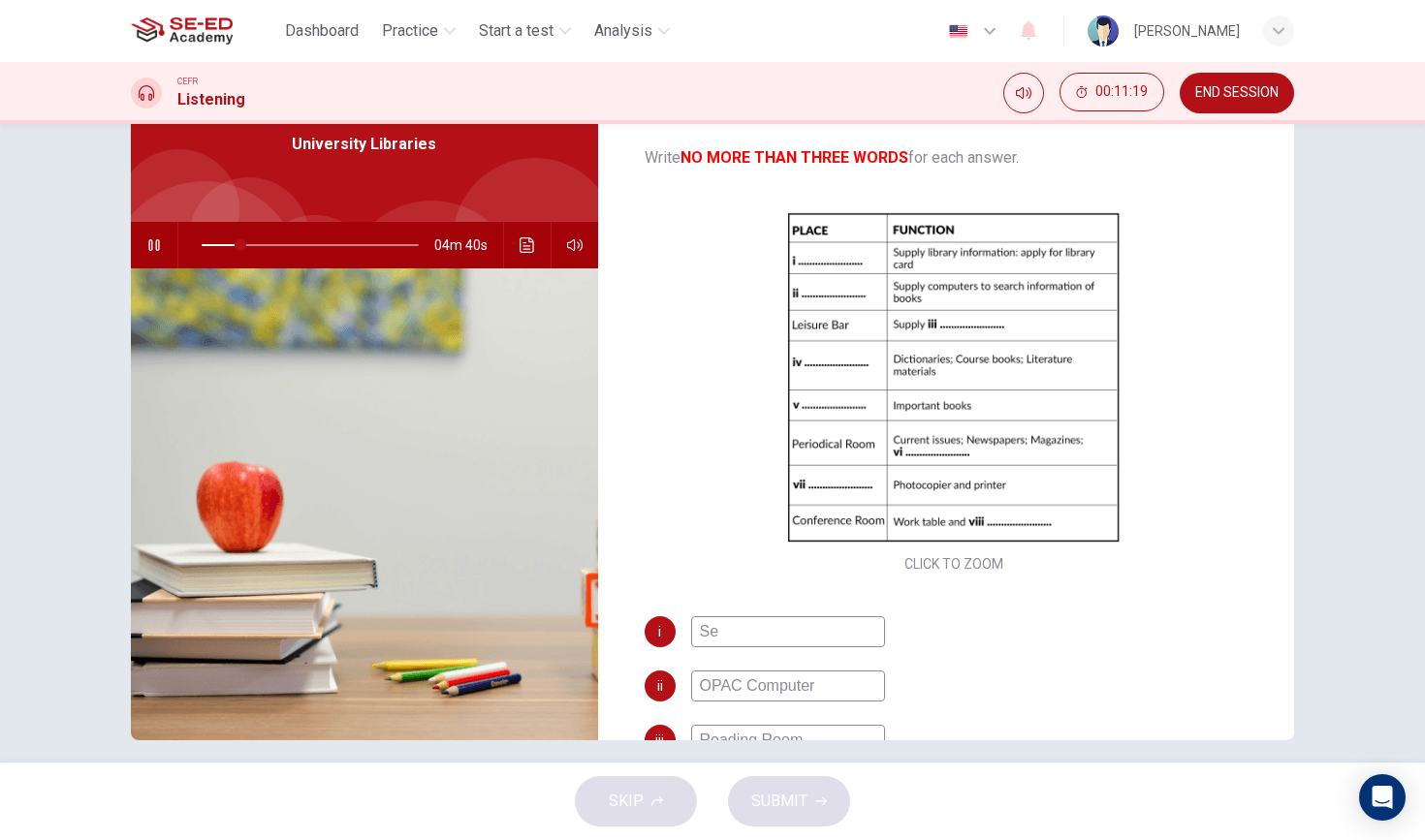
type input "S"
type input "18"
type input "R"
type input "18"
type input "Rece"
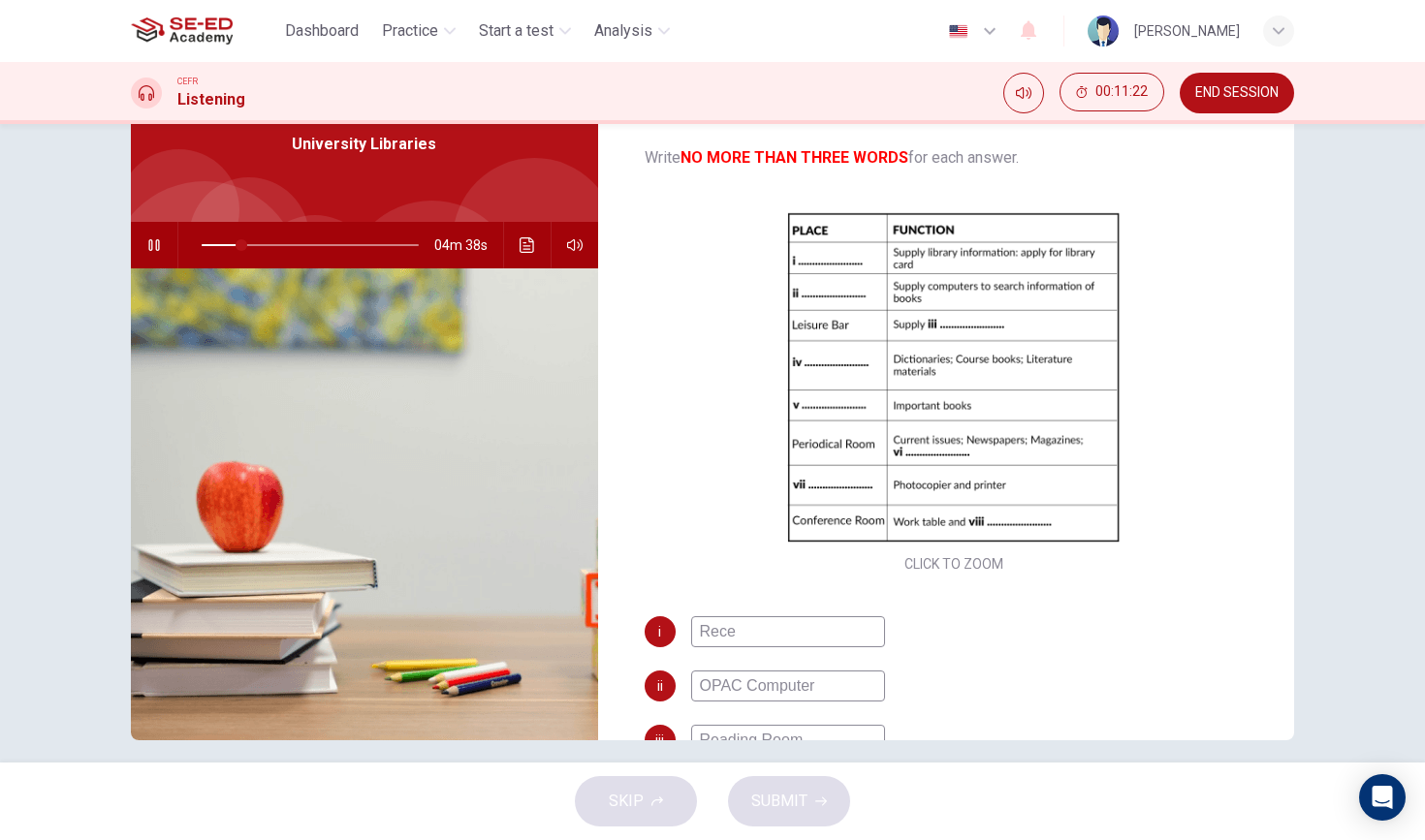
type input "19"
type input "Recept"
type input "19"
type input "Reception"
type input "20"
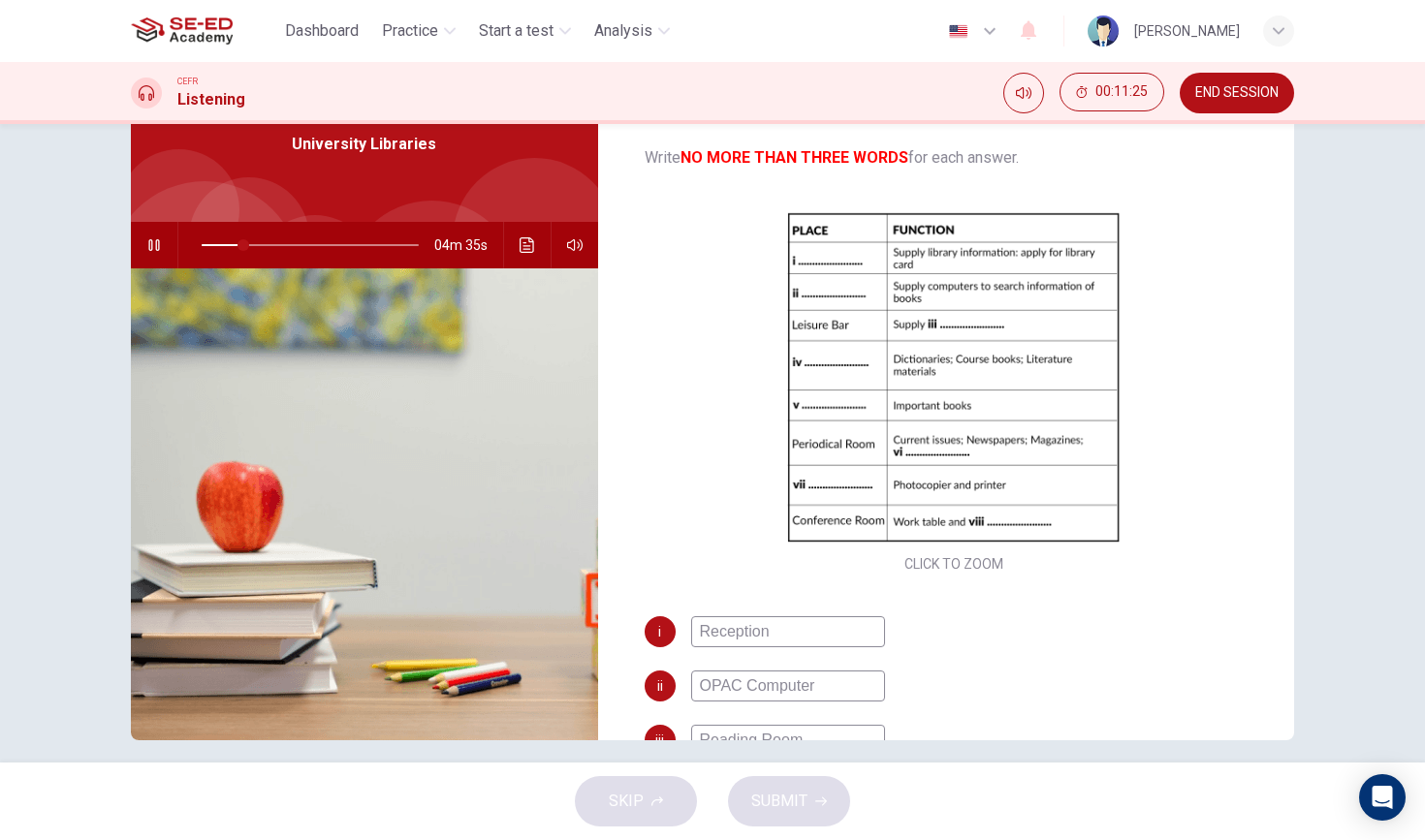
type input "Reception"
click at [845, 688] on input "OPAC Computer" at bounding box center [789, 687] width 194 height 31
type input "OPAC Compute"
type input "20"
type input "OP"
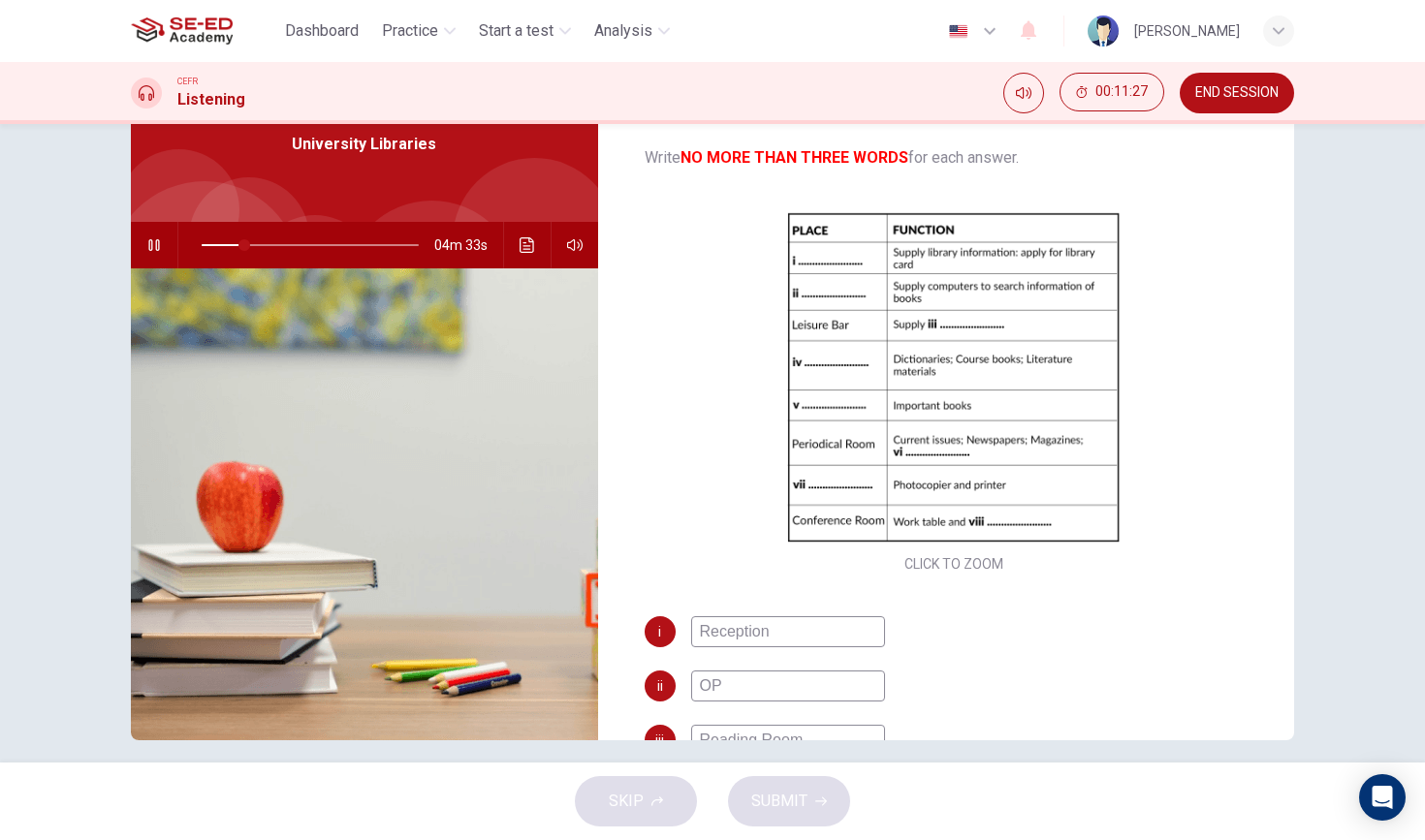
type input "20"
type input "O"
type input "24"
type input "Co"
type input "24"
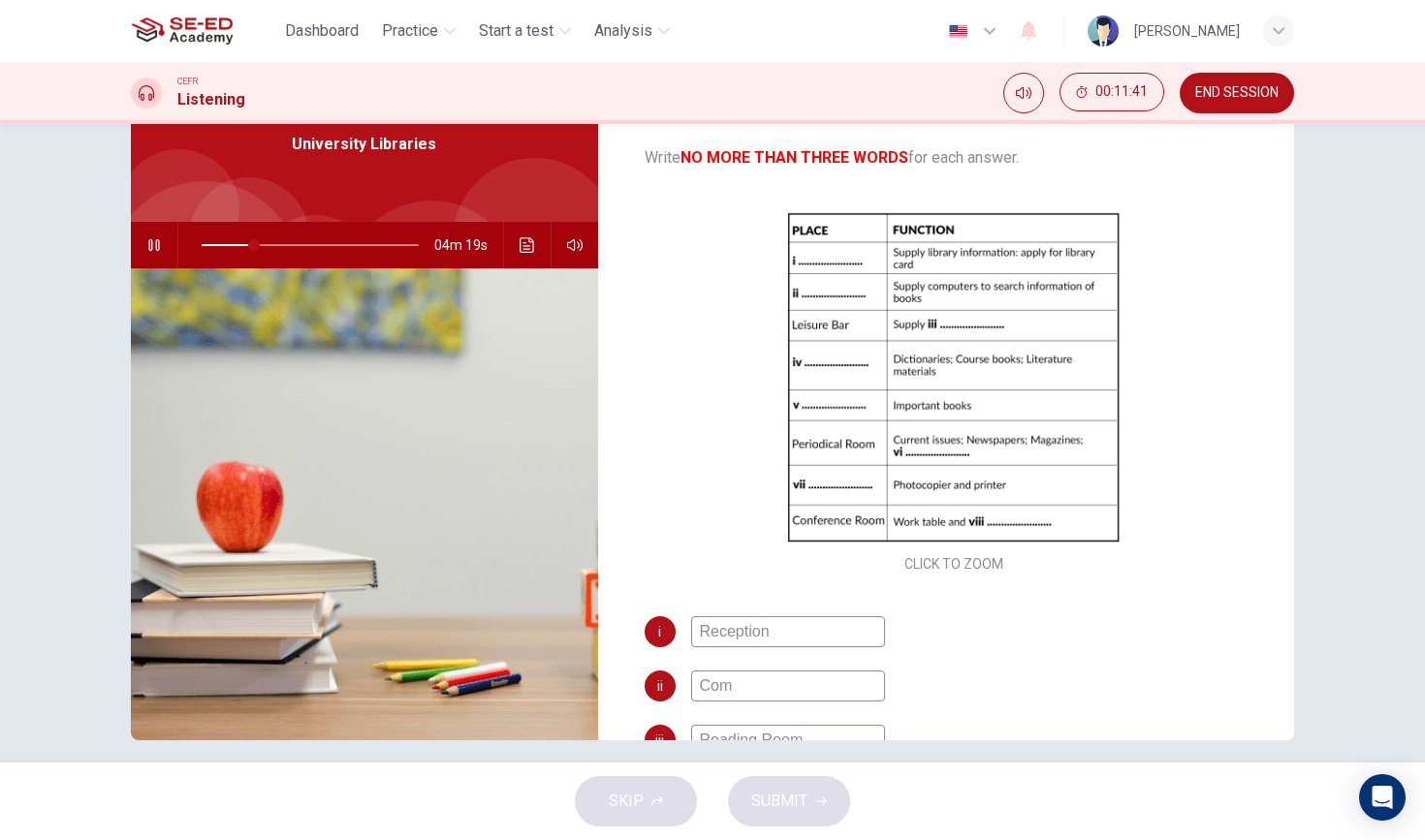
type input "Comp"
type input "24"
type input "Compu"
type input "25"
type input "Computer"
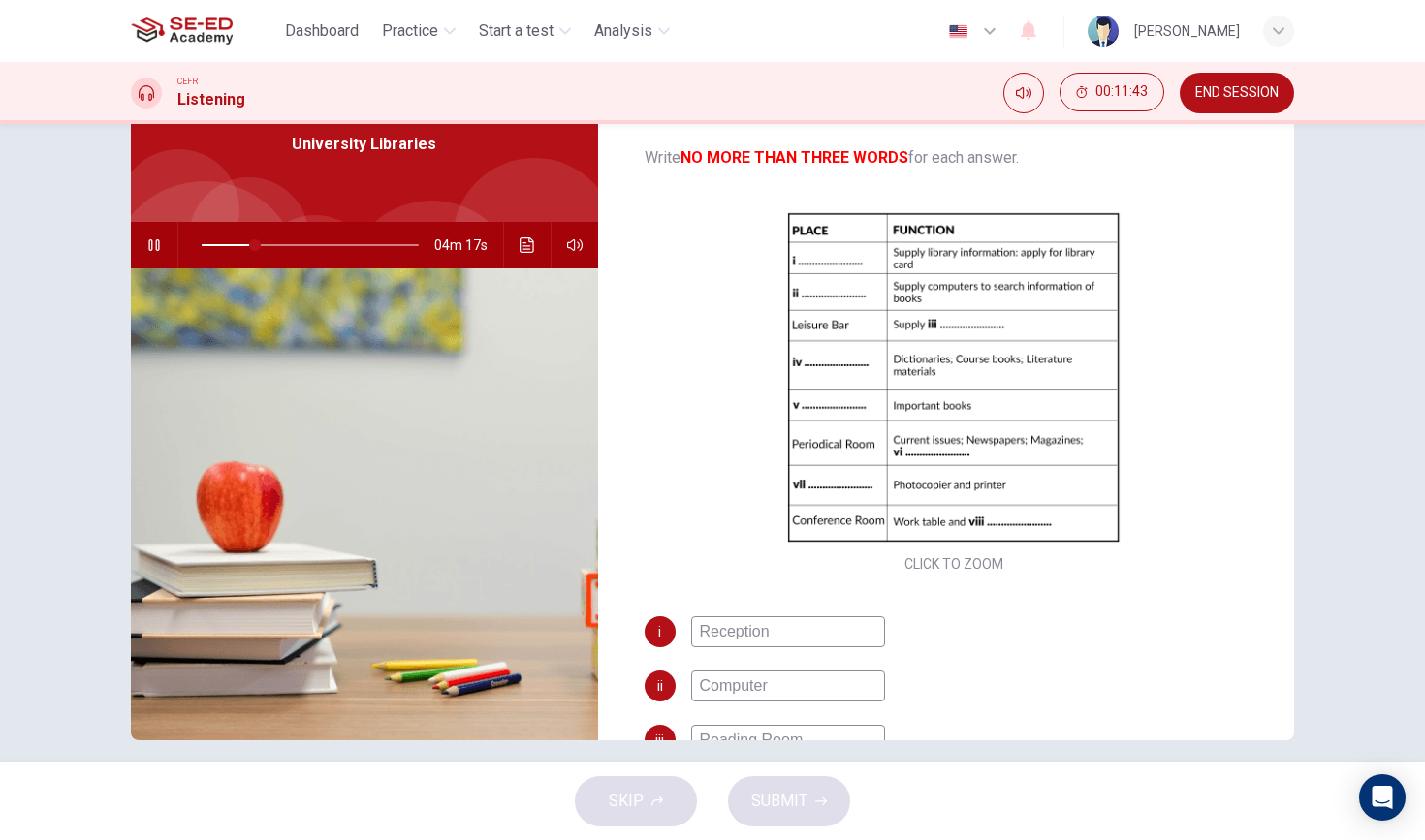
type input "25"
type input "Computer Re"
type input "25"
type input "Computer Rece"
type input "25"
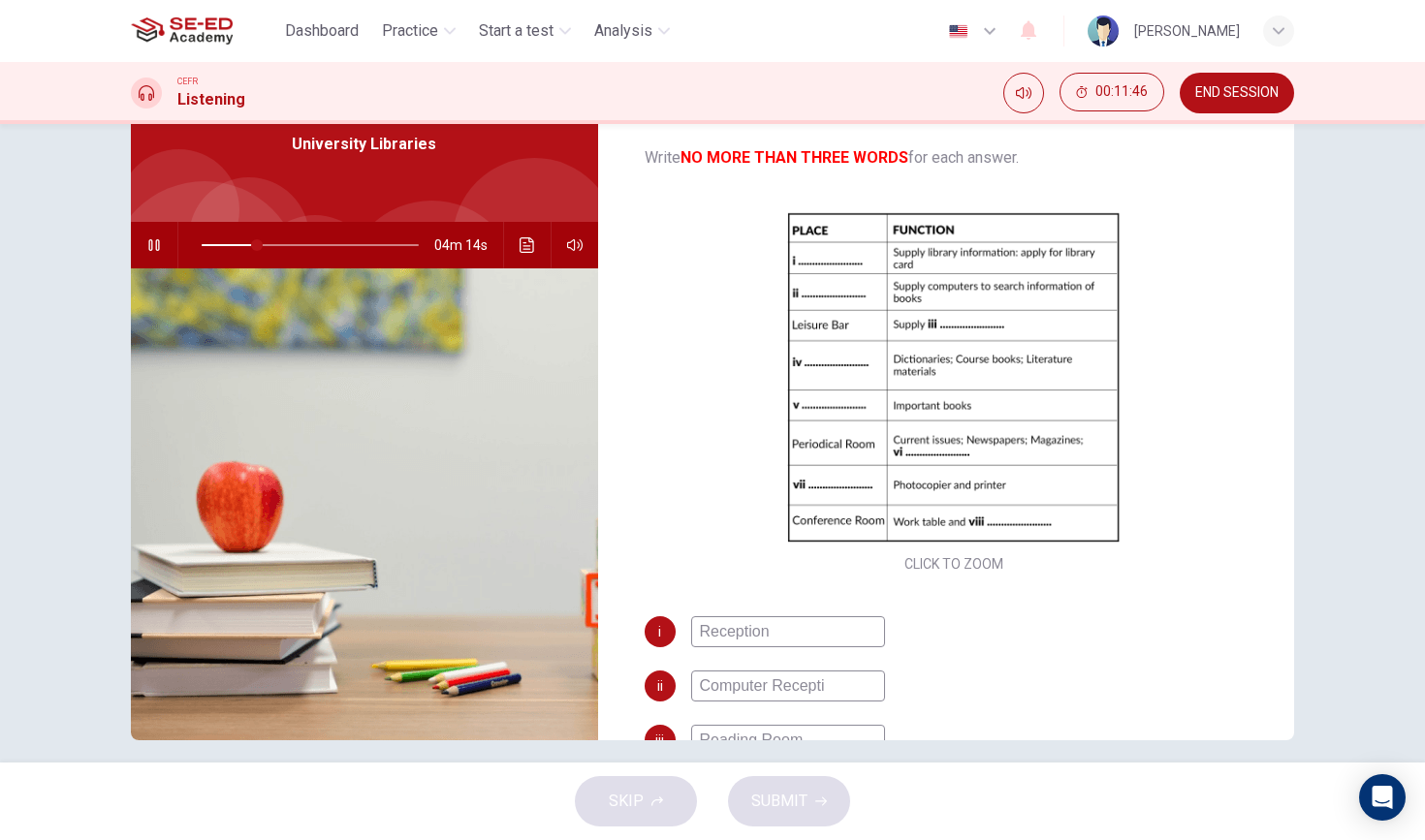
type input "Computer Receptio"
type input "26"
type input "Computer Receptiom"
type input "26"
type input "Computer Reception"
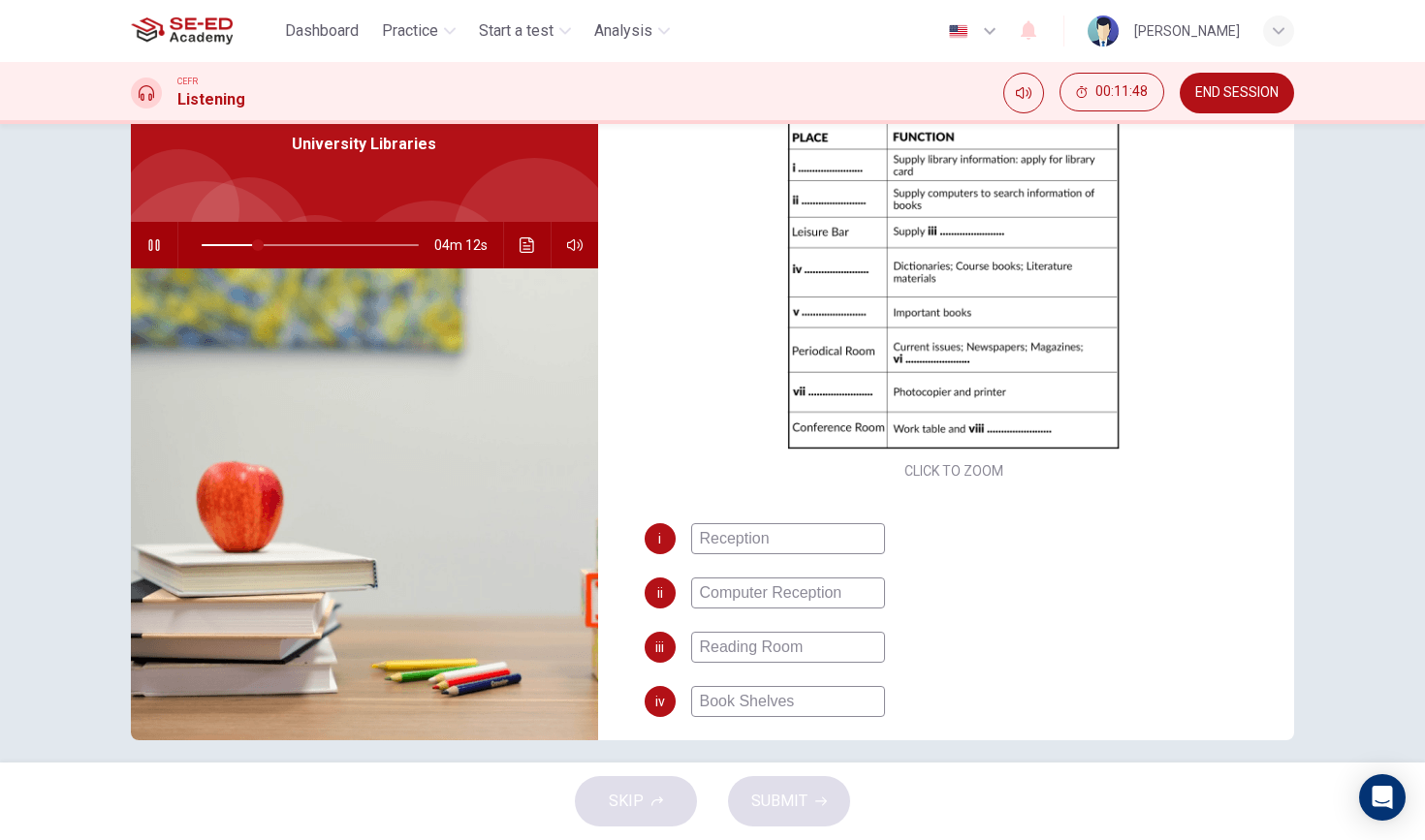
scroll to position [157, 0]
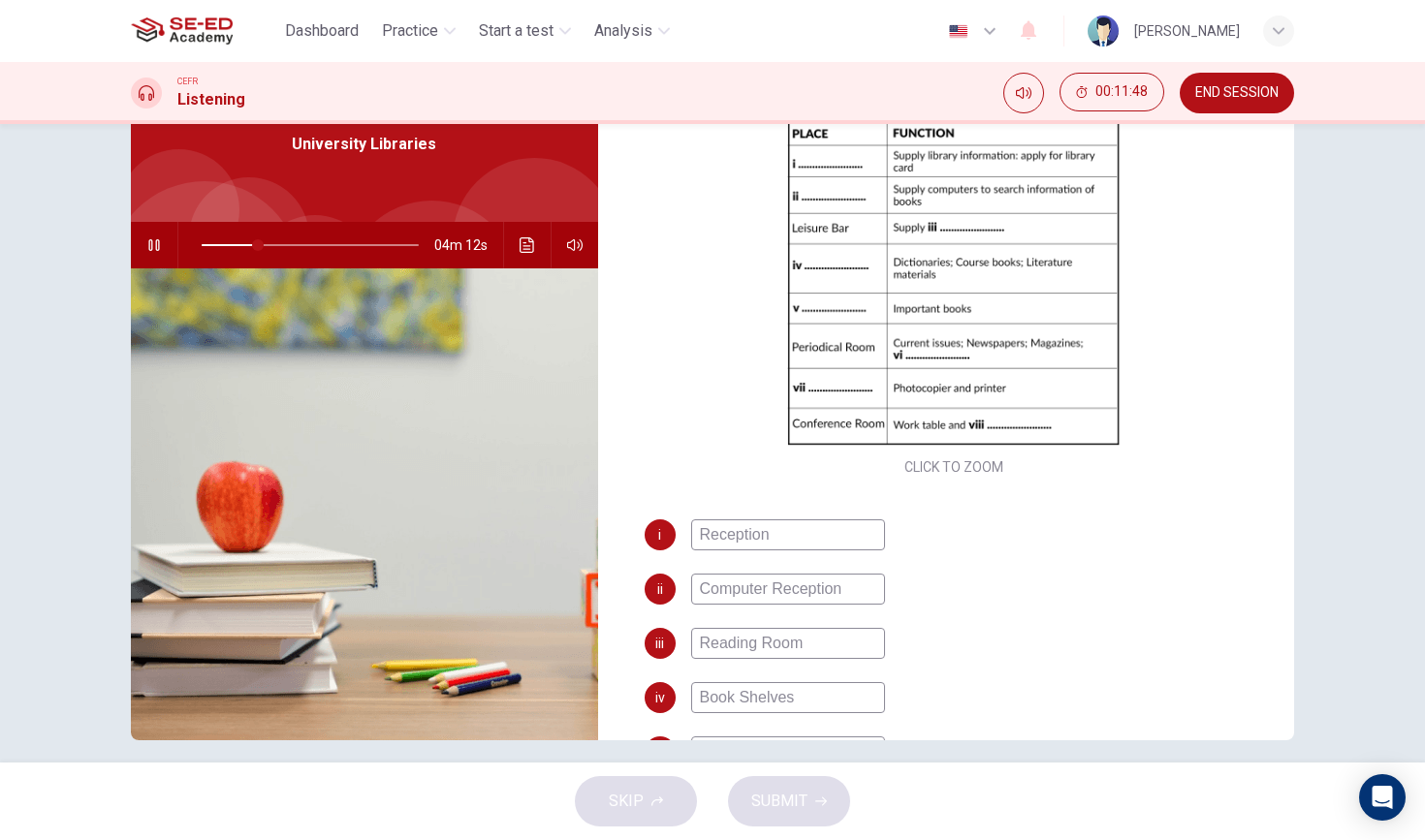
type input "26"
type input "Computer Reception"
click at [825, 632] on input "Reading Room" at bounding box center [789, 644] width 194 height 31
click at [825, 647] on input "Reading Room" at bounding box center [789, 644] width 194 height 31
type input "27"
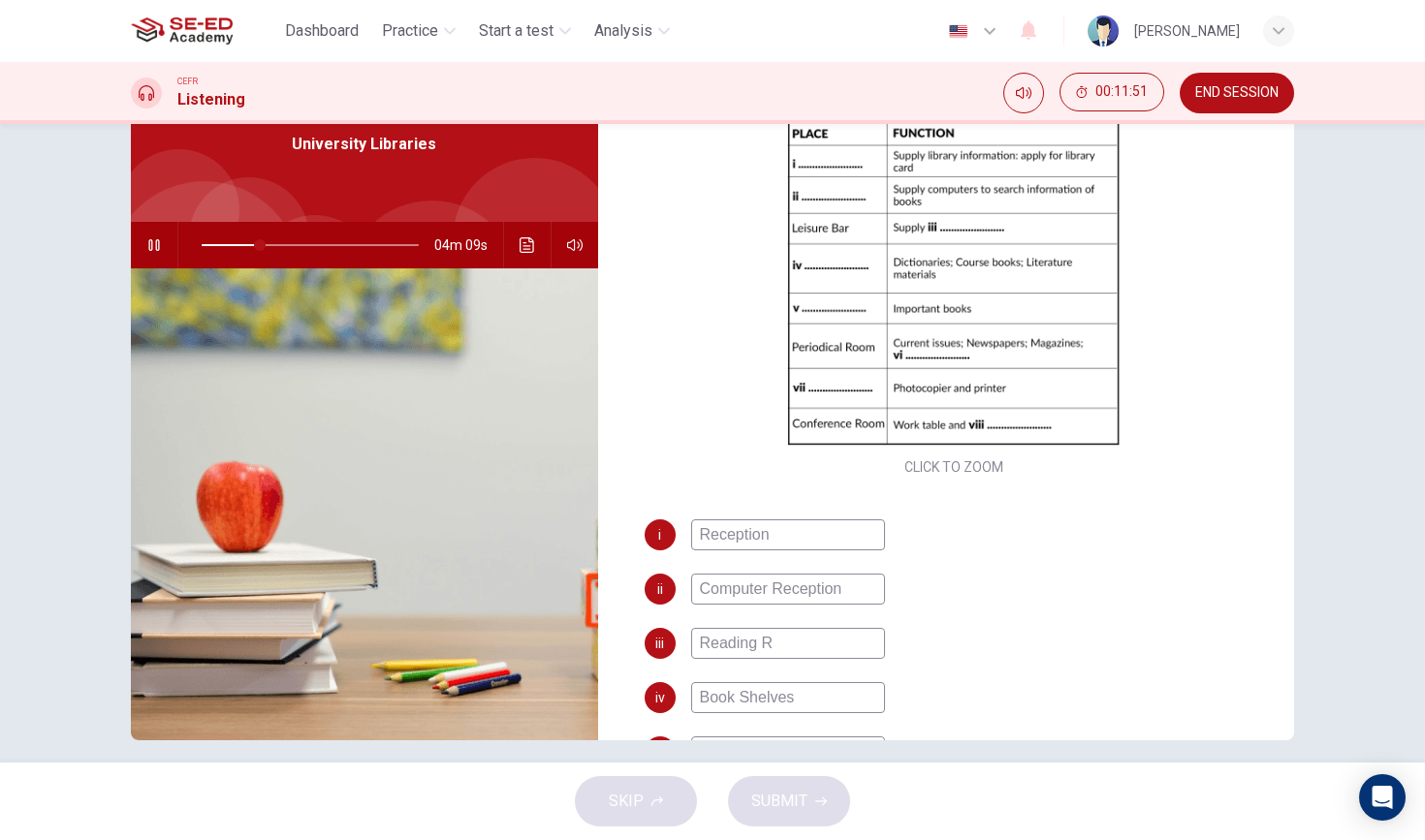
type input "Reading"
type input "27"
type input "R"
type input "34"
type input "Re"
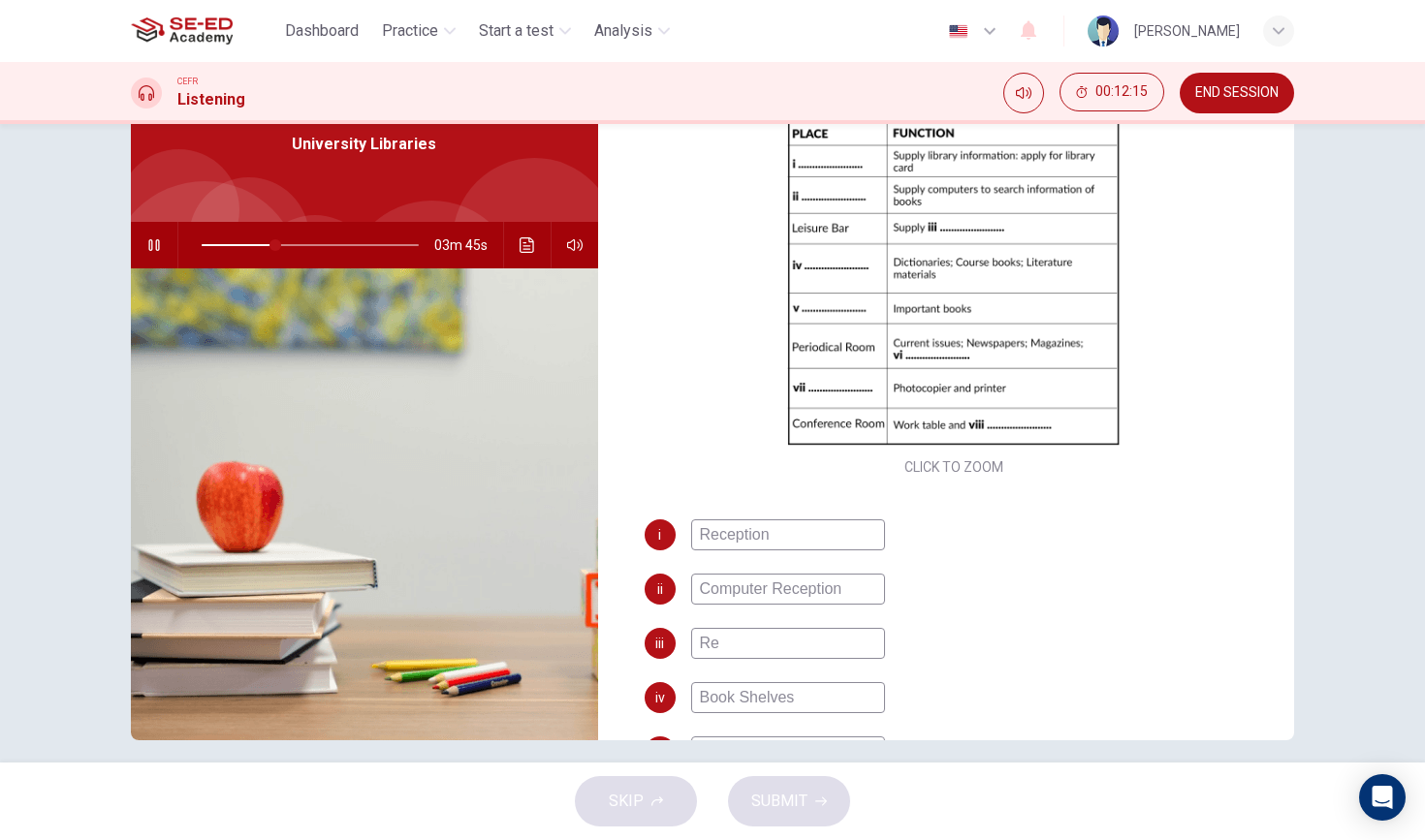
type input "34"
type input "Read"
type input "35"
type input "Readin"
type input "35"
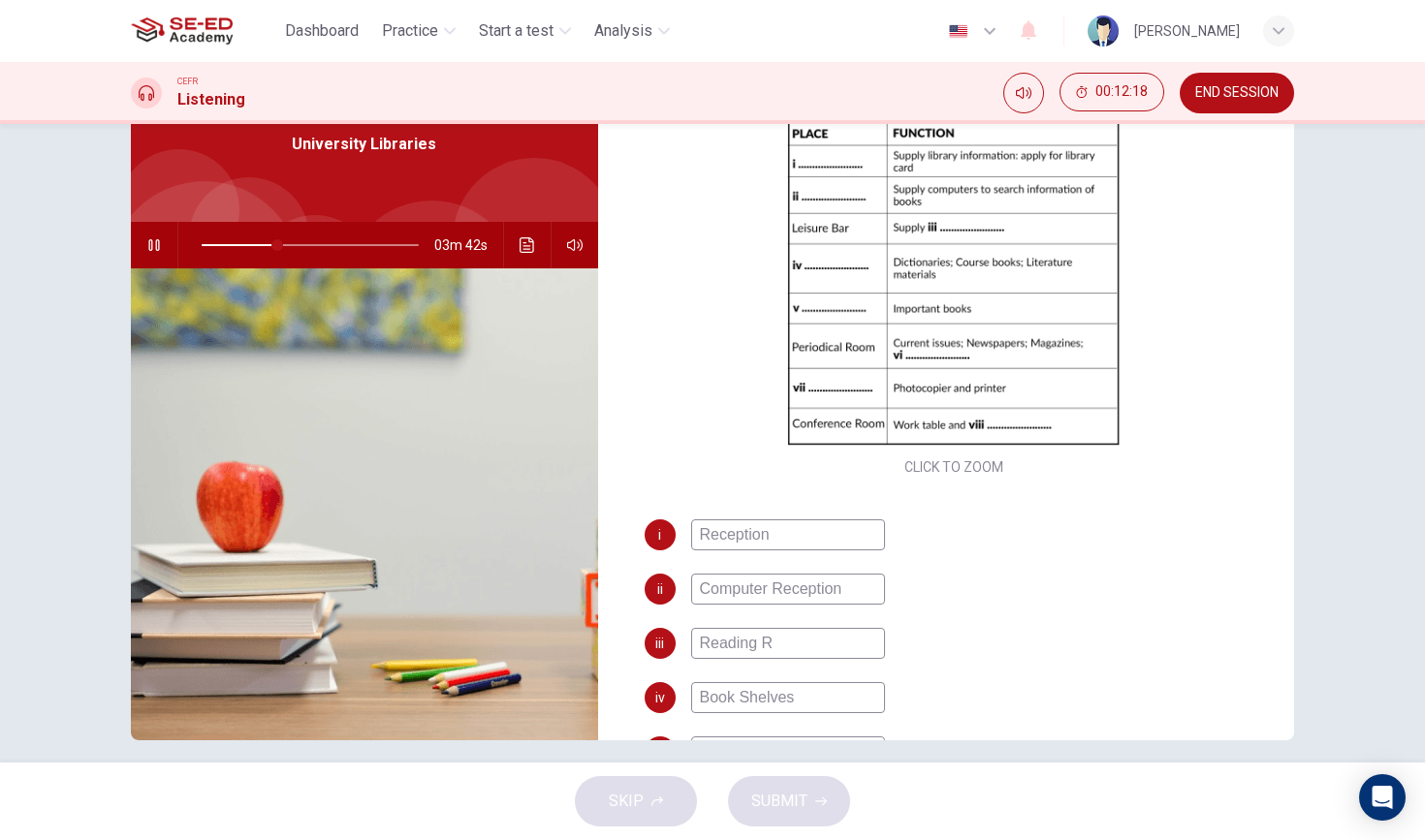
type input "Reading Ro"
type input "35"
type input "Reading Room"
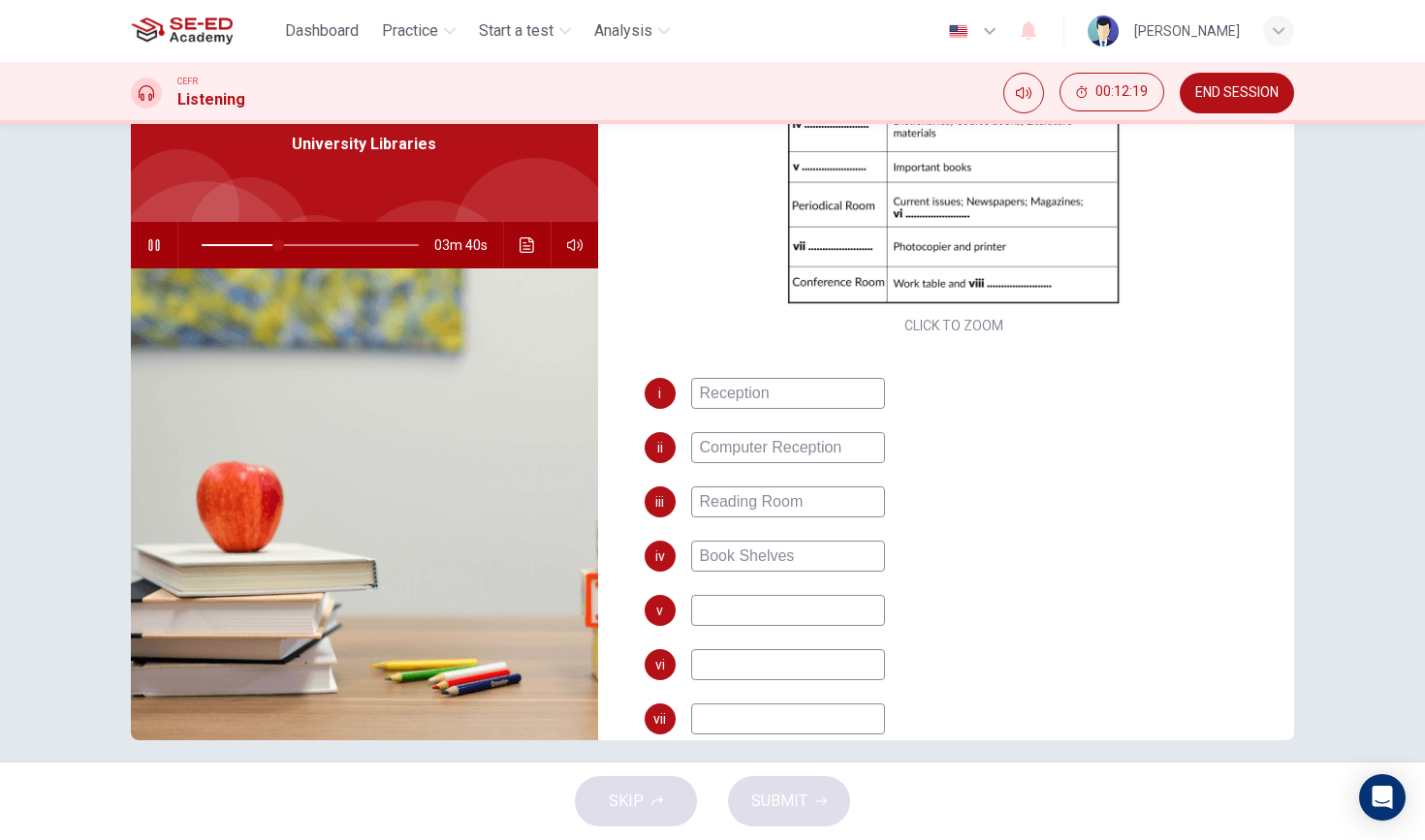
scroll to position [299, 0]
click at [828, 557] on input "Book Shelves" at bounding box center [789, 555] width 194 height 31
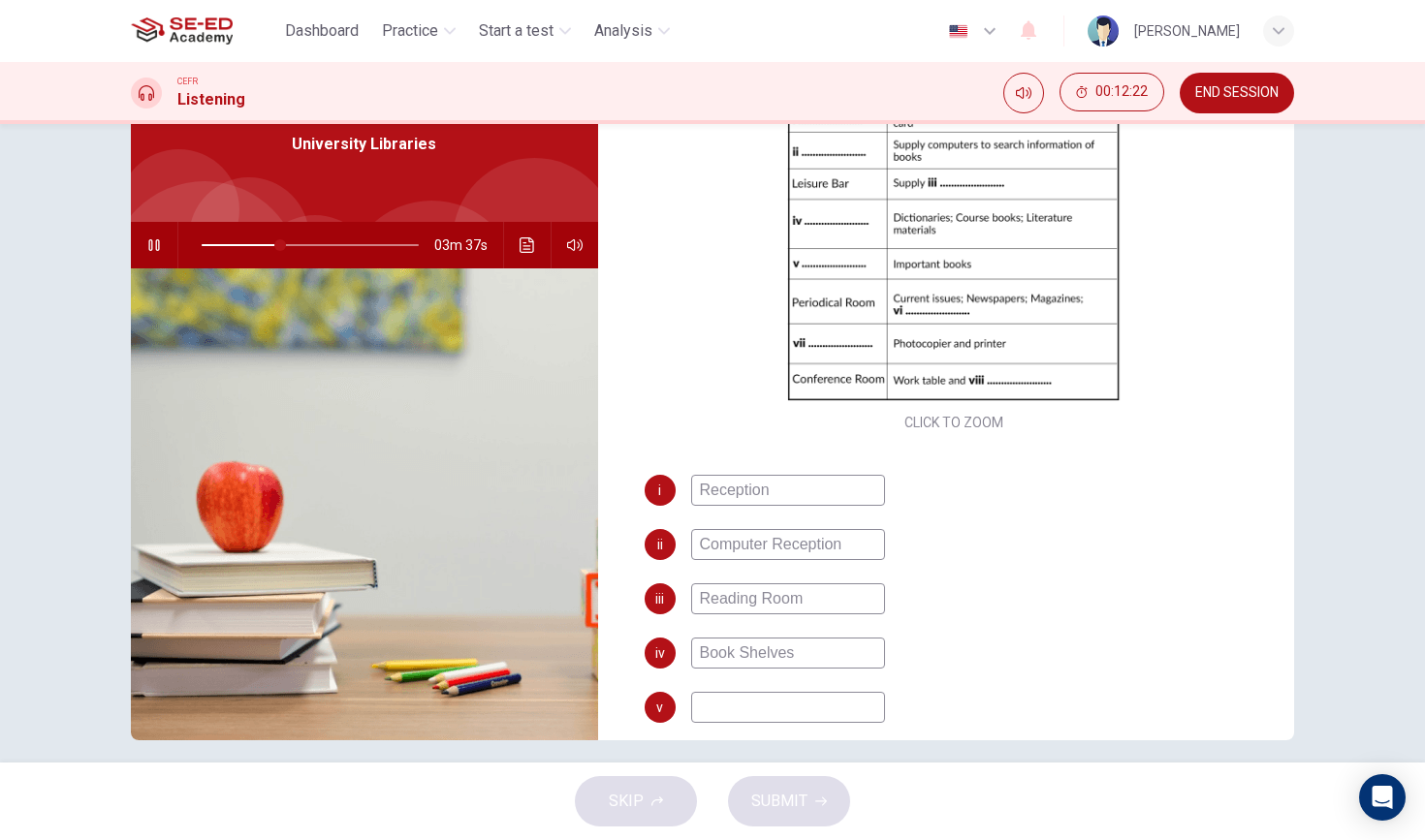
scroll to position [198, 0]
click at [282, 248] on span at bounding box center [288, 246] width 12 height 12
type input "39"
click at [730, 712] on input at bounding box center [789, 712] width 194 height 31
type input "C"
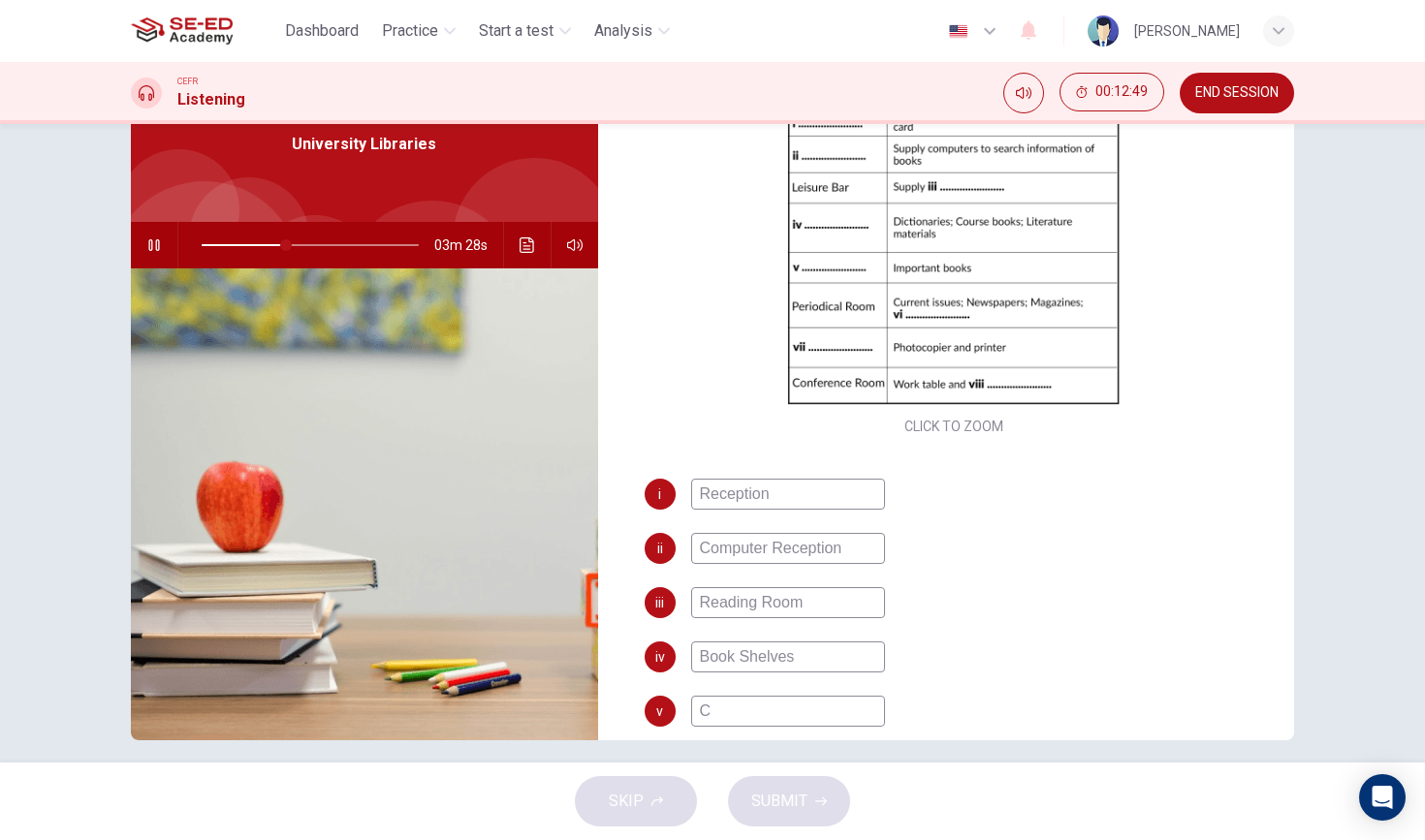
type input "39"
type input "Cen"
type input "40"
type input "Center"
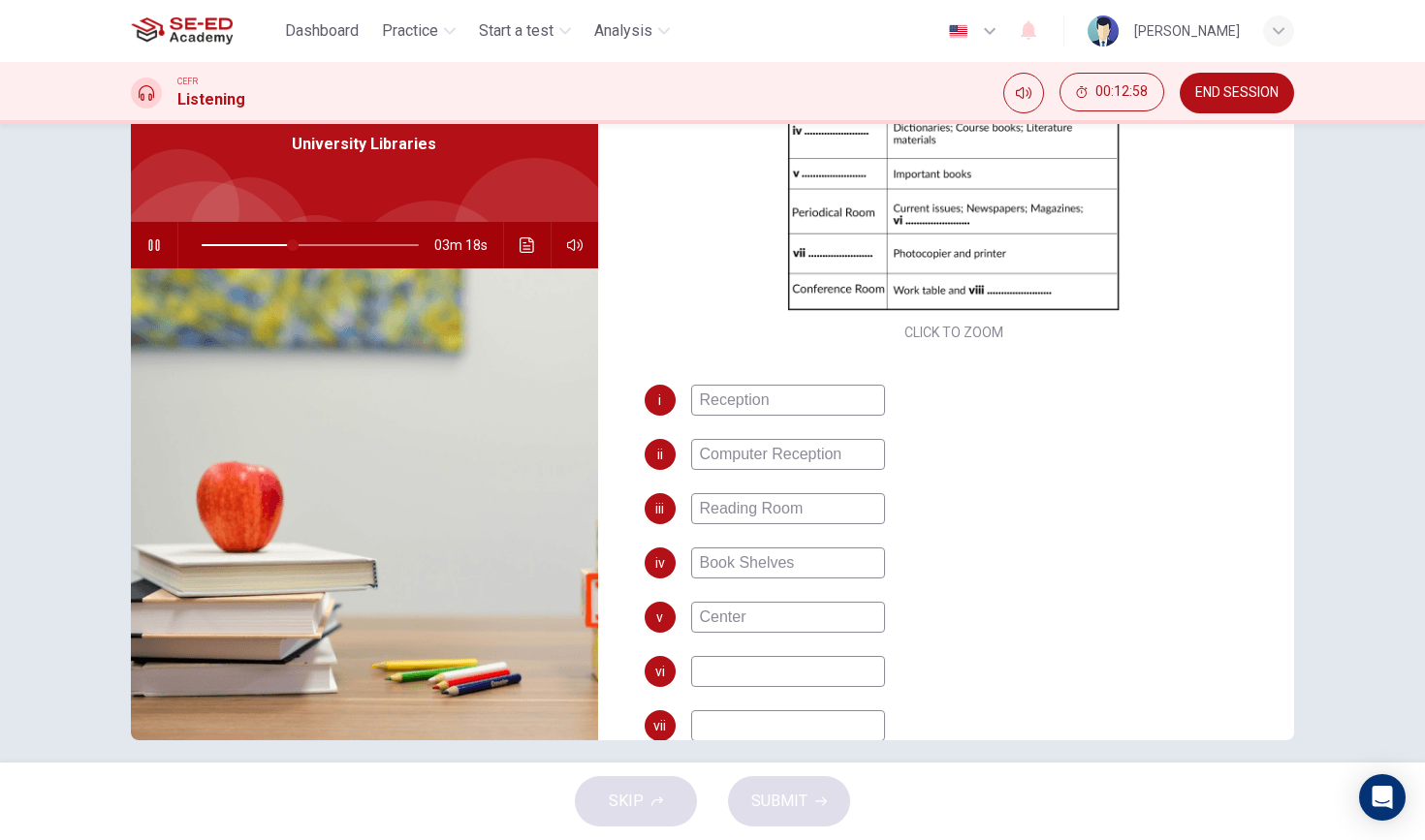
scroll to position [297, 0]
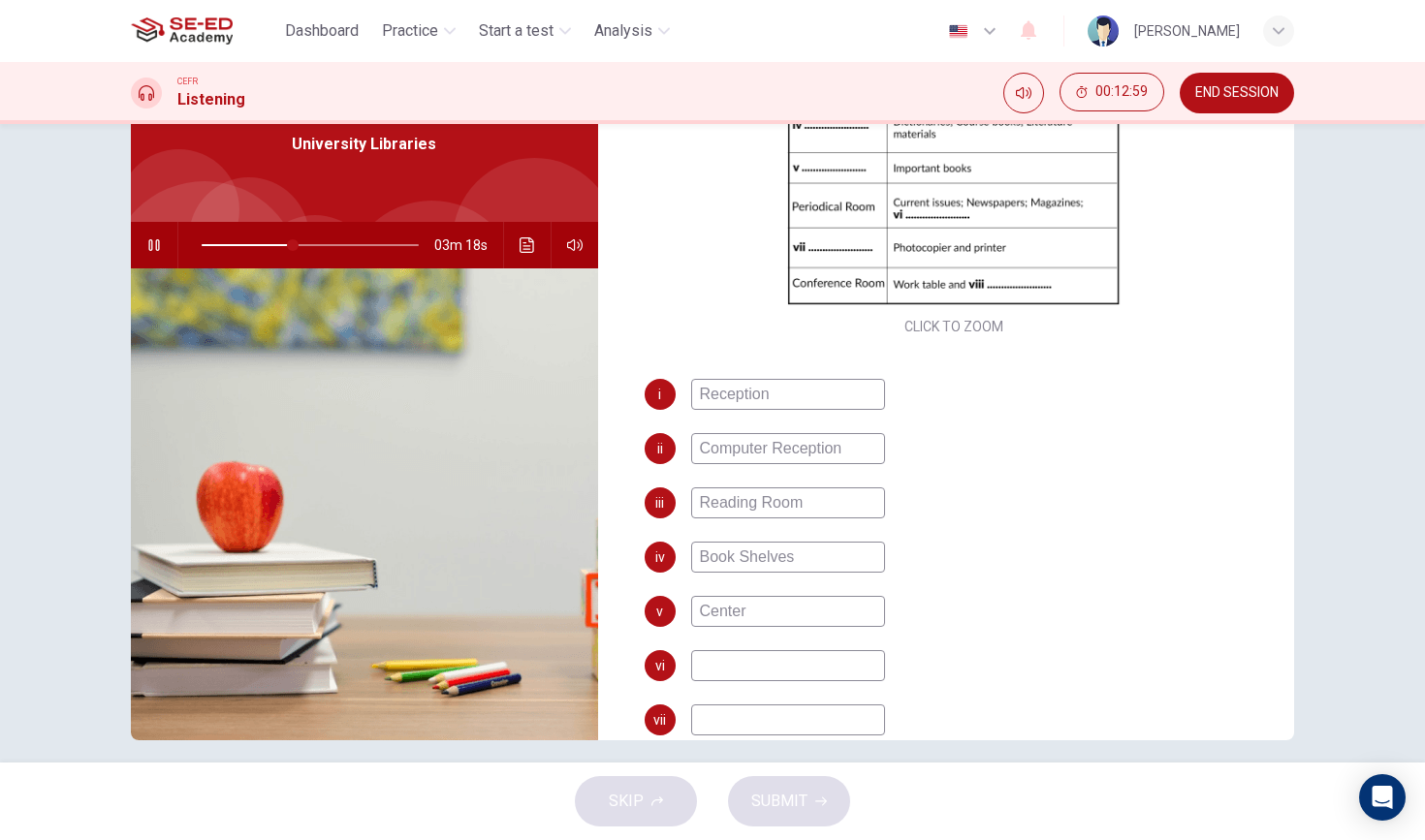
type input "42"
type input "Center"
click at [753, 674] on input at bounding box center [789, 666] width 194 height 31
click at [280, 243] on span at bounding box center [311, 246] width 218 height 27
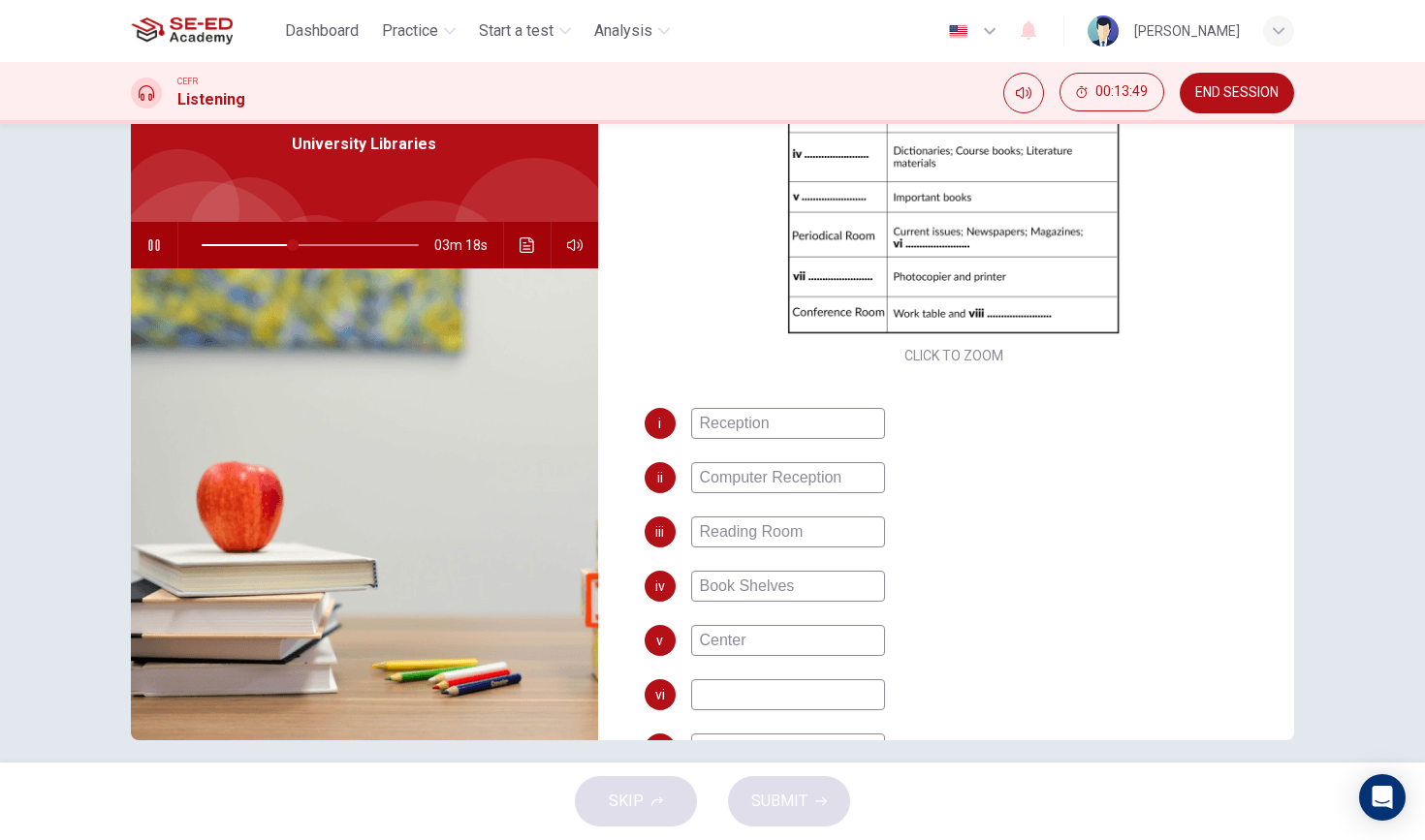
scroll to position [269, 0]
click at [747, 696] on input at bounding box center [789, 694] width 194 height 31
type input "42"
type input "s"
type input "43"
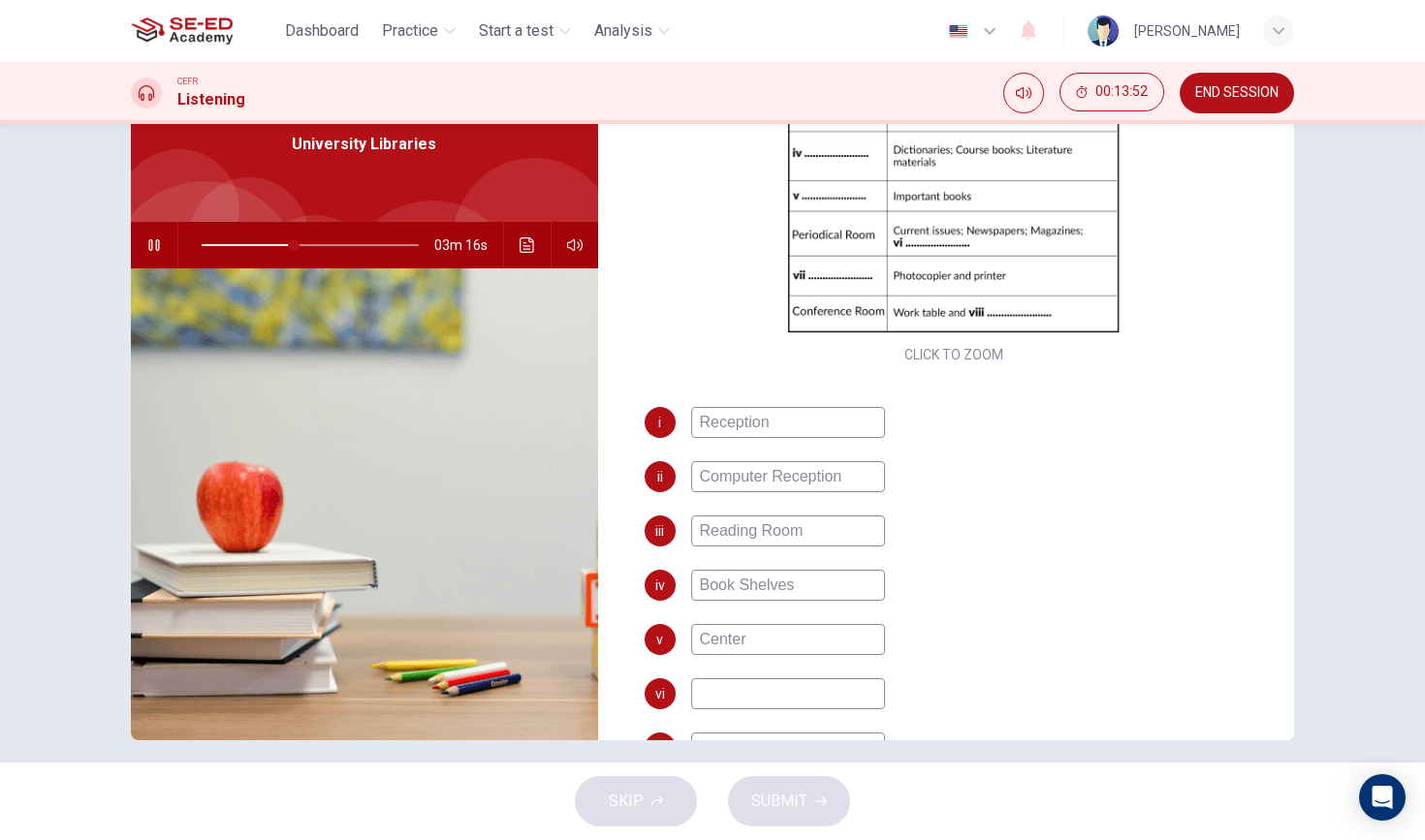
type input "43"
type input "Sma"
type input "43"
type input "Small"
type input "43"
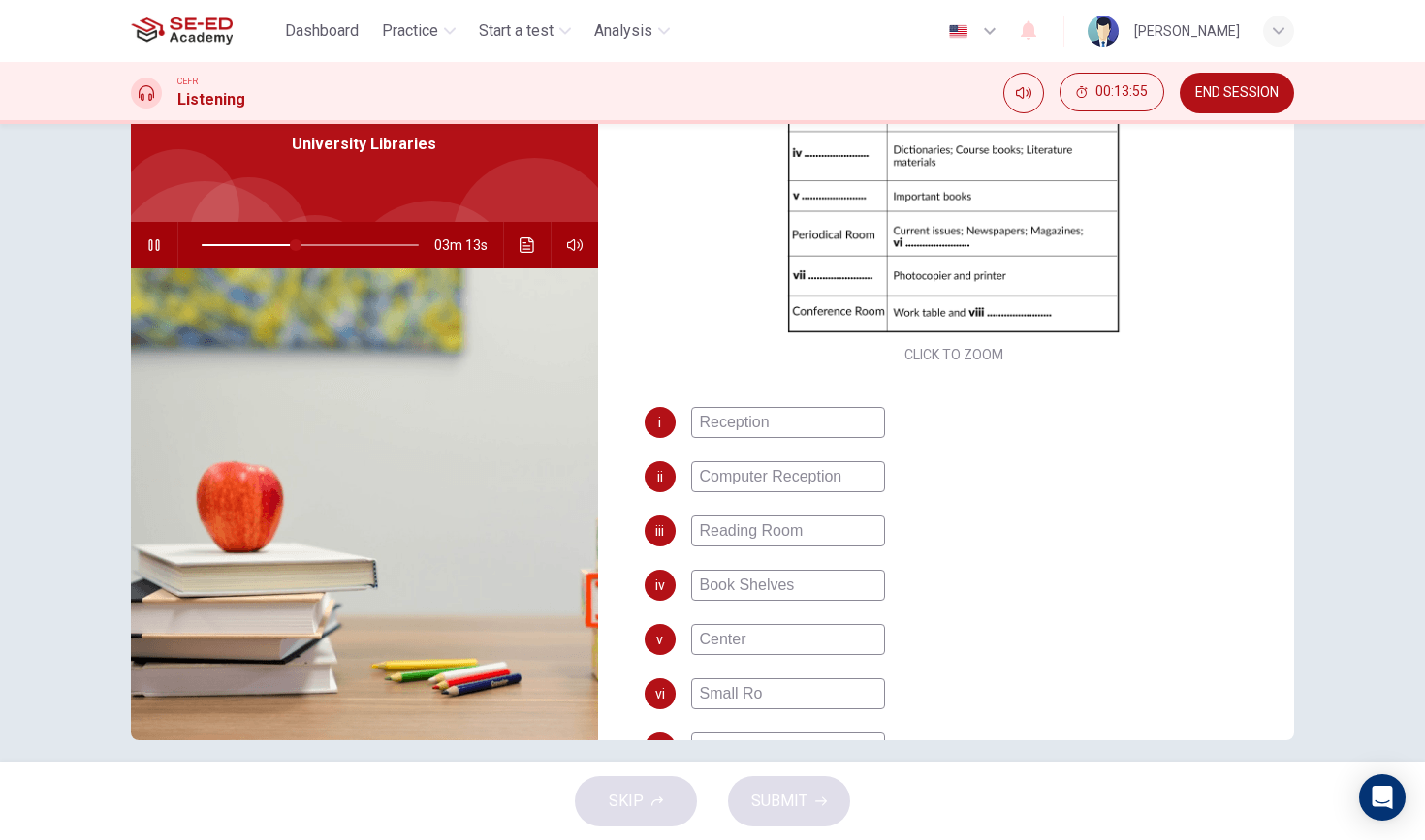
type input "Small Roo"
type input "44"
type input "Small Room"
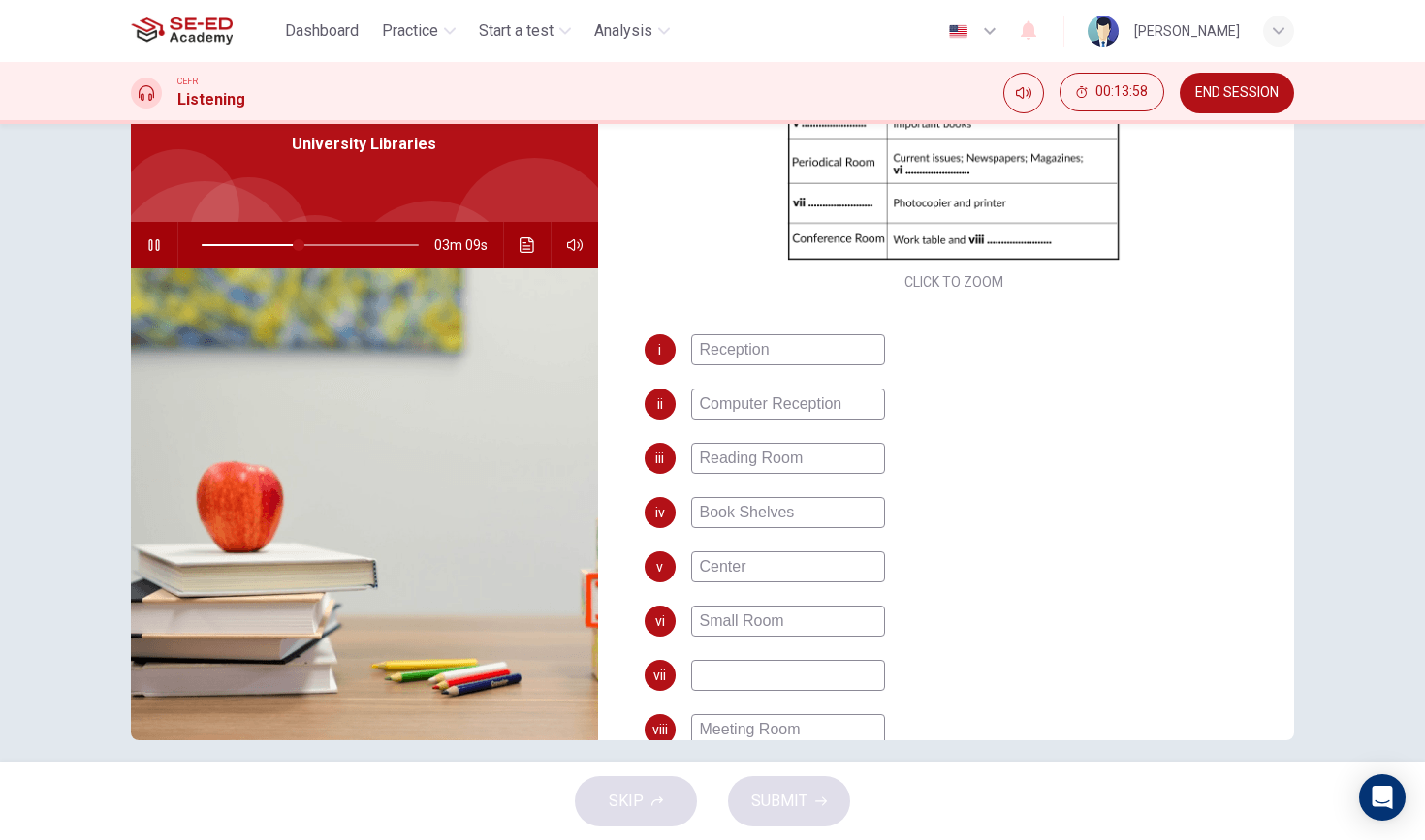
scroll to position [346, 0]
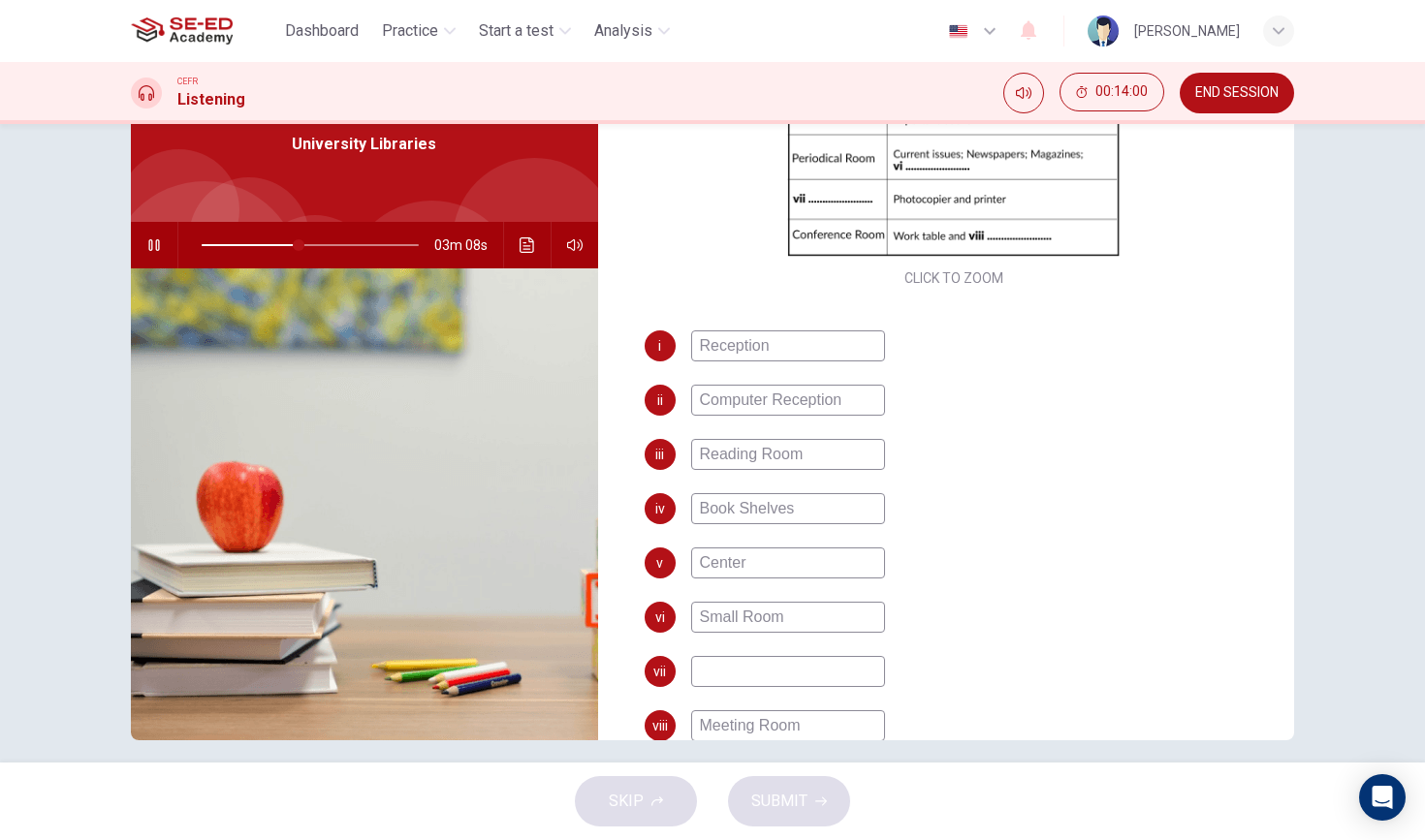
type input "45"
type input "Small Room"
click at [818, 669] on input at bounding box center [789, 672] width 194 height 31
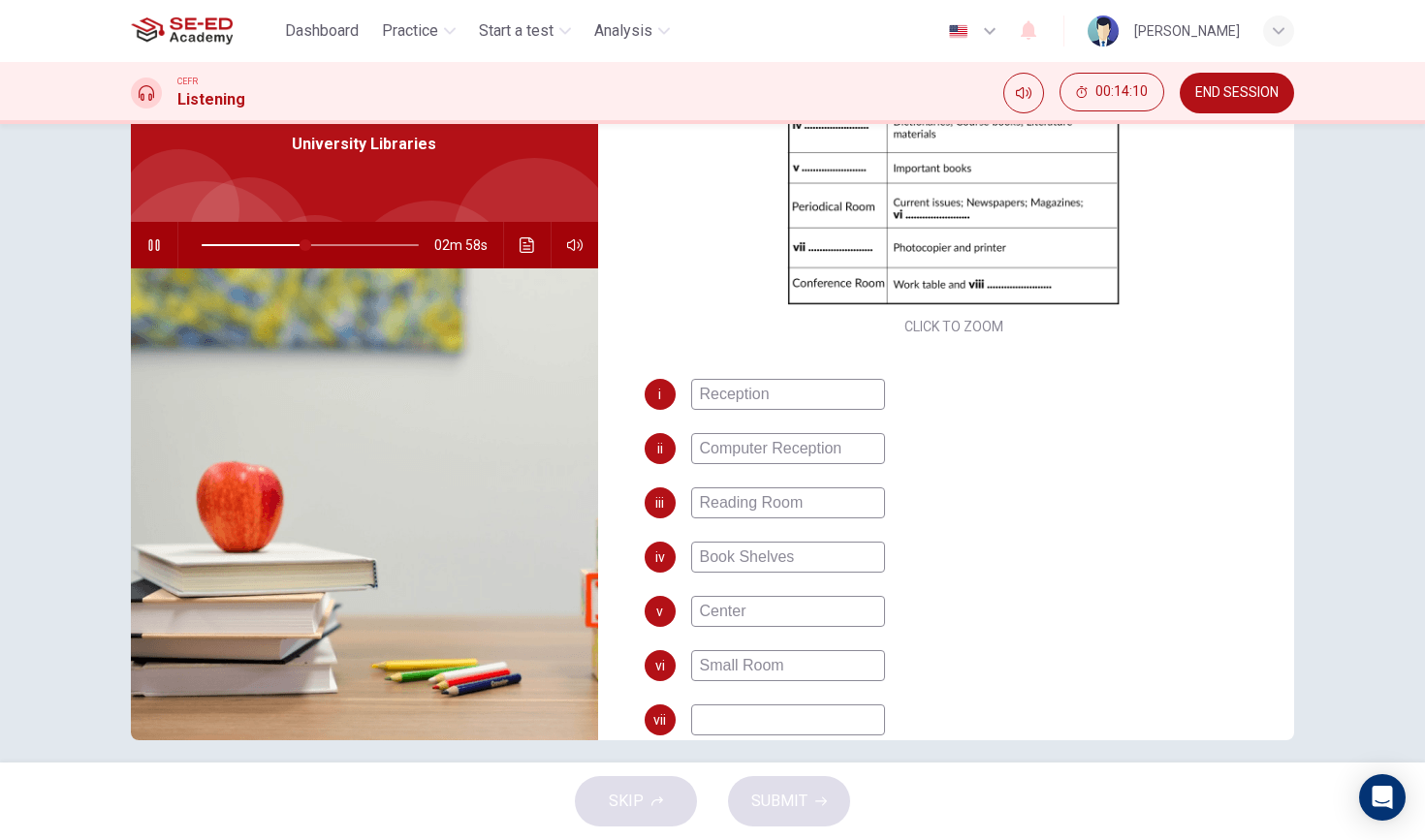
scroll to position [304, 0]
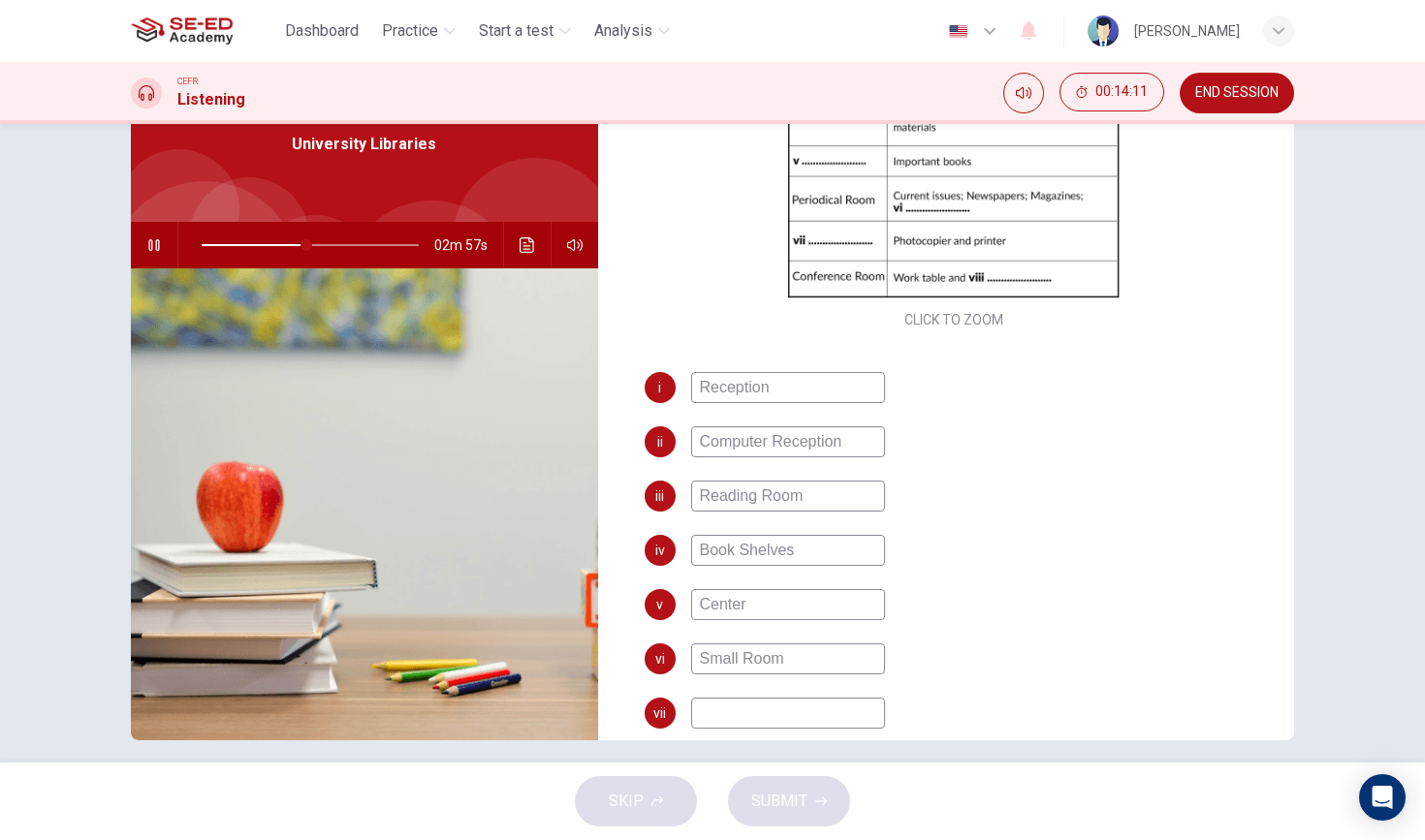
type input "48"
type input "I"
type input "48"
type input "Im"
type input "49"
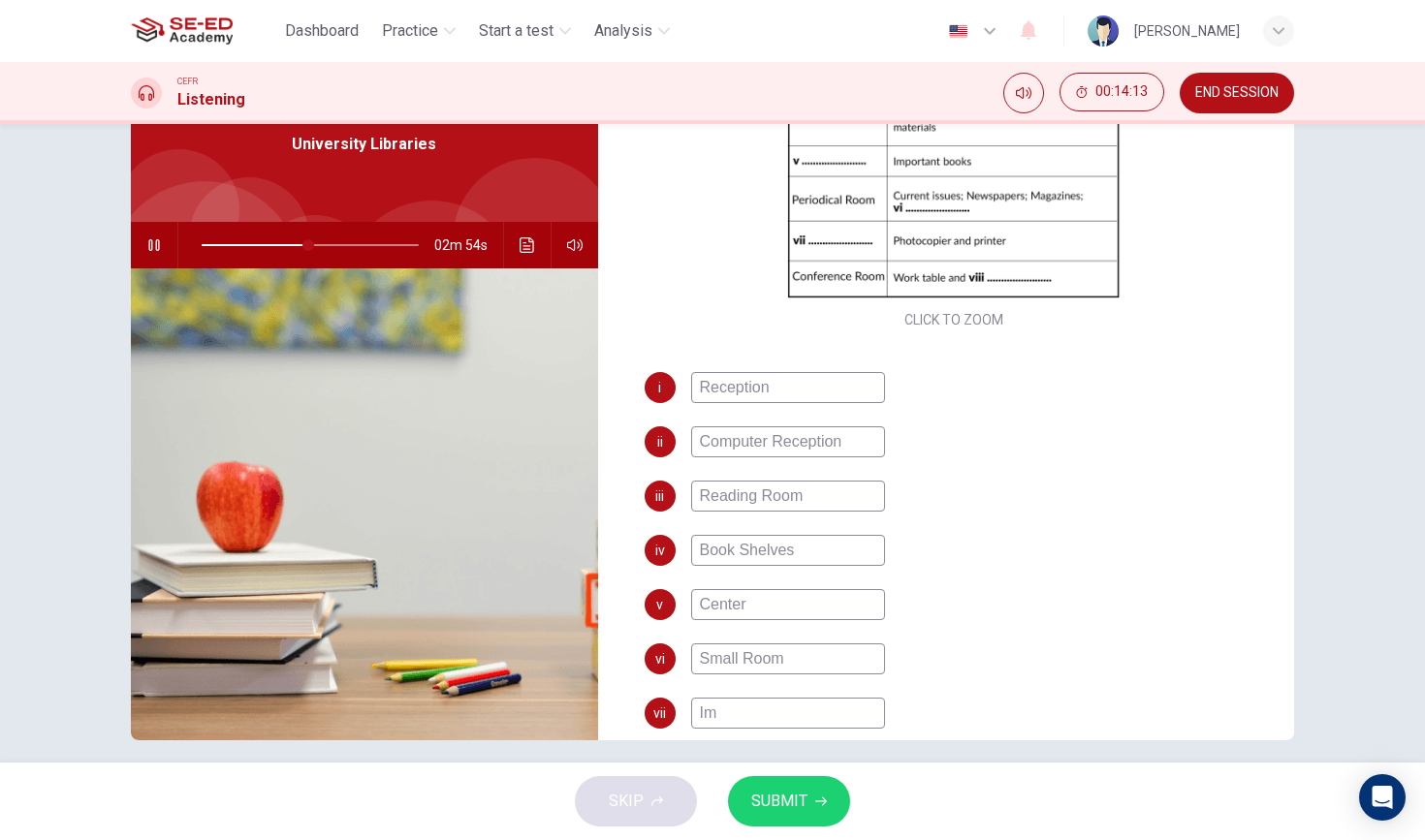
type input "Imp"
type input "49"
type input "Impe"
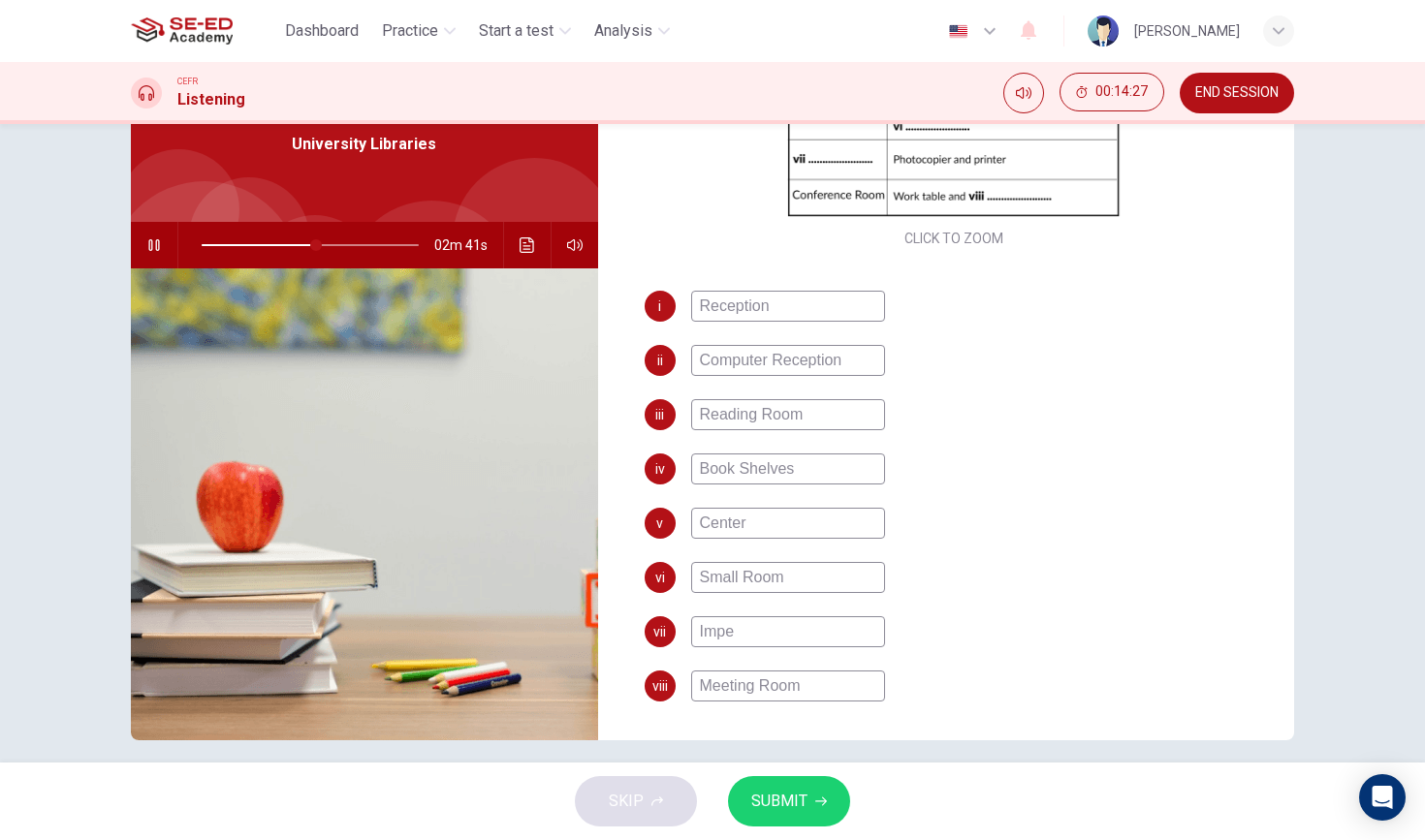
scroll to position [386, 0]
type input "53"
type input "Imp"
type input "53"
type input "Im"
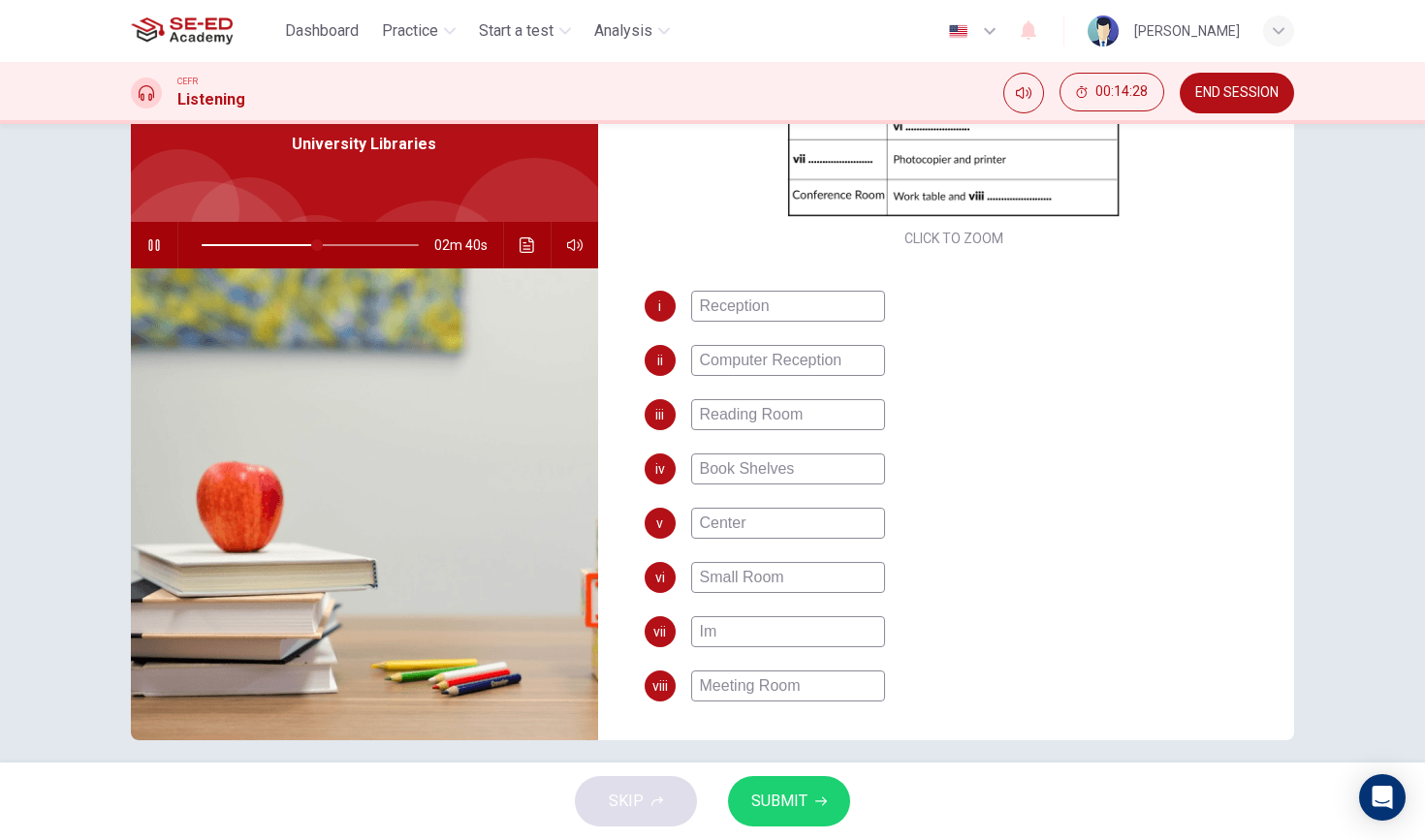
type input "53"
type input "I"
type input "53"
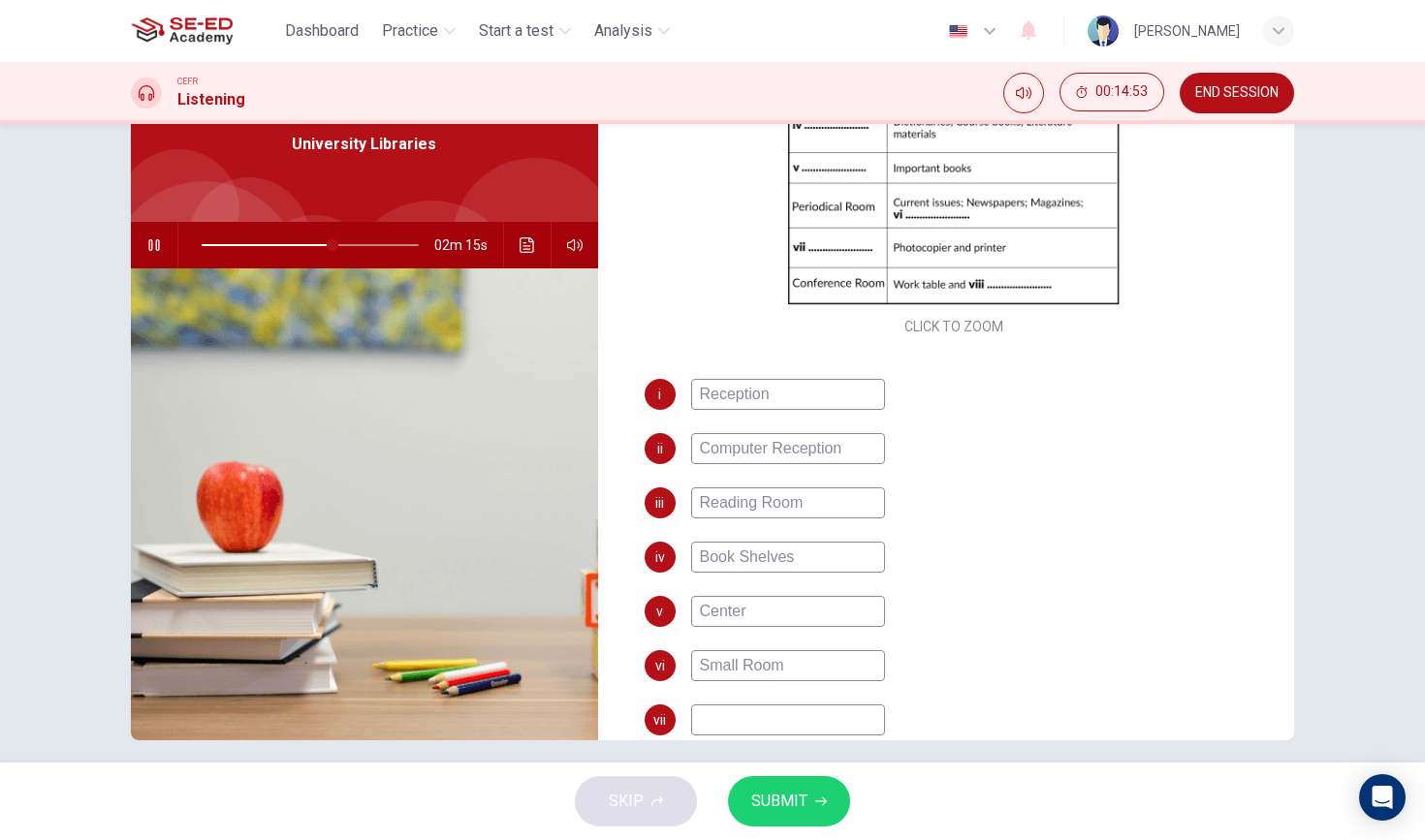
scroll to position [280, 0]
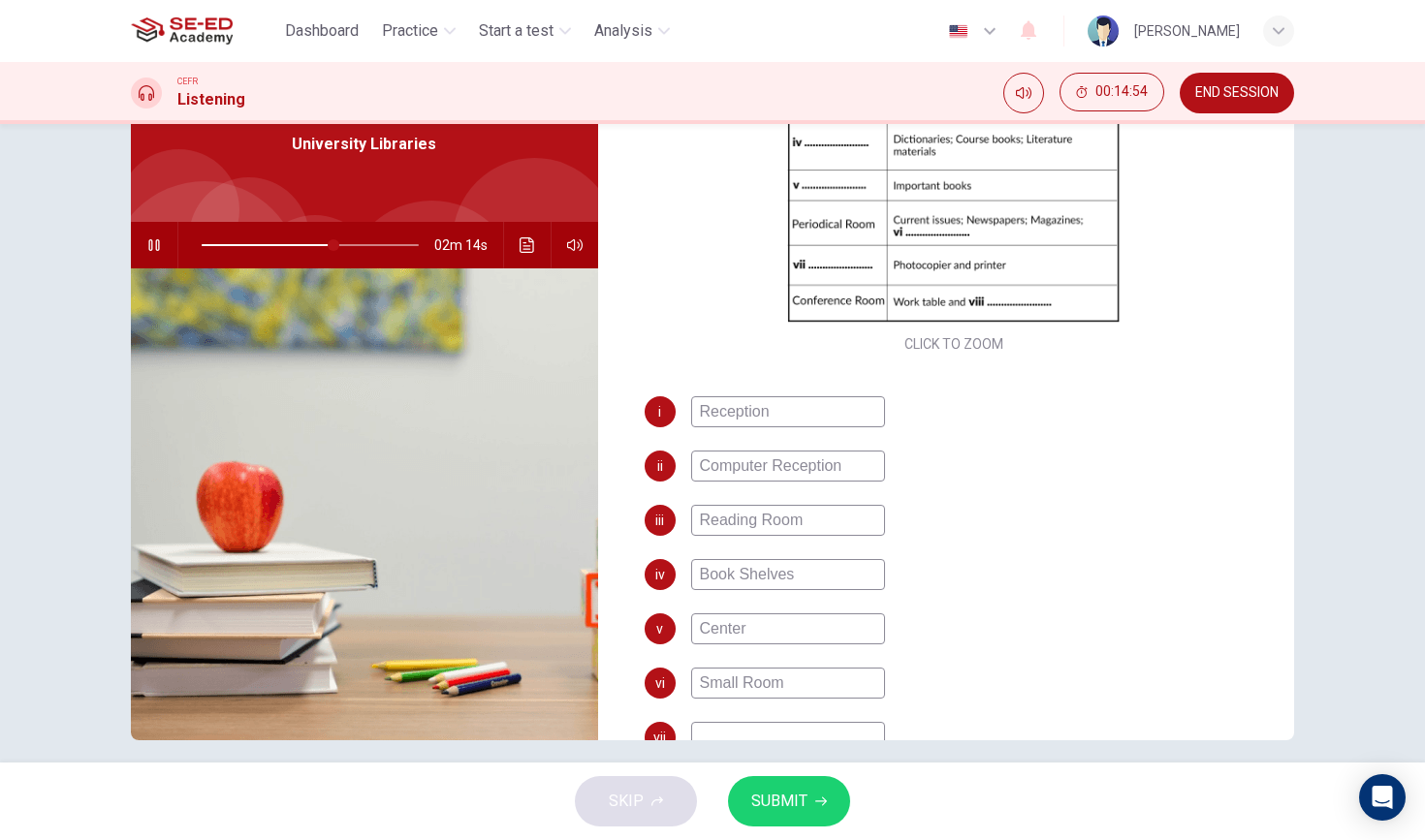
click at [783, 633] on input "Center" at bounding box center [789, 629] width 194 height 31
type input "61"
click at [815, 576] on input "Book Shelves" at bounding box center [789, 575] width 194 height 31
type input "Book Shelve"
type input "61"
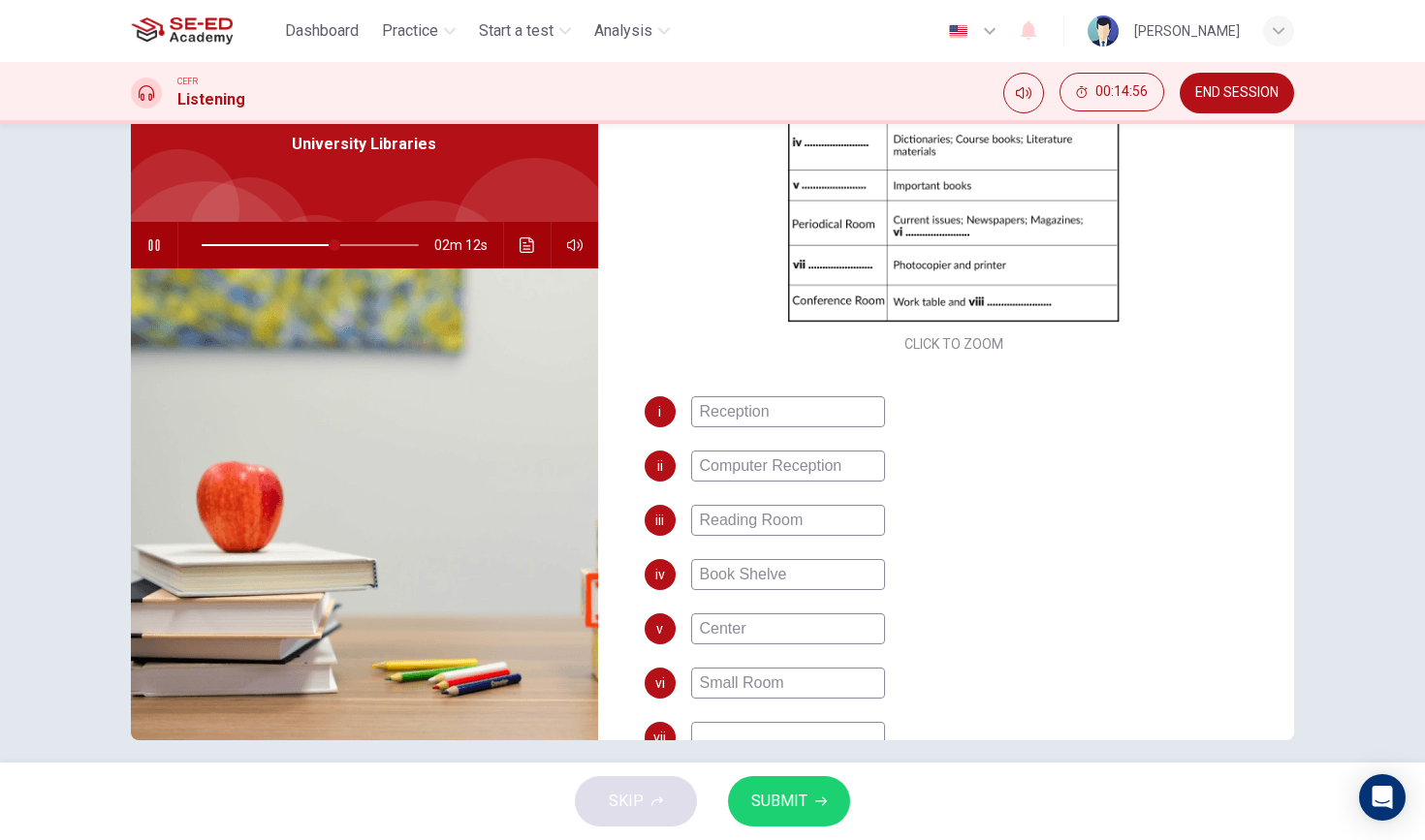
type input "Book Shelv"
type input "61"
type input "Book Shel"
type input "62"
type input "Book She"
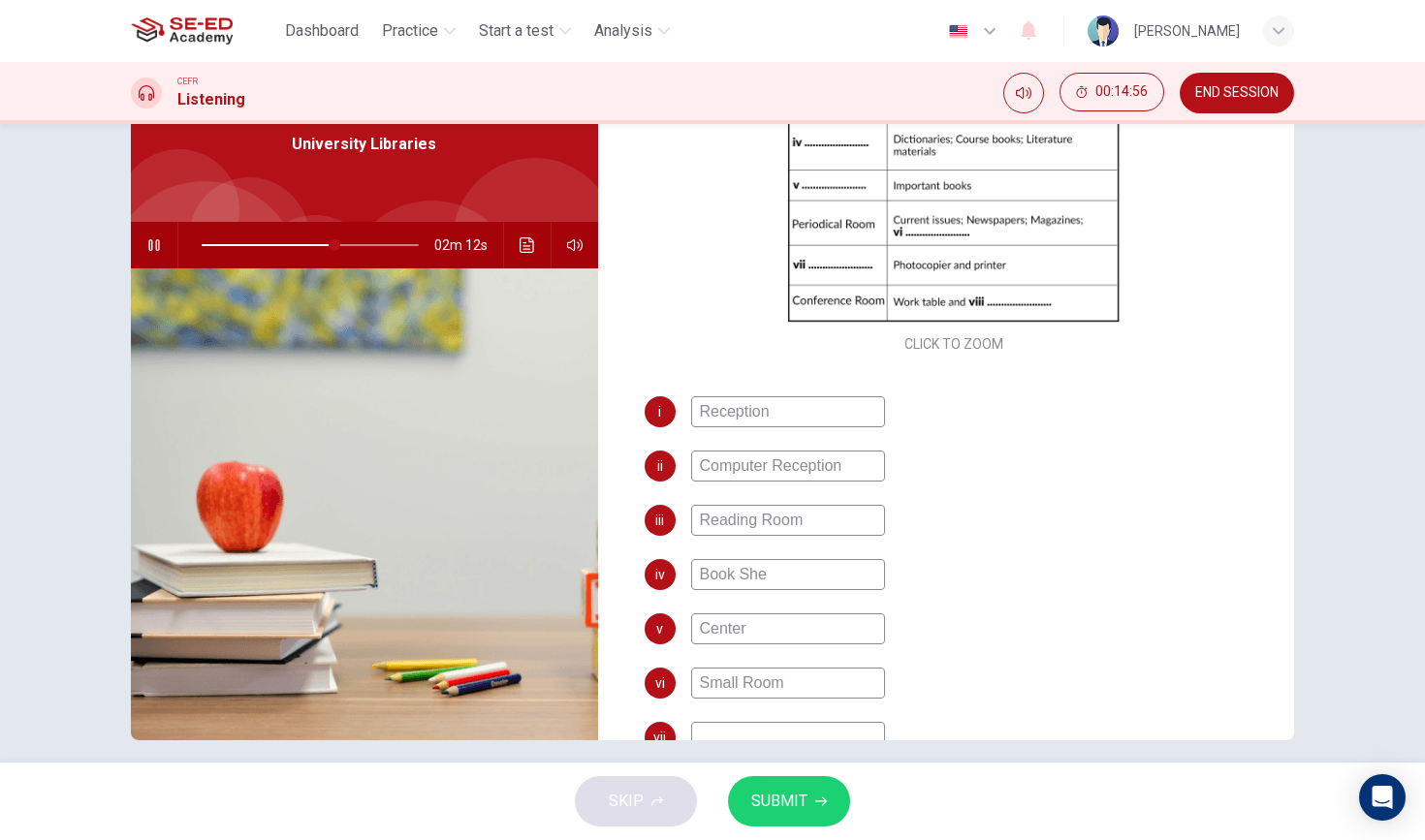
type input "62"
type input "Book Sh"
type input "62"
type input "Book S"
type input "62"
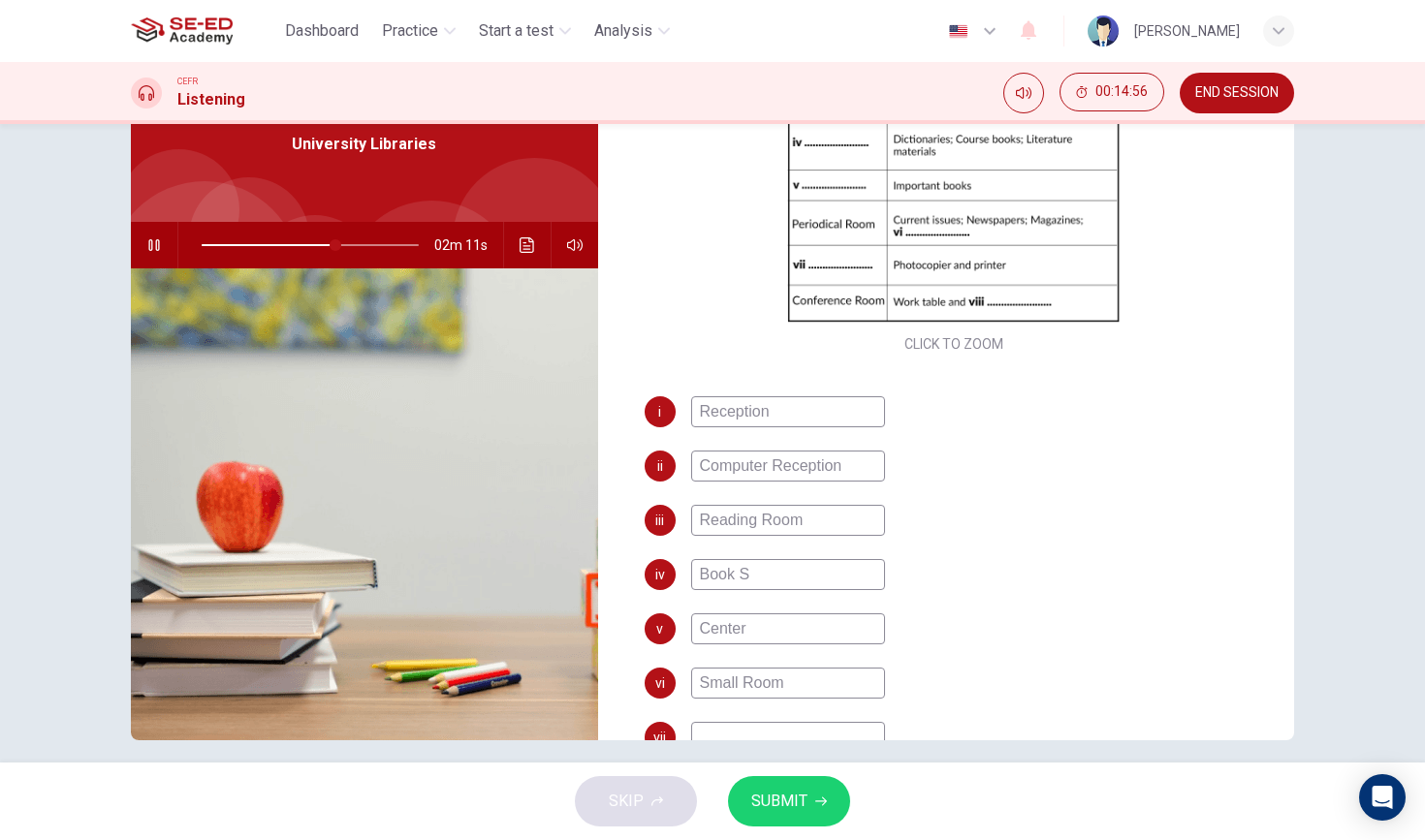
type input "Book"
type input "62"
type input "Book"
type input "62"
type input "Boo"
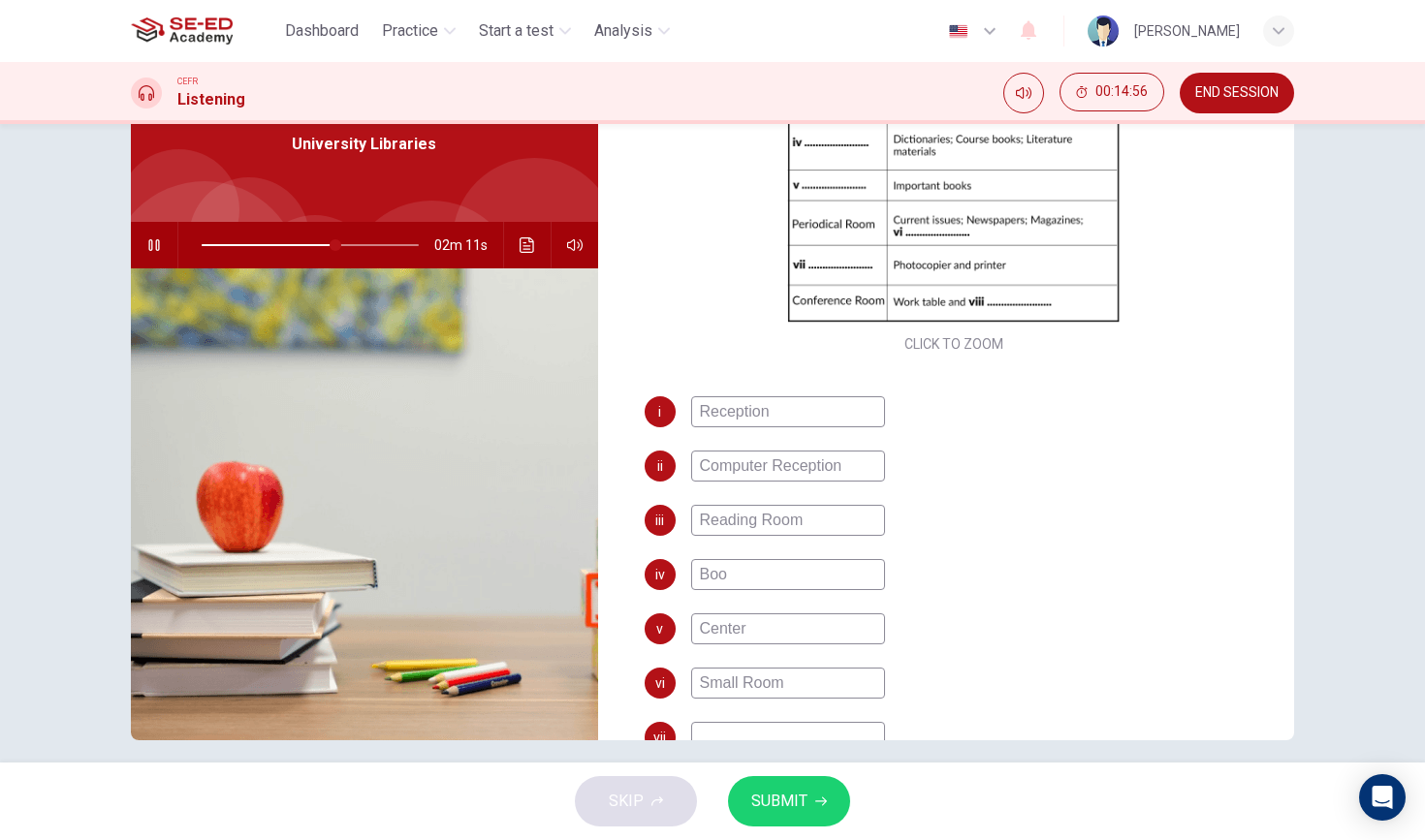
type input "62"
type input "Bo"
type input "62"
type input "B"
type input "62"
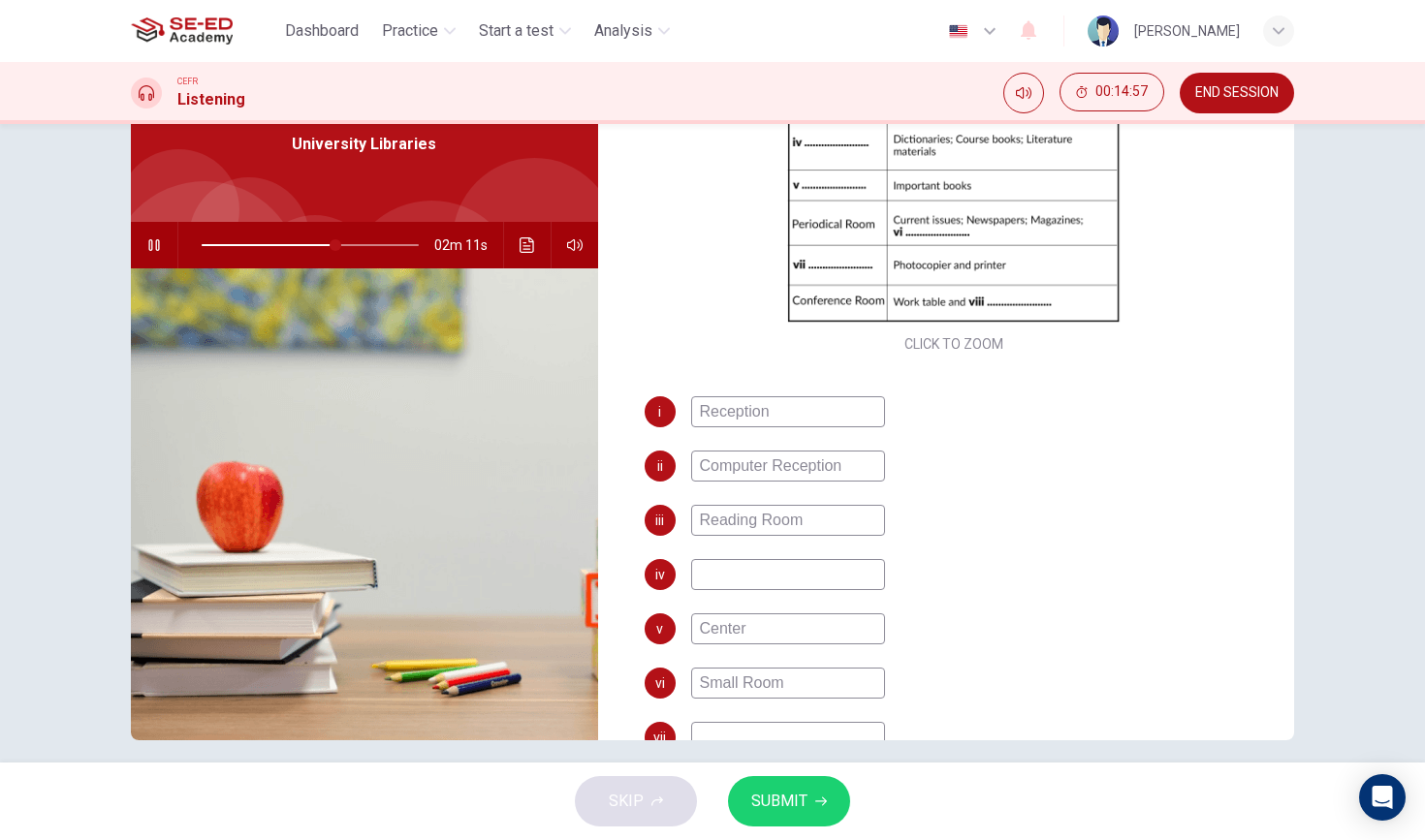
type input "62"
type input "C"
type input "62"
type input "Ce"
type input "62"
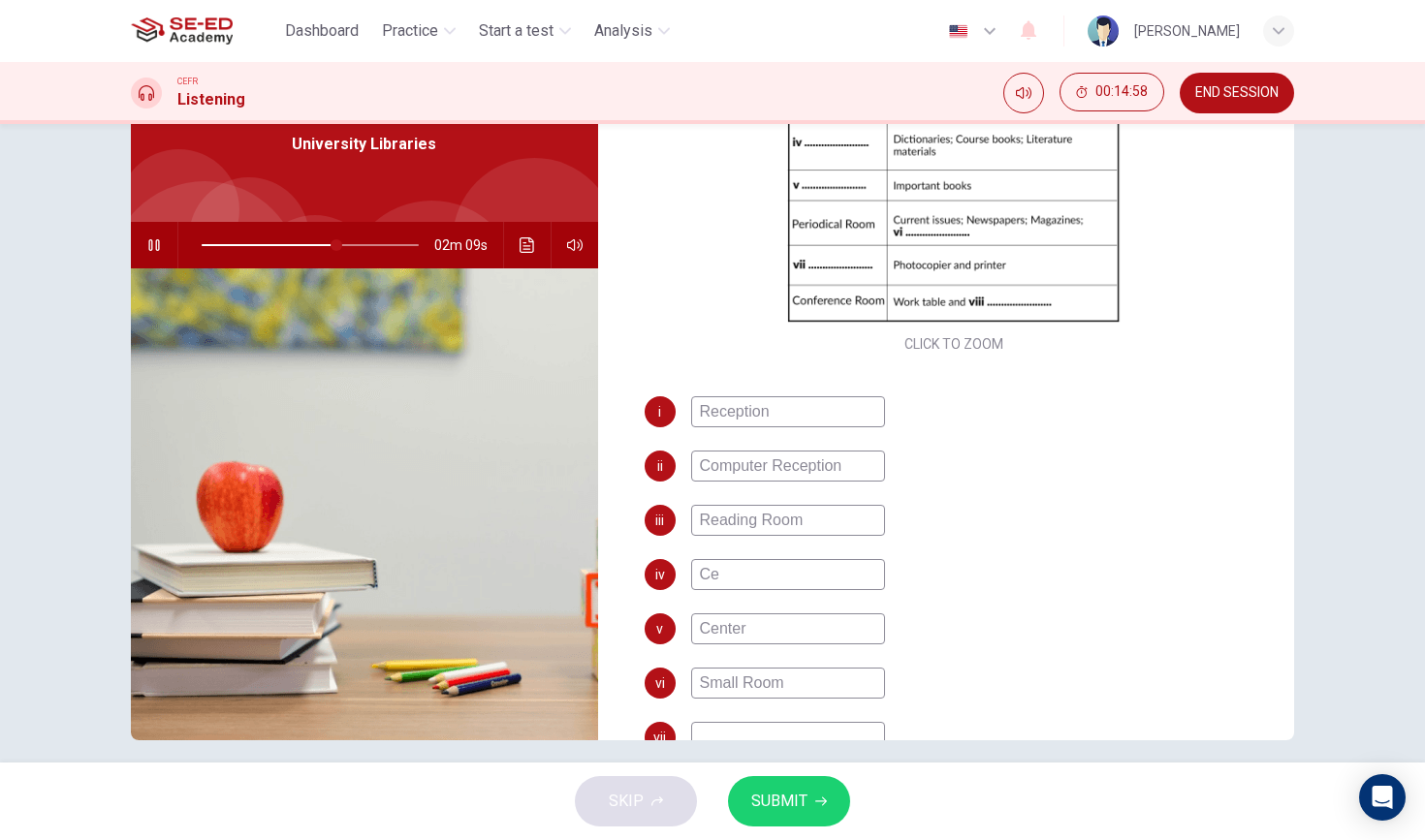
type input "Cen"
type input "62"
type input "Cent"
type input "62"
type input "Cente"
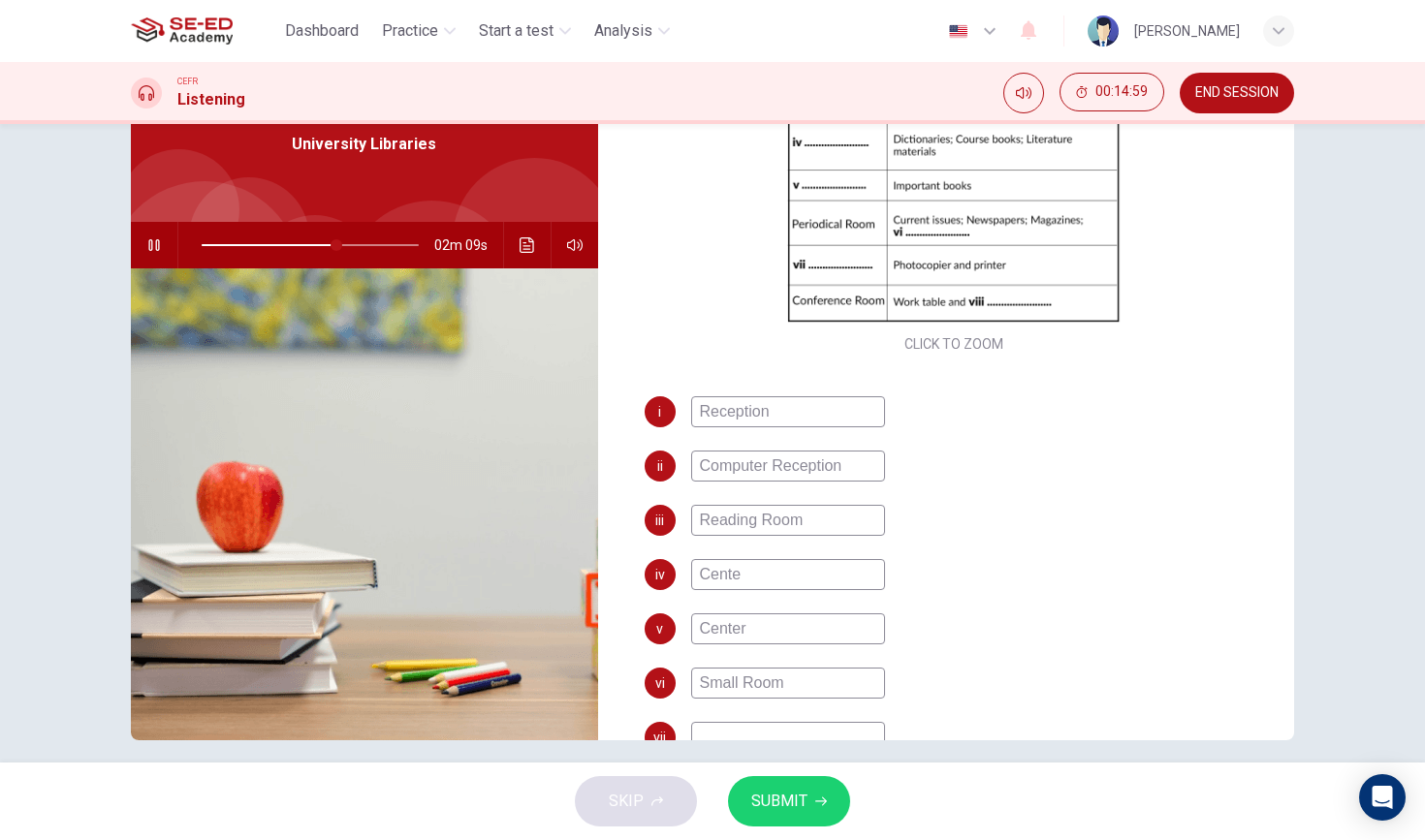
type input "62"
type input "Center"
type input "63"
type input "Center"
click at [840, 627] on input "Center" at bounding box center [789, 629] width 194 height 31
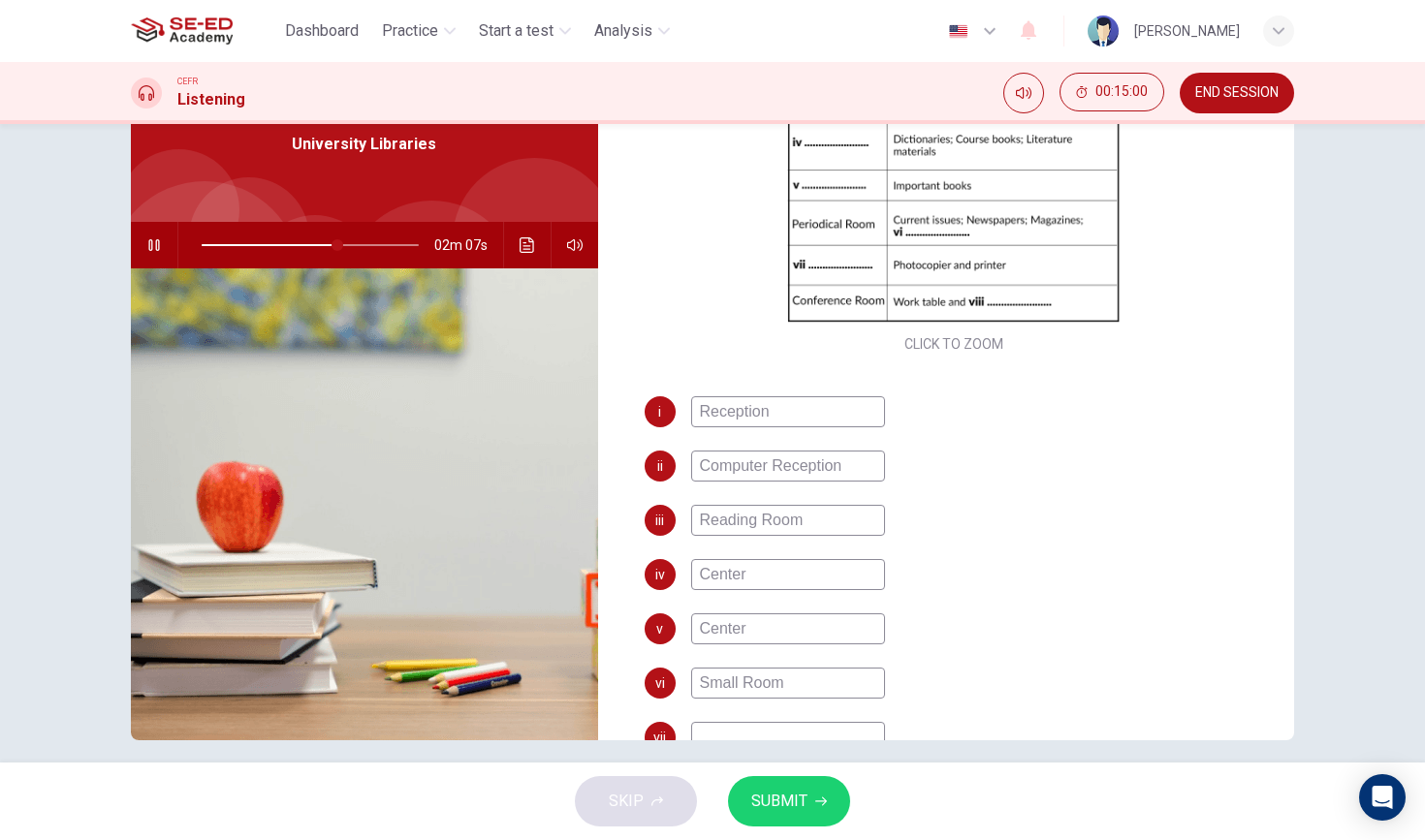
type input "Cente"
type input "63"
type input "Cent"
type input "63"
type input "Cen"
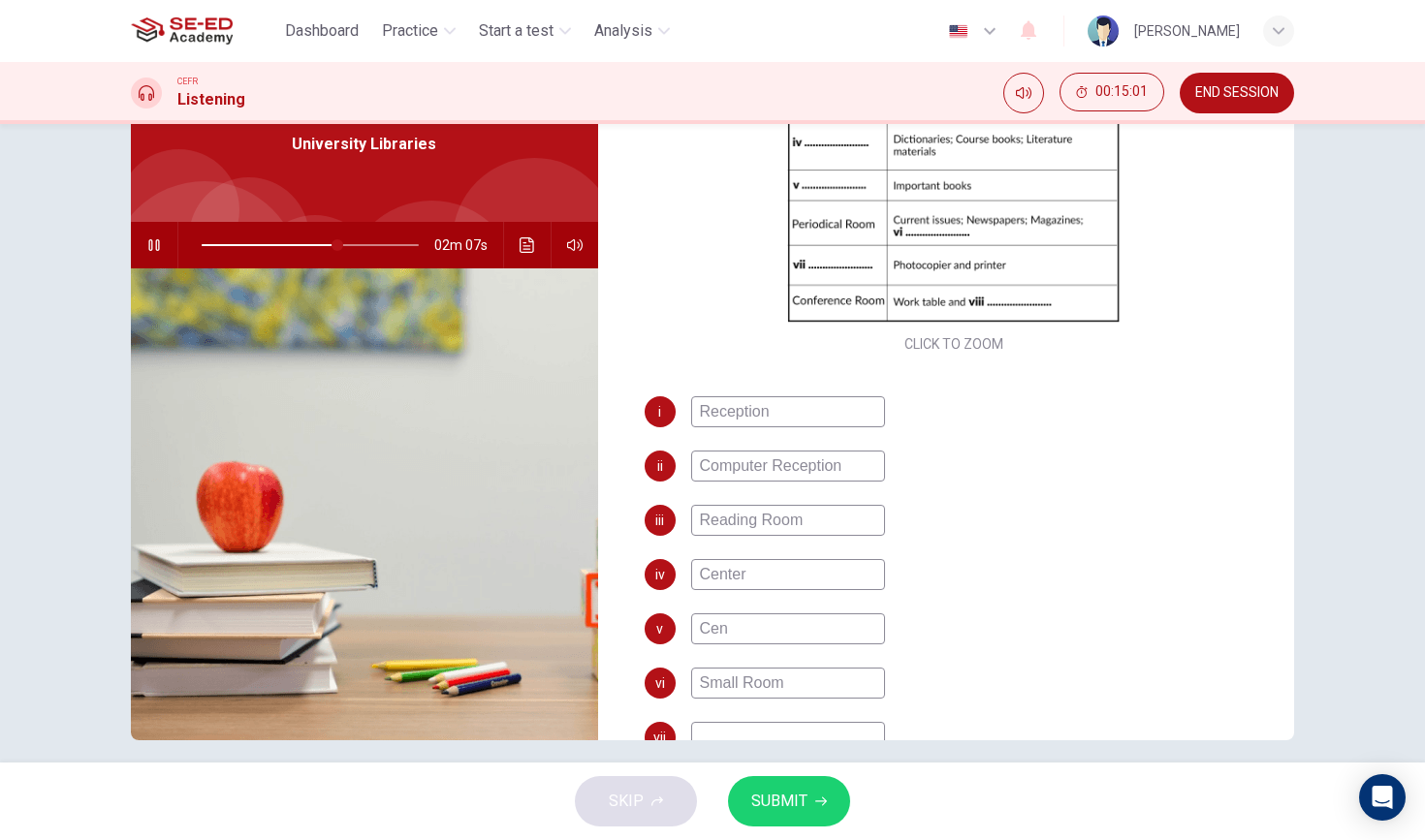
type input "63"
click at [823, 683] on input "Small Room" at bounding box center [789, 684] width 194 height 31
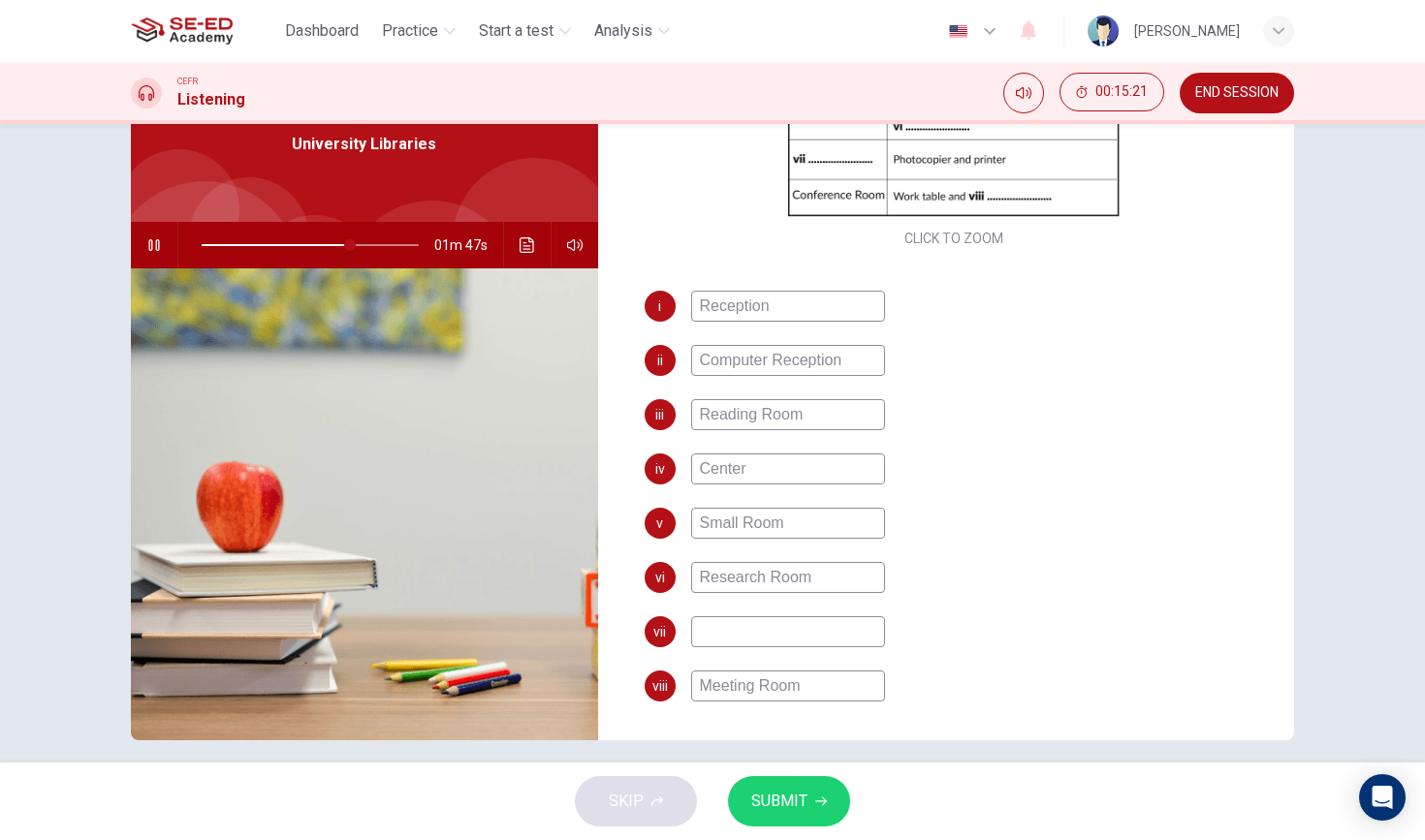
scroll to position [386, 0]
click at [814, 631] on input at bounding box center [789, 632] width 194 height 31
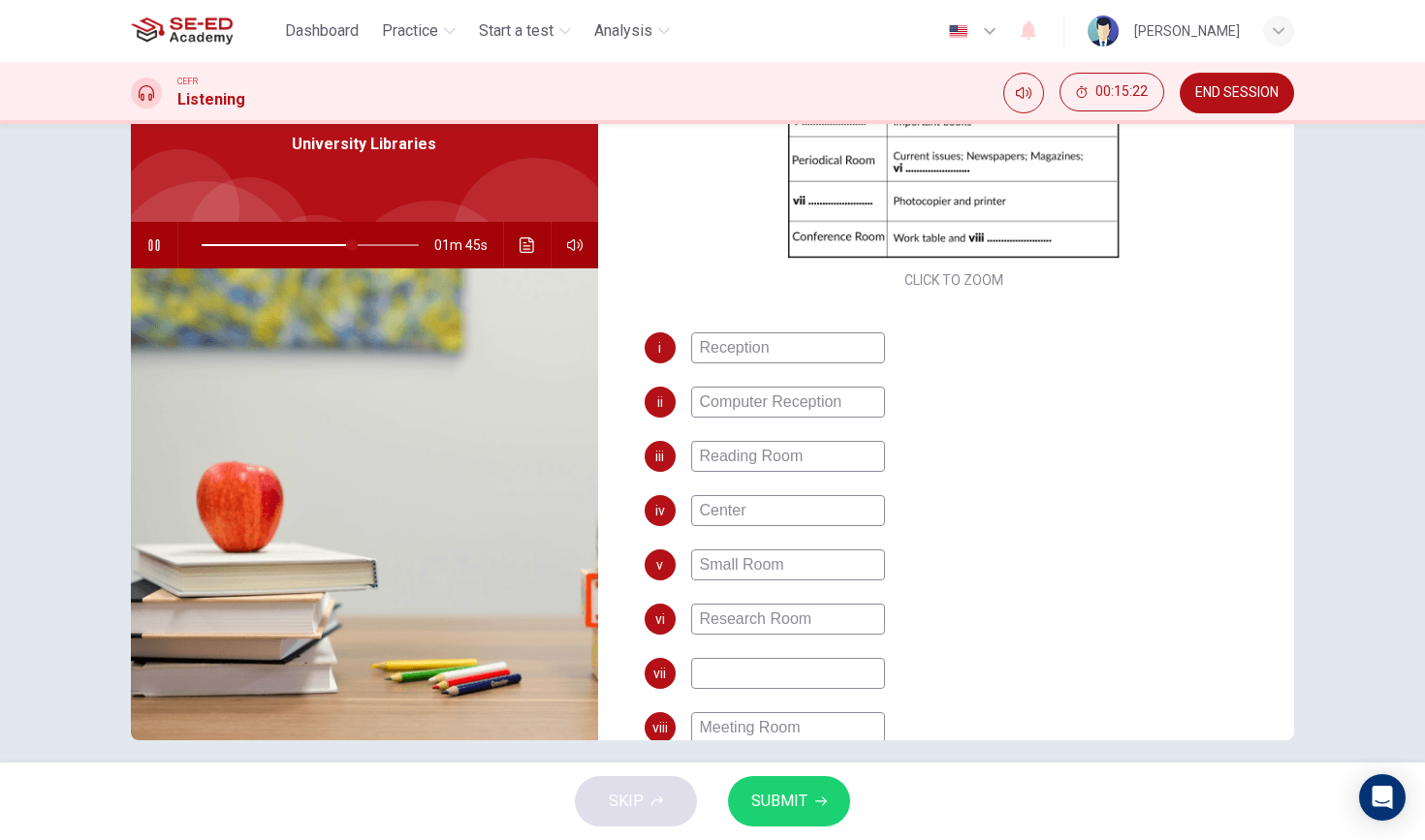
scroll to position [342, 0]
click at [321, 242] on span at bounding box center [311, 246] width 218 height 27
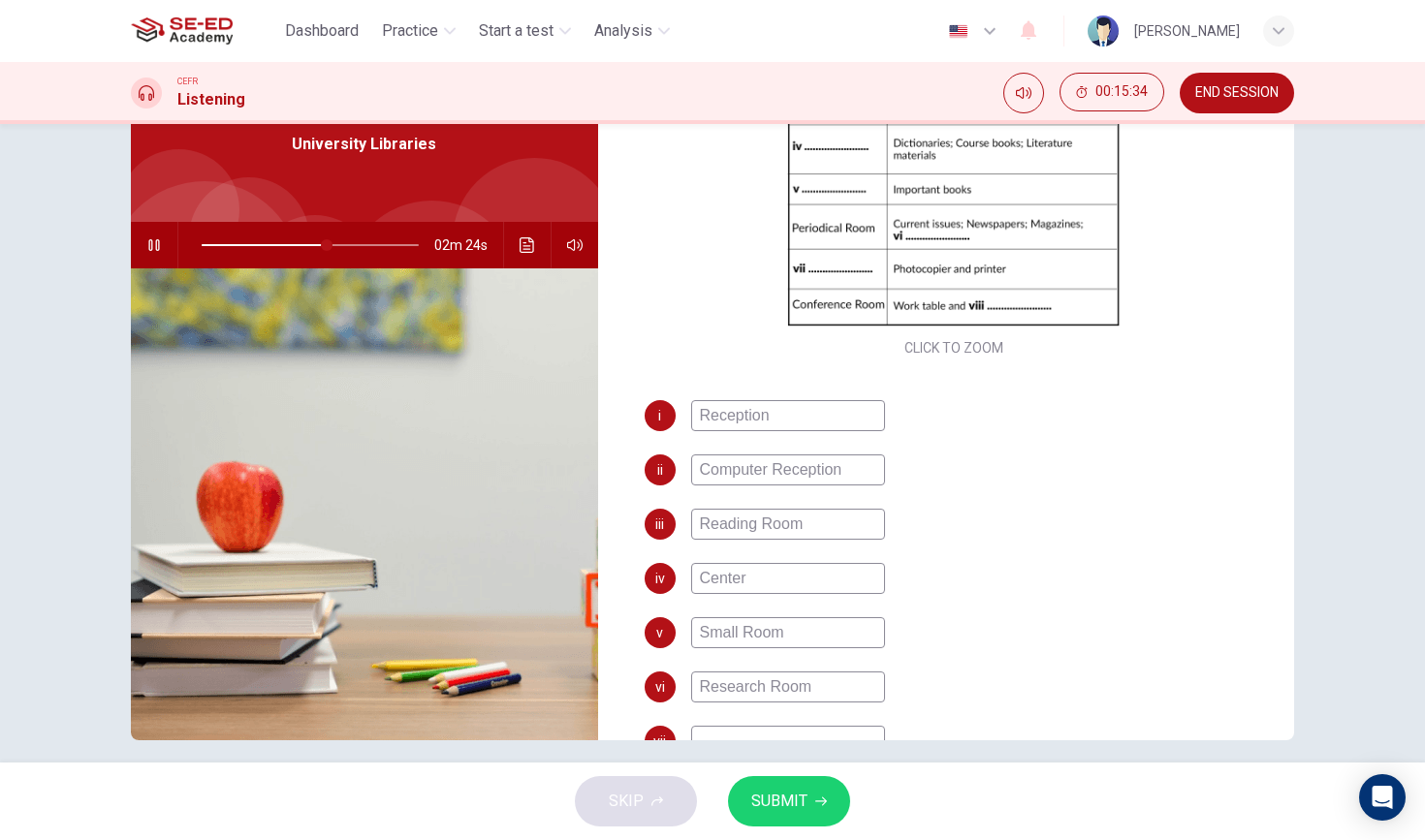
scroll to position [274, 0]
click at [299, 247] on span at bounding box center [311, 246] width 218 height 27
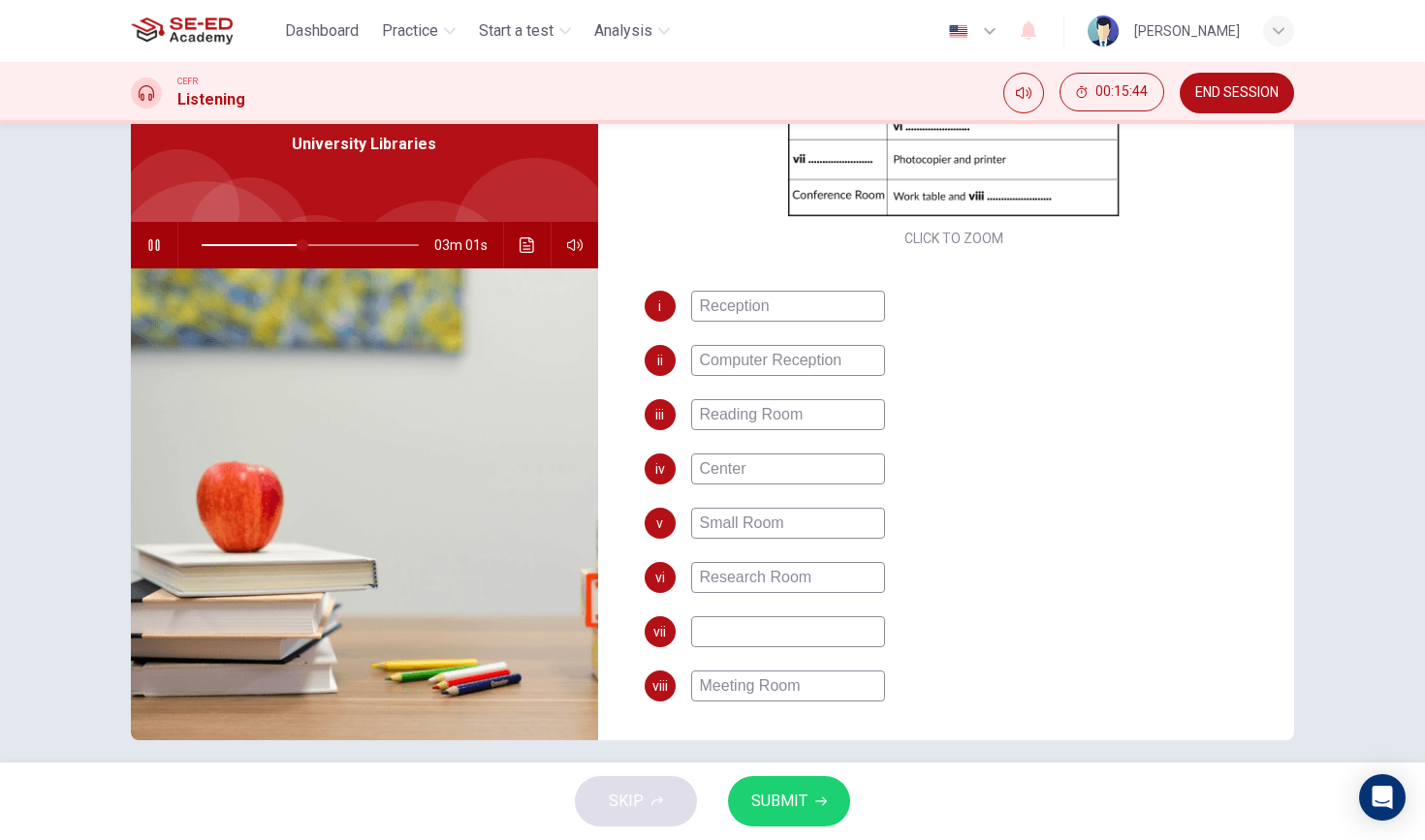
scroll to position [386, 0]
click at [762, 633] on input at bounding box center [789, 632] width 194 height 31
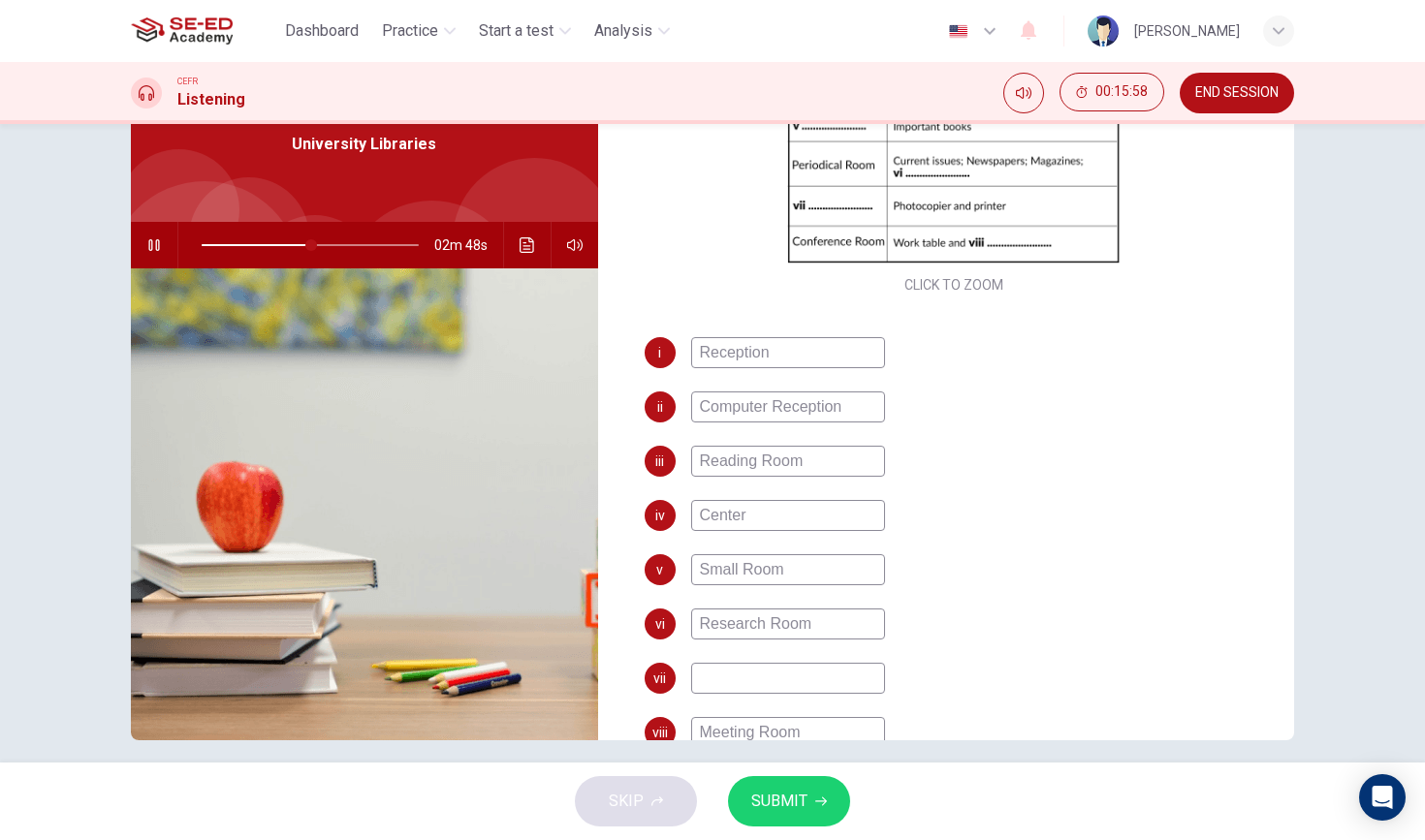
scroll to position [333, 0]
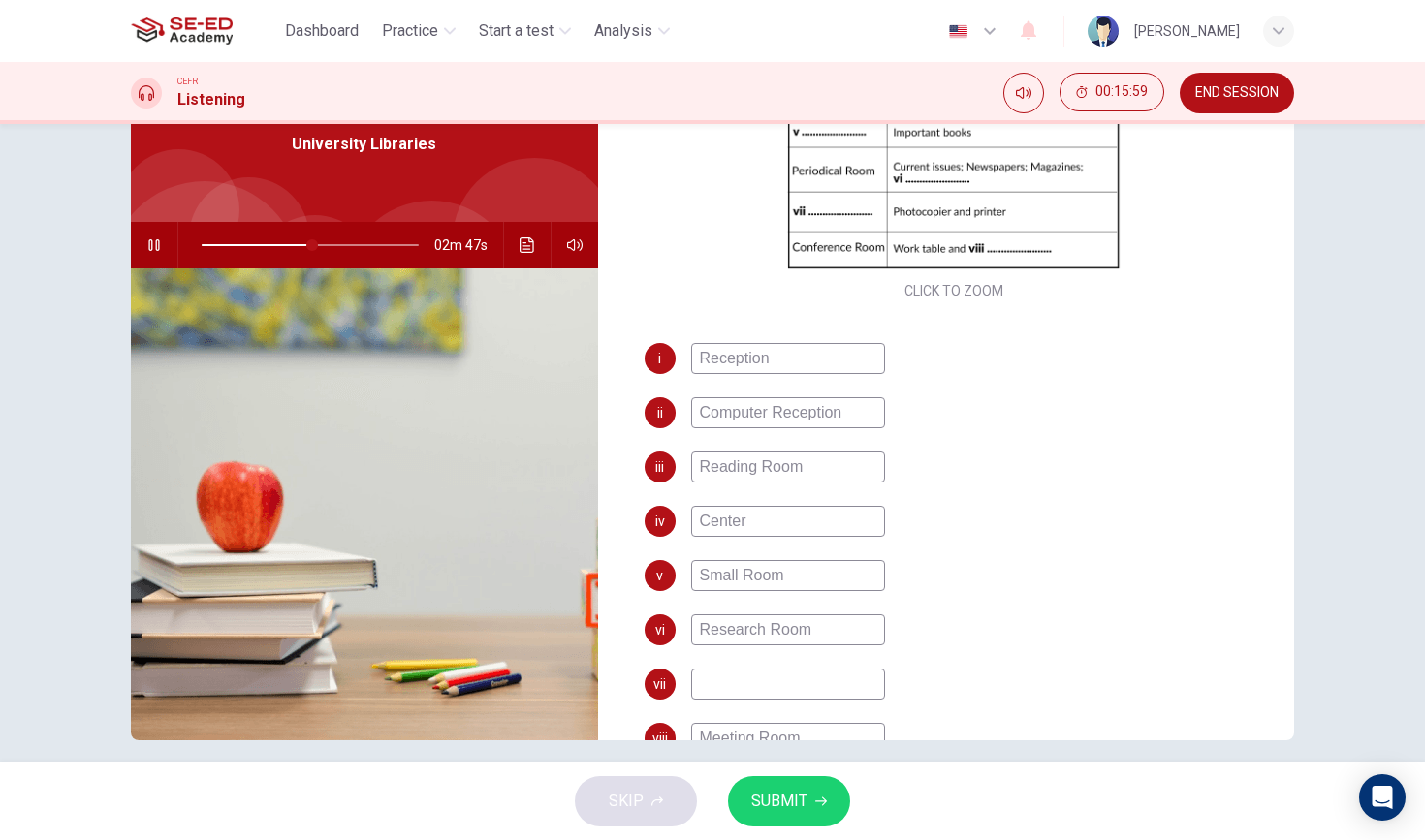
click at [825, 628] on input "Research Room" at bounding box center [789, 630] width 194 height 31
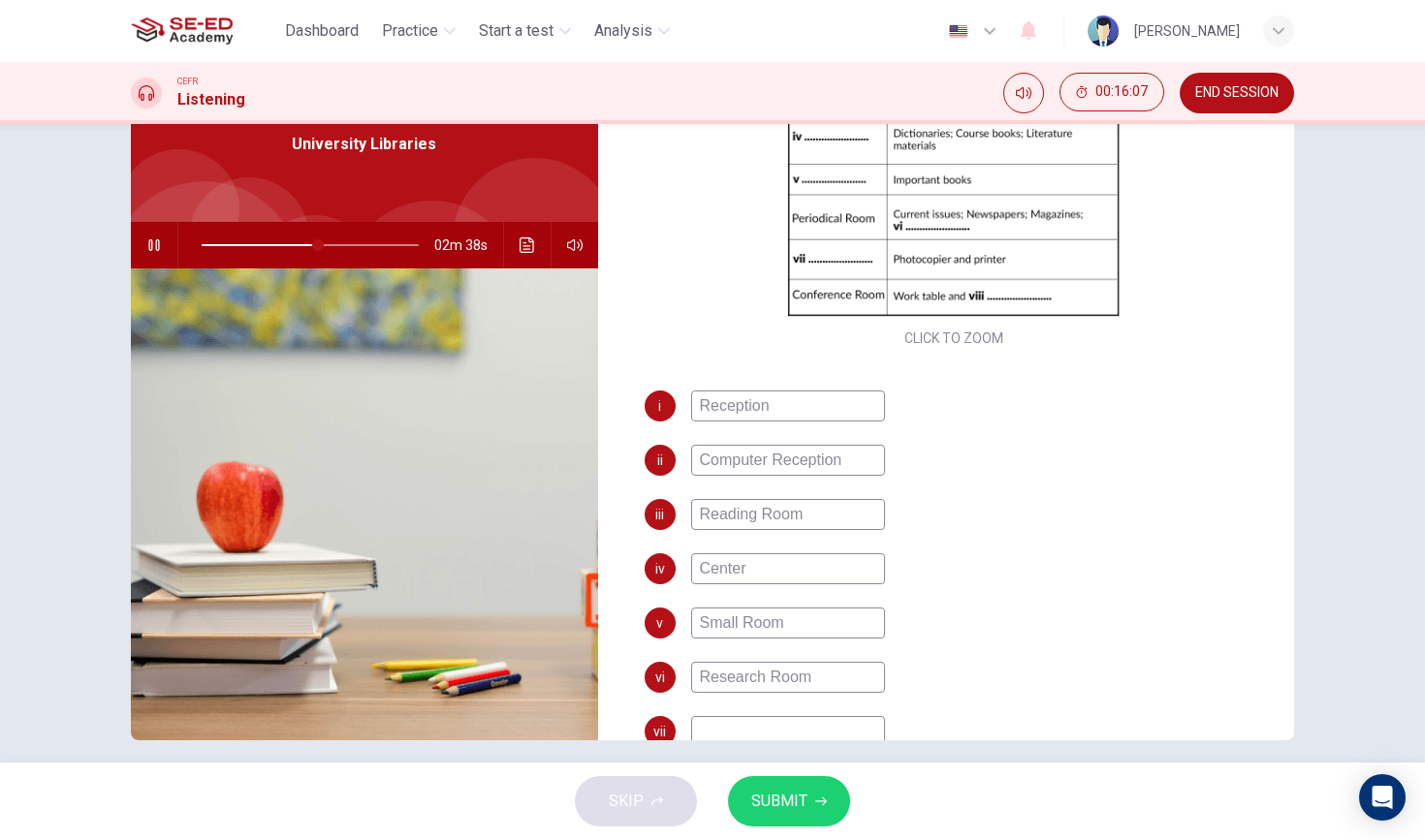
scroll to position [284, 0]
click at [799, 620] on input "Small Room" at bounding box center [789, 625] width 194 height 31
click at [845, 684] on input "Research Room" at bounding box center [789, 680] width 194 height 31
click at [300, 250] on span at bounding box center [311, 246] width 218 height 27
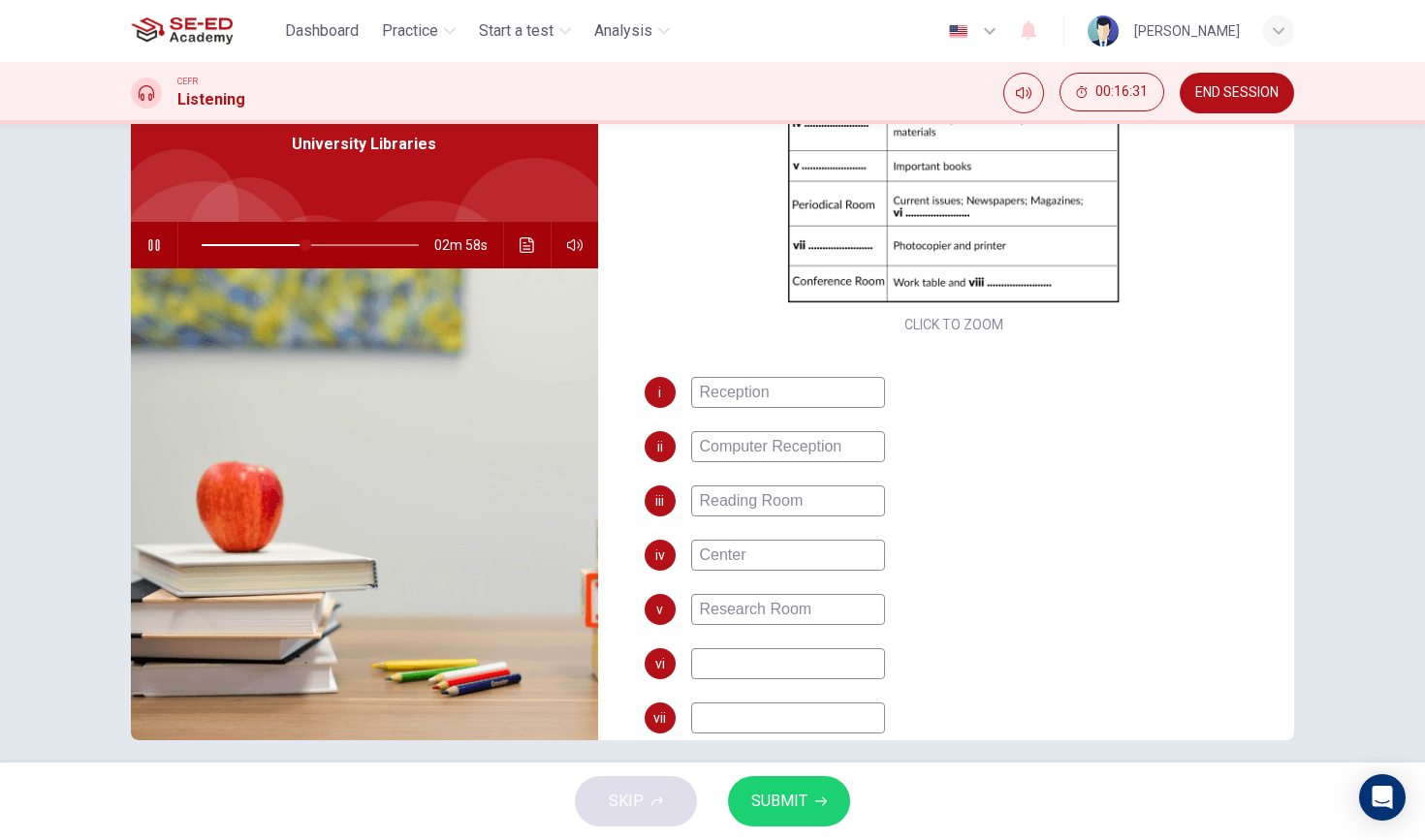
scroll to position [319, 0]
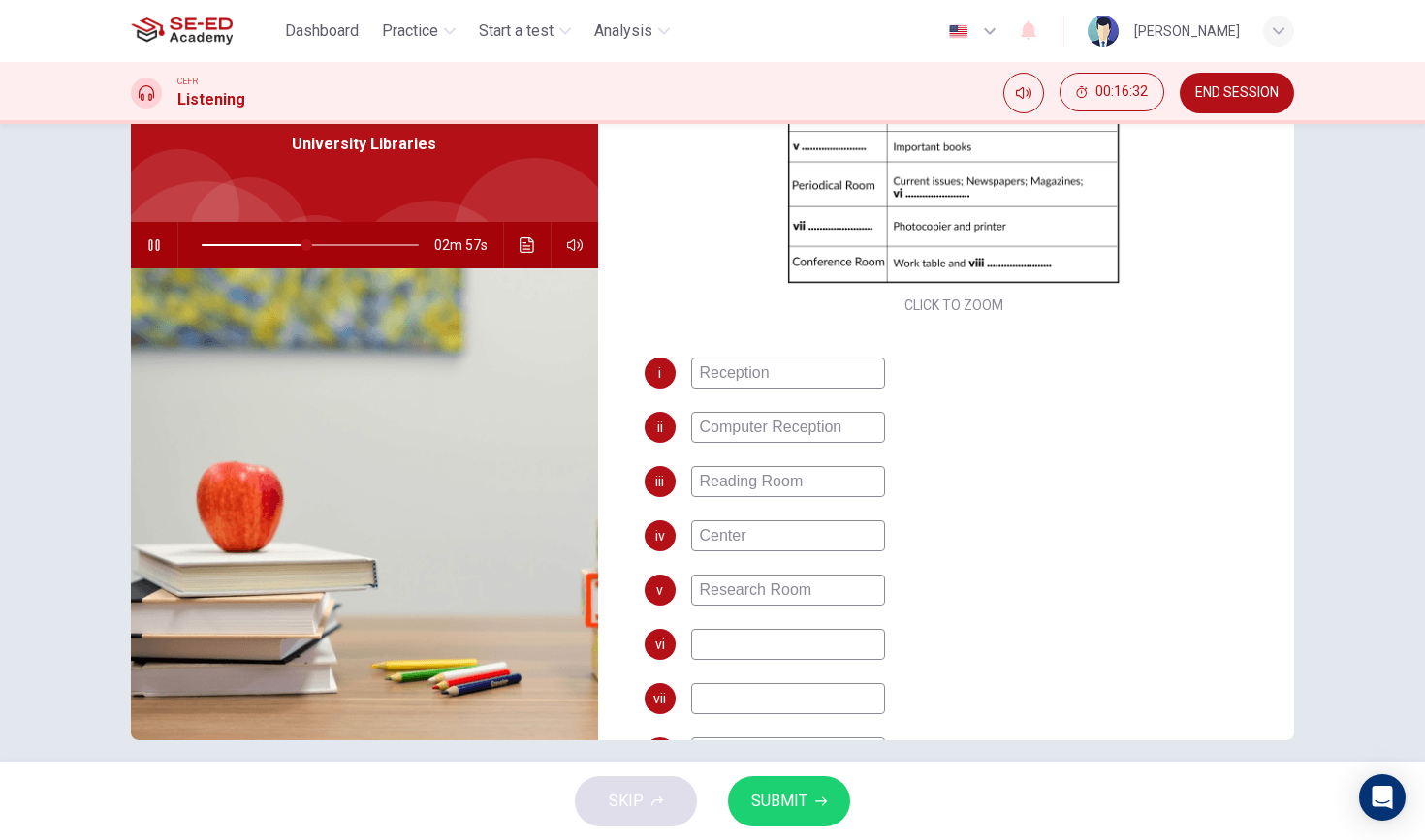
click at [749, 661] on div "i Reception ii Computer Reception iii [GEOGRAPHIC_DATA] v Research Room vi vii …" at bounding box center [955, 582] width 620 height 450
click at [749, 651] on input at bounding box center [789, 645] width 194 height 31
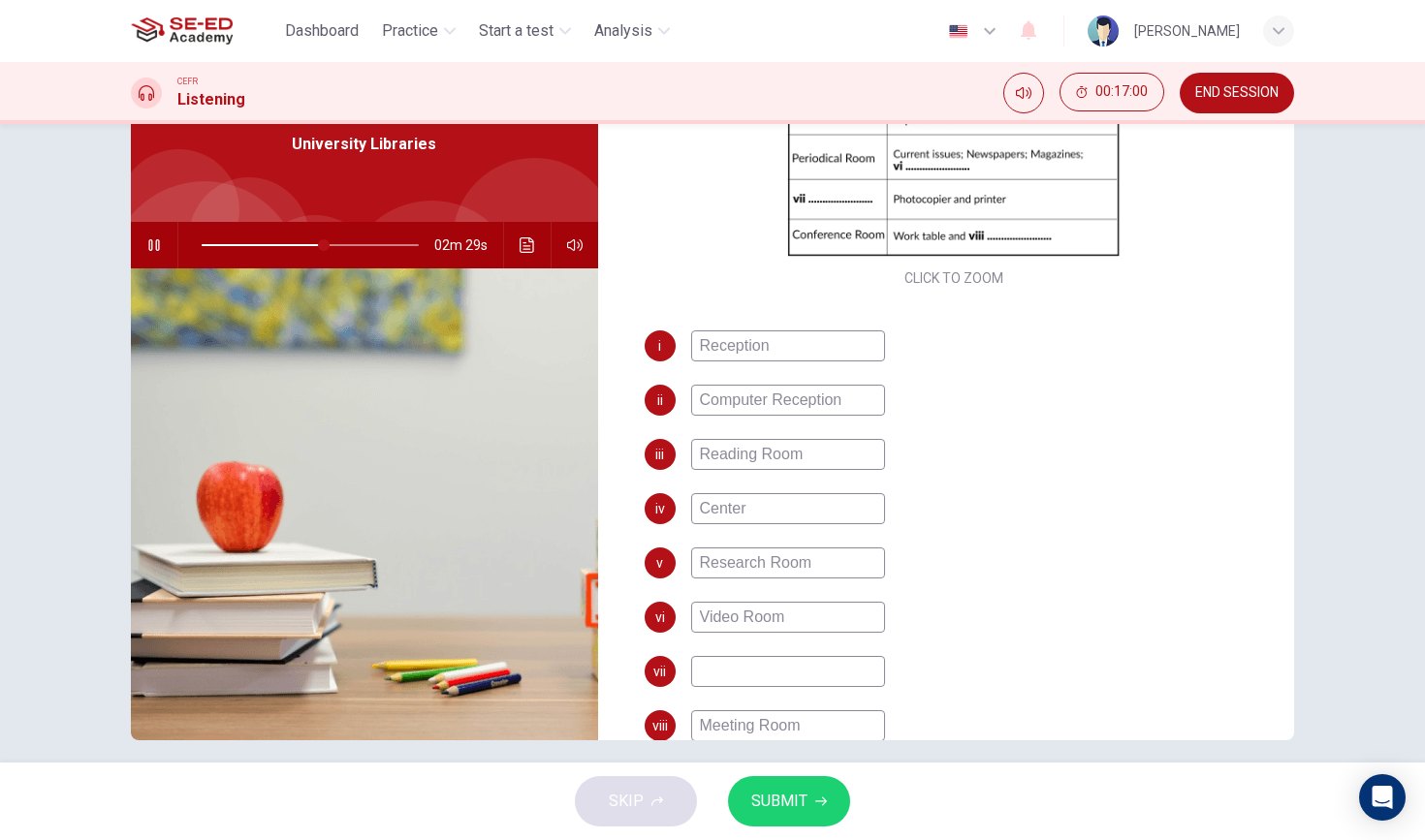
scroll to position [367, 0]
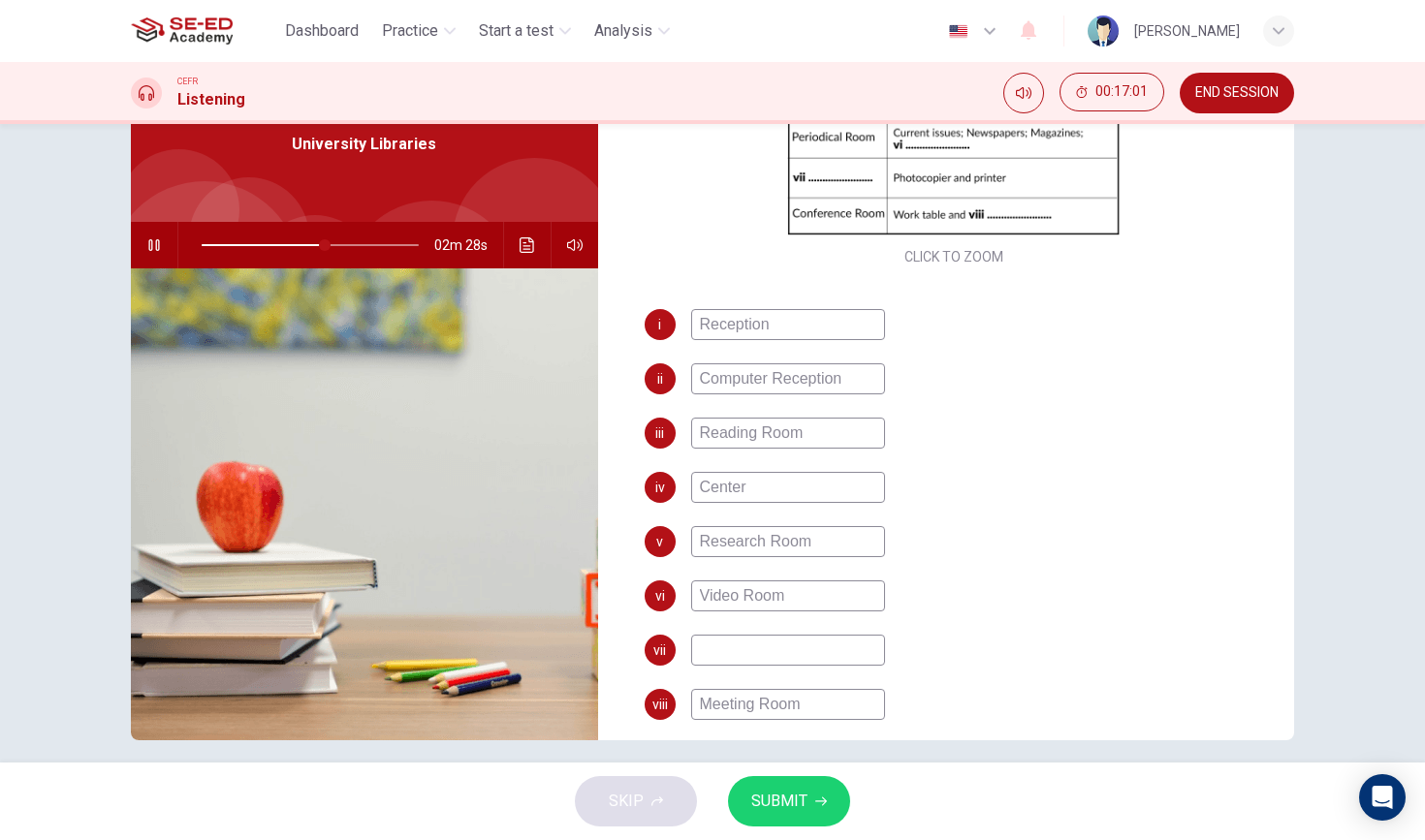
click at [763, 662] on input at bounding box center [789, 651] width 194 height 31
click at [321, 250] on span at bounding box center [326, 246] width 12 height 12
click at [784, 648] on input at bounding box center [789, 651] width 194 height 31
click at [809, 666] on div "i Reception ii Computer Reception iii Reading Room iv Center v Research Room vi…" at bounding box center [955, 533] width 620 height 450
click at [729, 653] on input "Coppy Room" at bounding box center [789, 651] width 194 height 31
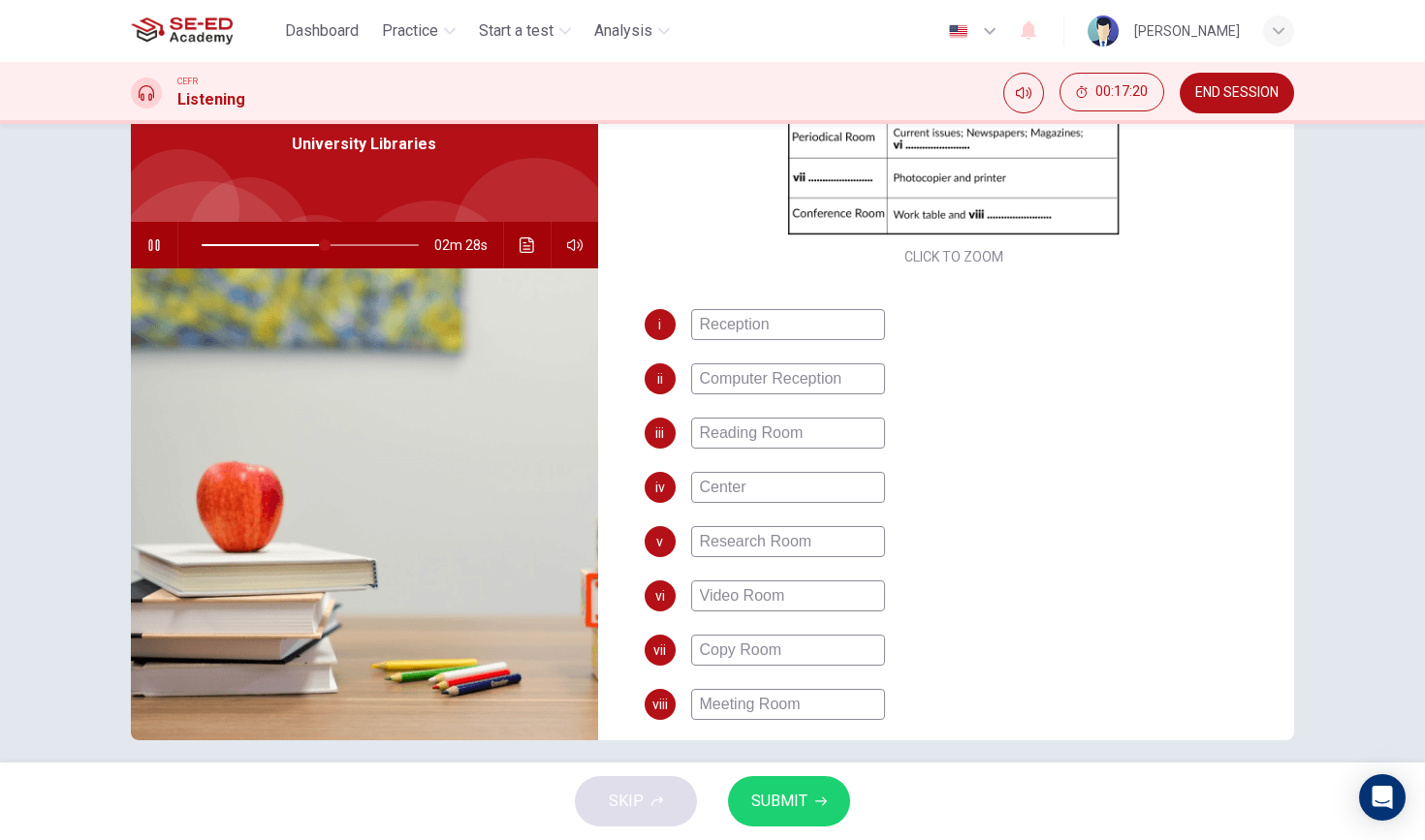
click at [924, 652] on div "vii Copy Room" at bounding box center [955, 651] width 620 height 31
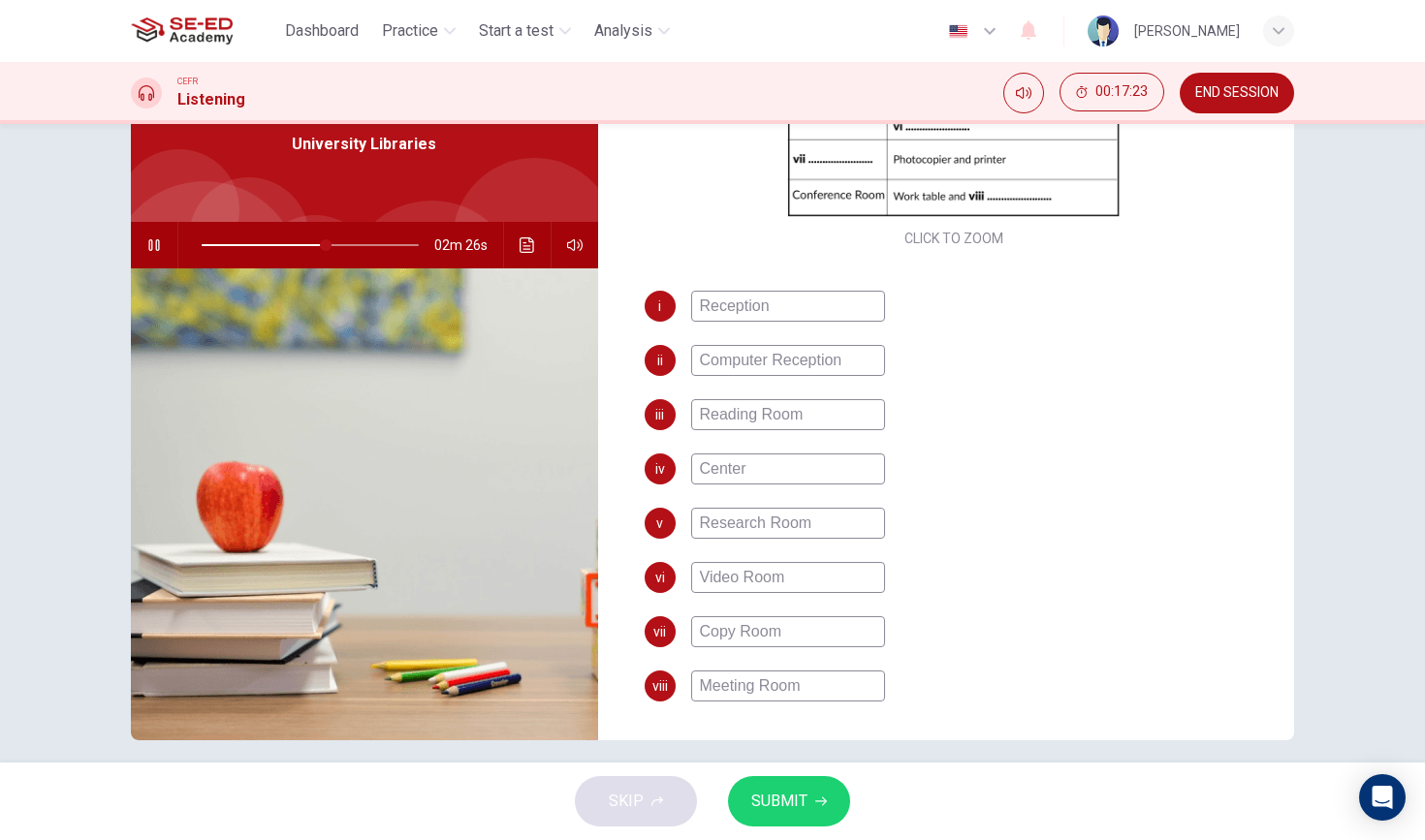
scroll to position [386, 0]
click at [160, 244] on icon "button" at bounding box center [154, 246] width 16 height 16
click at [811, 799] on button "SUBMIT" at bounding box center [790, 801] width 122 height 50
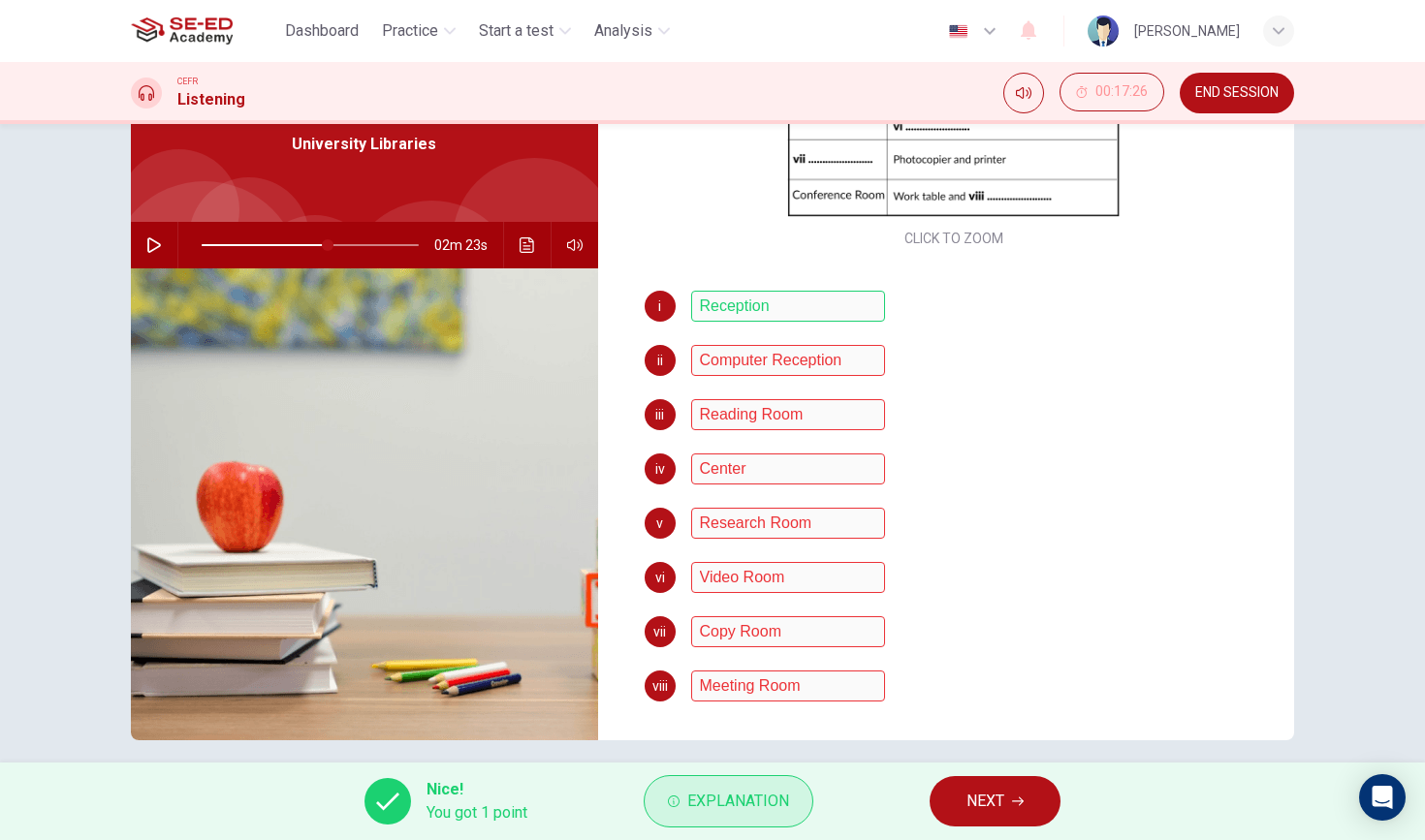
click at [700, 815] on button "Explanation" at bounding box center [729, 801] width 170 height 52
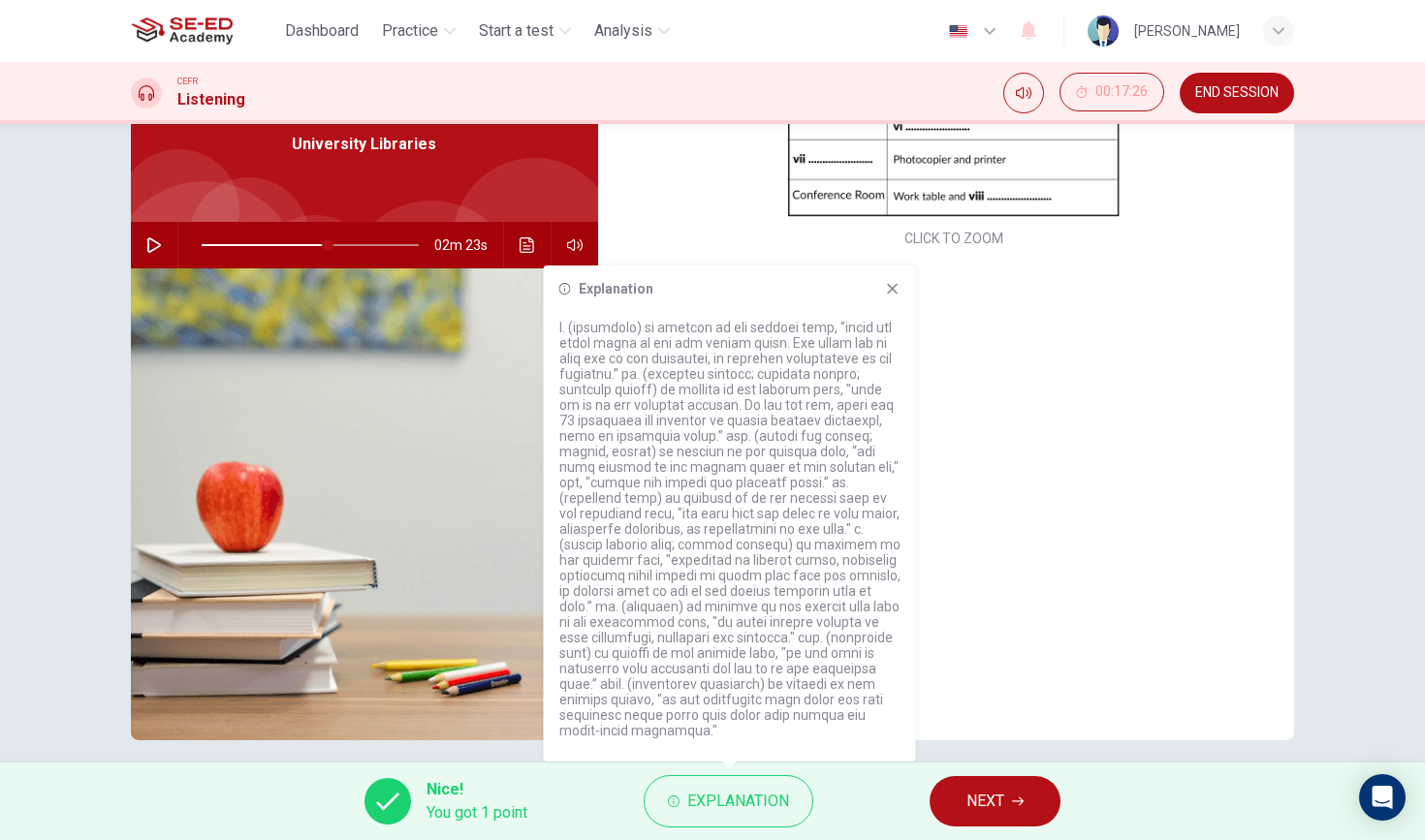
scroll to position [0, 0]
click at [1033, 803] on button "NEXT" at bounding box center [995, 801] width 131 height 50
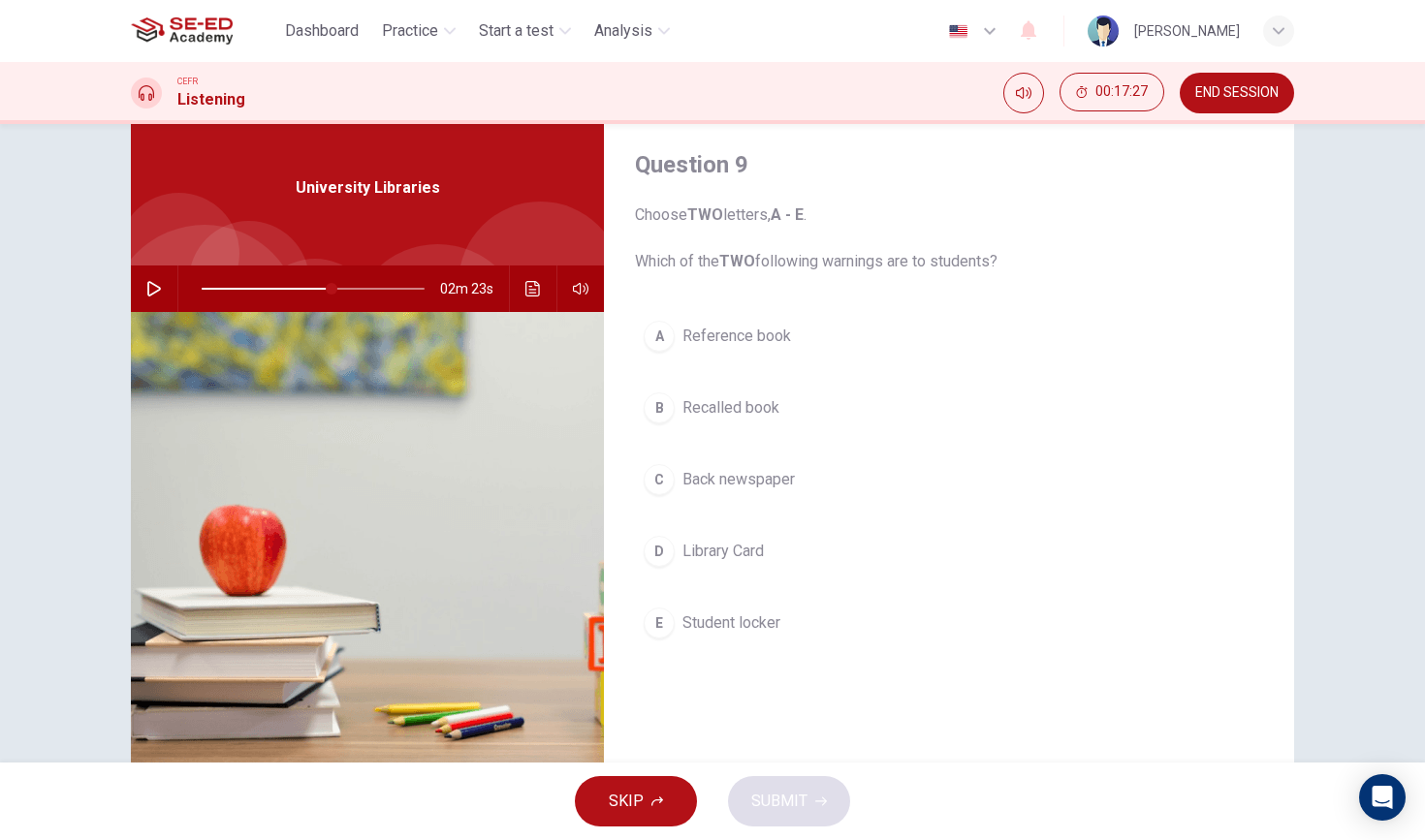
scroll to position [51, 0]
click at [1268, 100] on span "END SESSION" at bounding box center [1238, 93] width 84 height 16
